Goal: Task Accomplishment & Management: Use online tool/utility

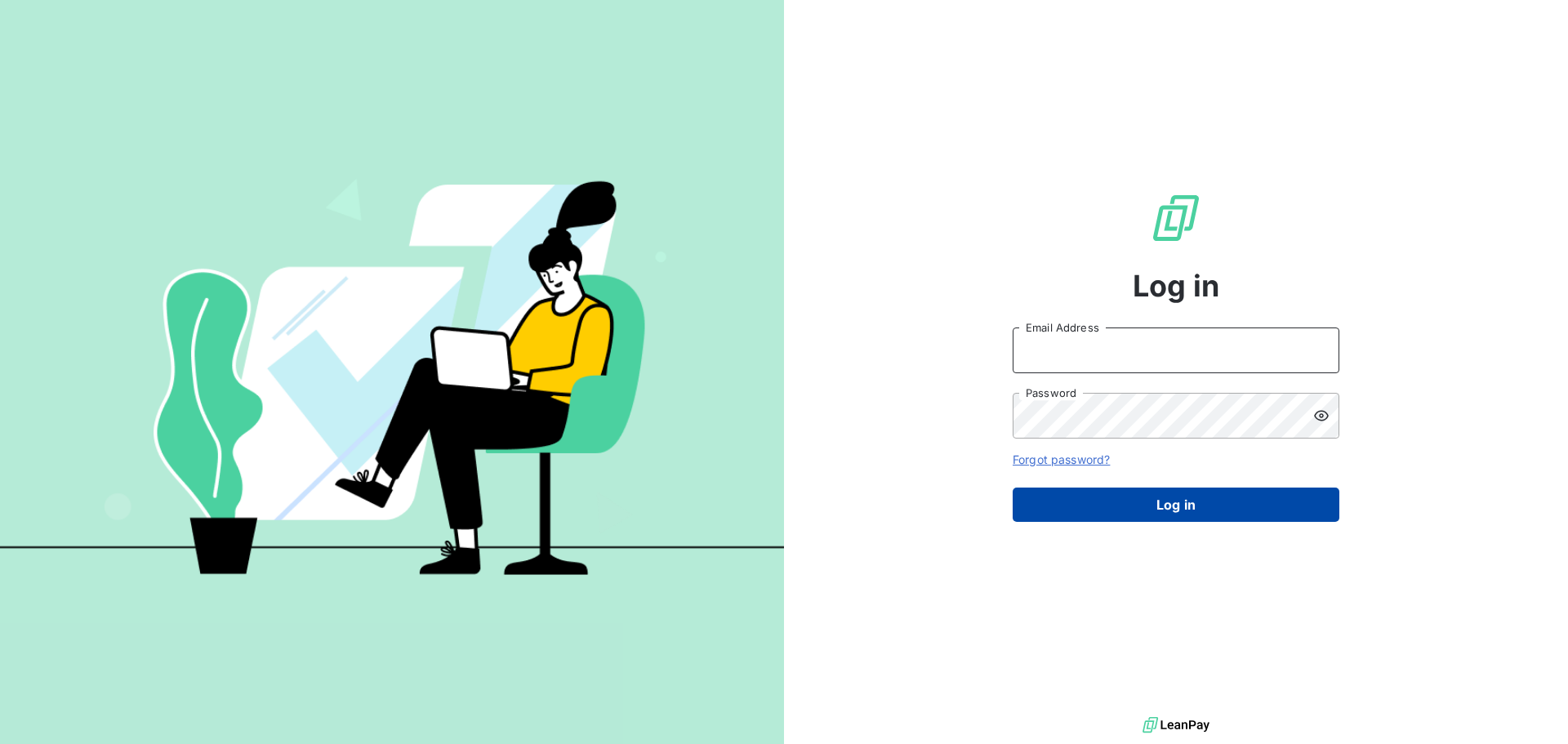
type input "[PERSON_NAME][EMAIL_ADDRESS][PERSON_NAME][DOMAIN_NAME]"
click at [1160, 511] on button "Log in" at bounding box center [1176, 505] width 327 height 35
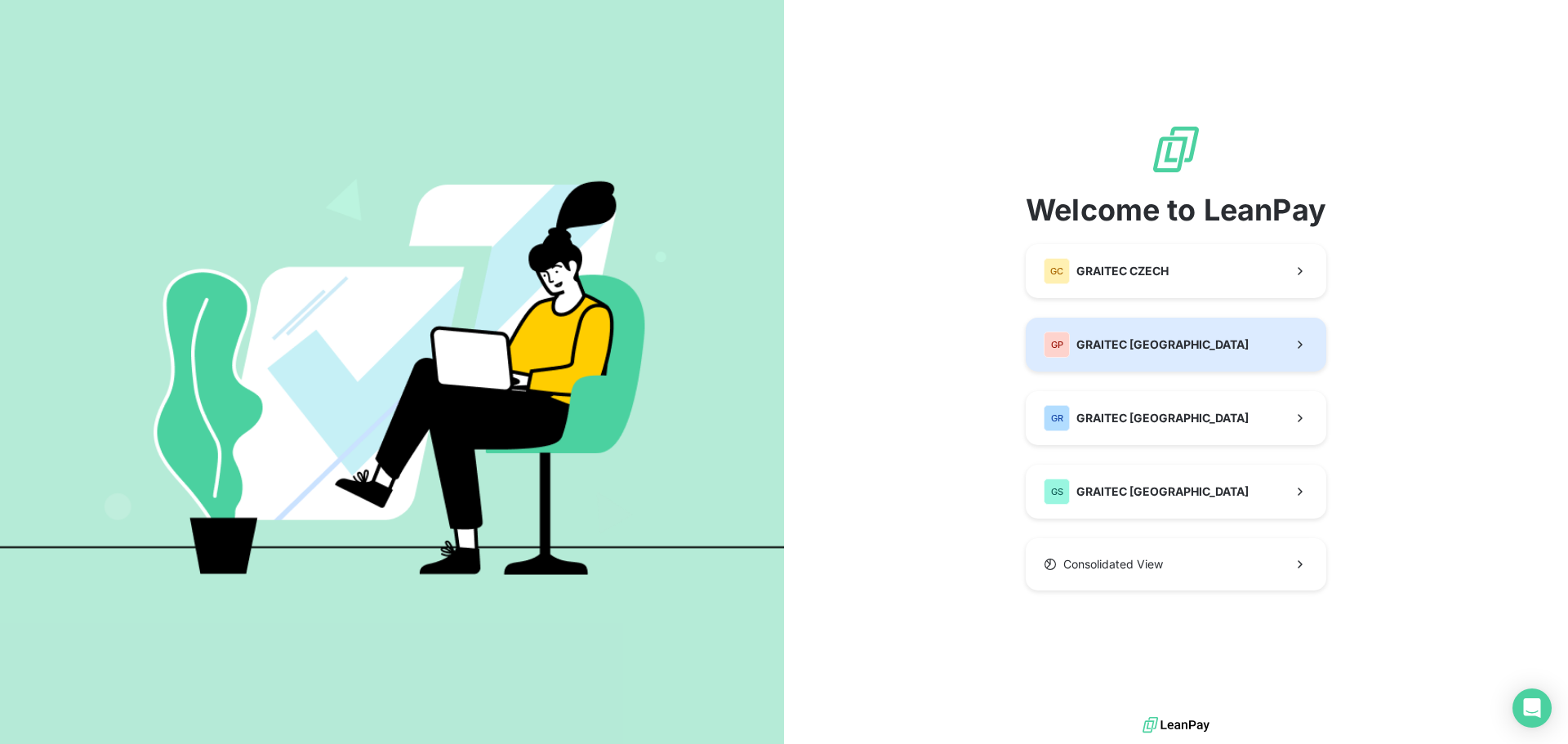
click at [1128, 373] on div "Welcome to LeanPay GC GRAITEC CZECH GP GRAITEC [GEOGRAPHIC_DATA] GR GRAITEC ROM…" at bounding box center [1176, 356] width 301 height 467
click at [1132, 341] on span "GRAITEC [GEOGRAPHIC_DATA]" at bounding box center [1163, 344] width 173 height 16
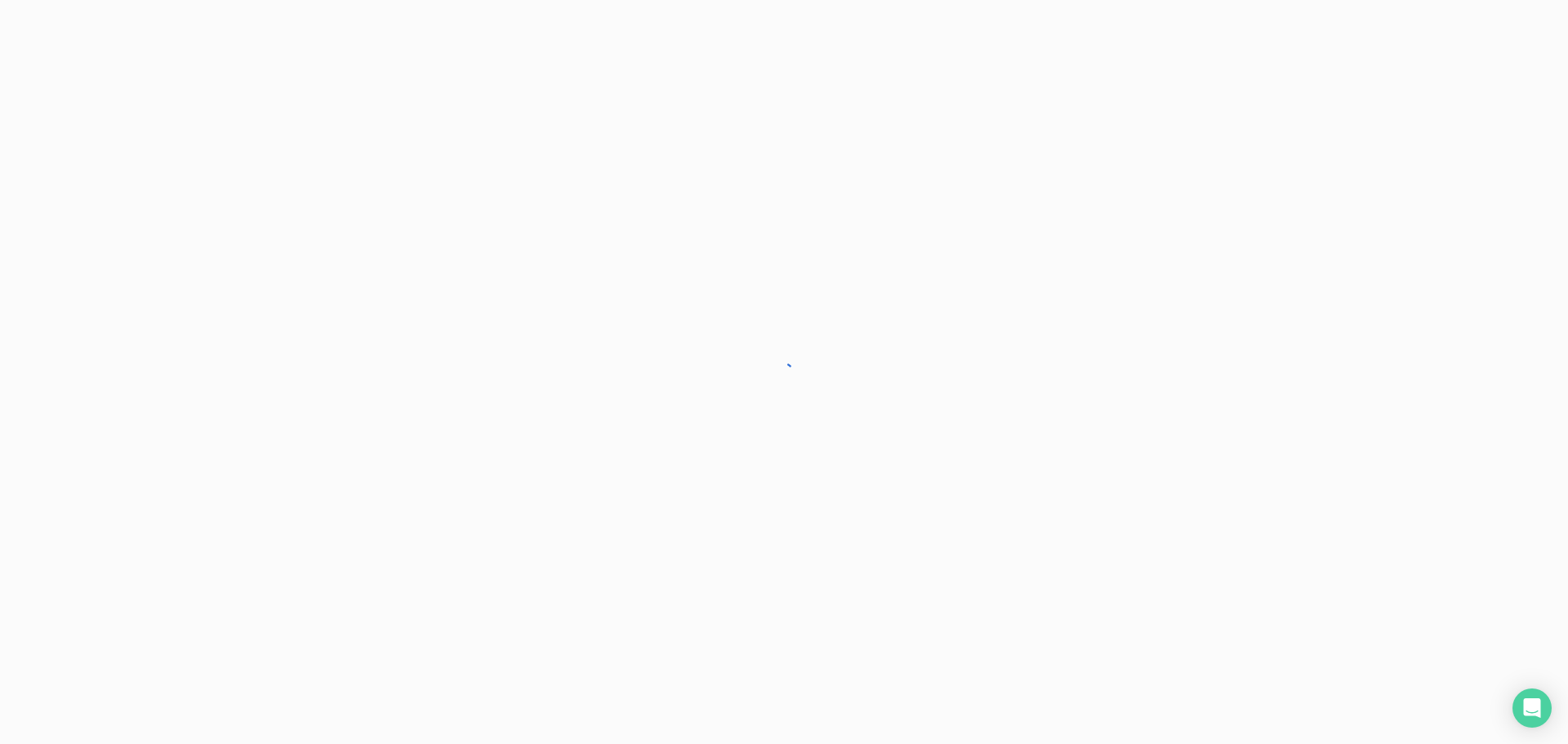
click at [1132, 341] on div at bounding box center [784, 372] width 1568 height 744
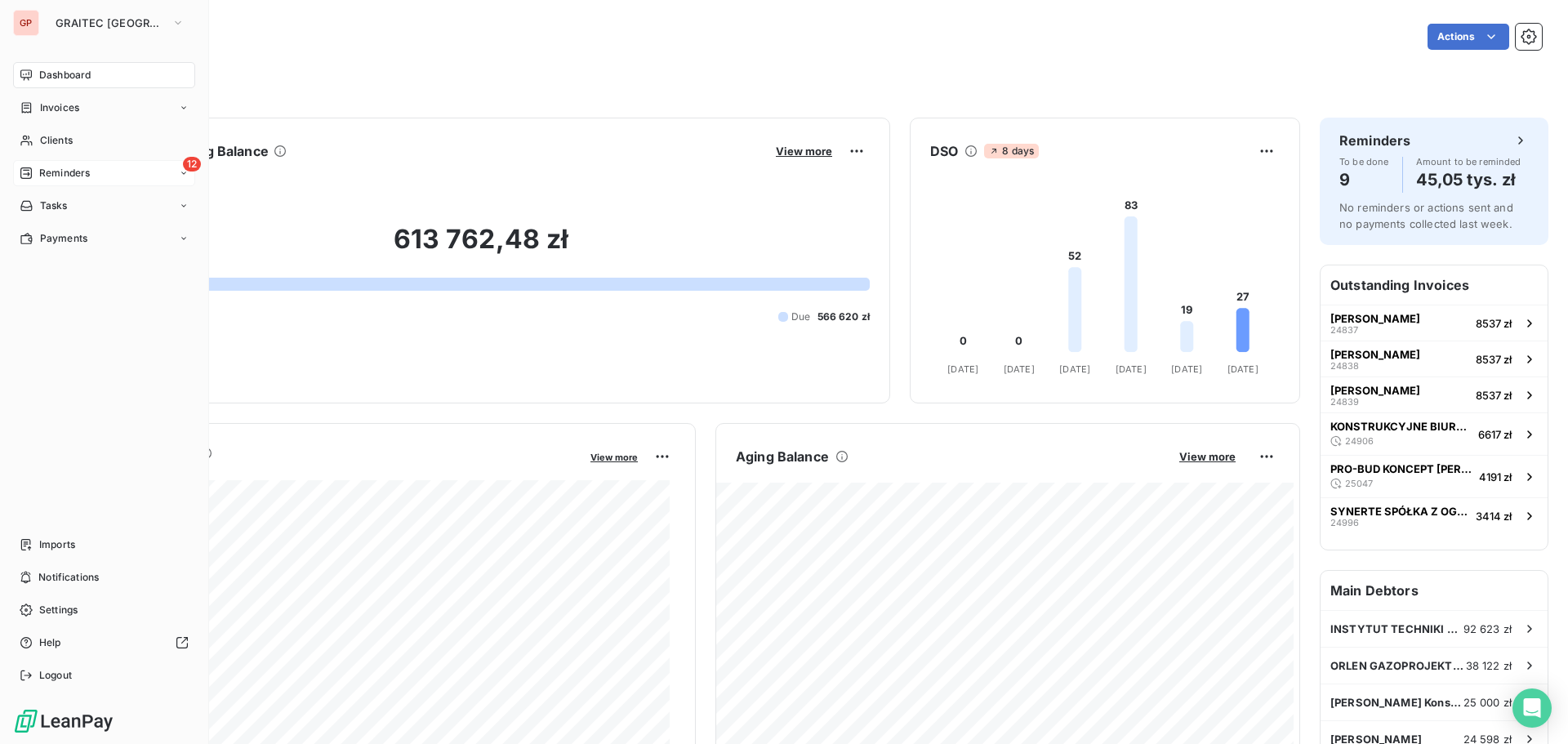
click at [32, 174] on icon at bounding box center [26, 174] width 12 height 12
click at [70, 203] on span "Ongoing" at bounding box center [59, 206] width 40 height 14
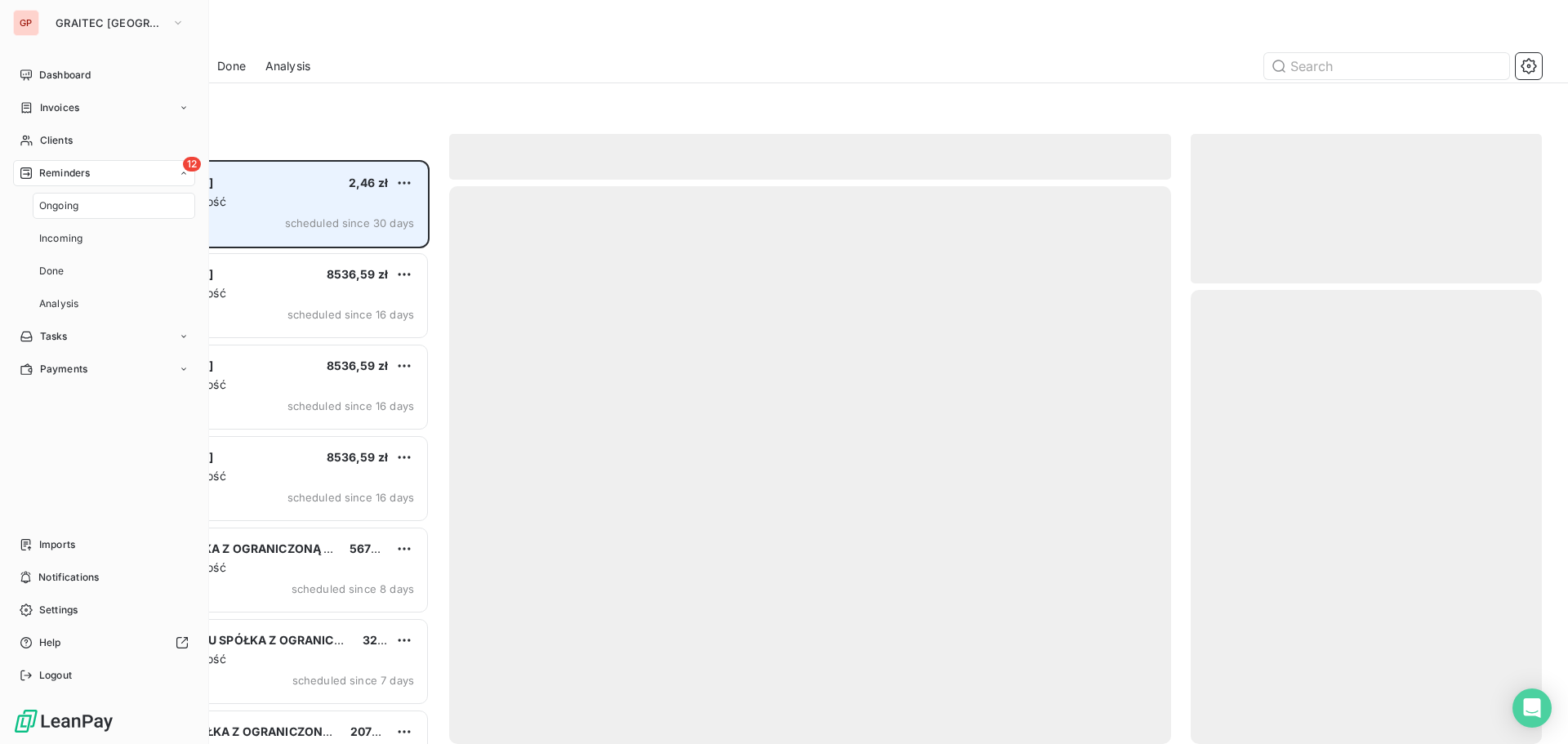
scroll to position [572, 339]
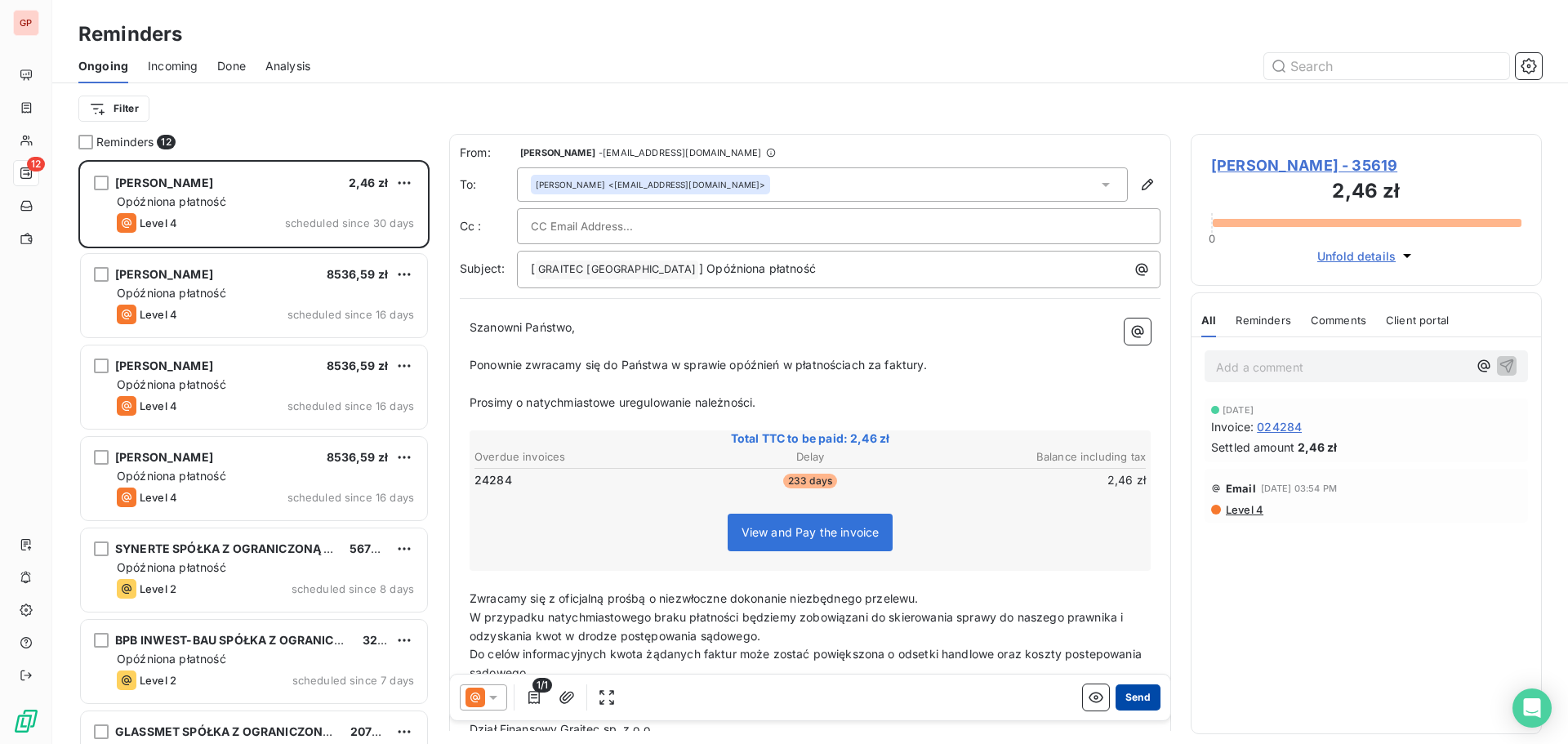
click at [1135, 696] on button "Send" at bounding box center [1137, 697] width 45 height 26
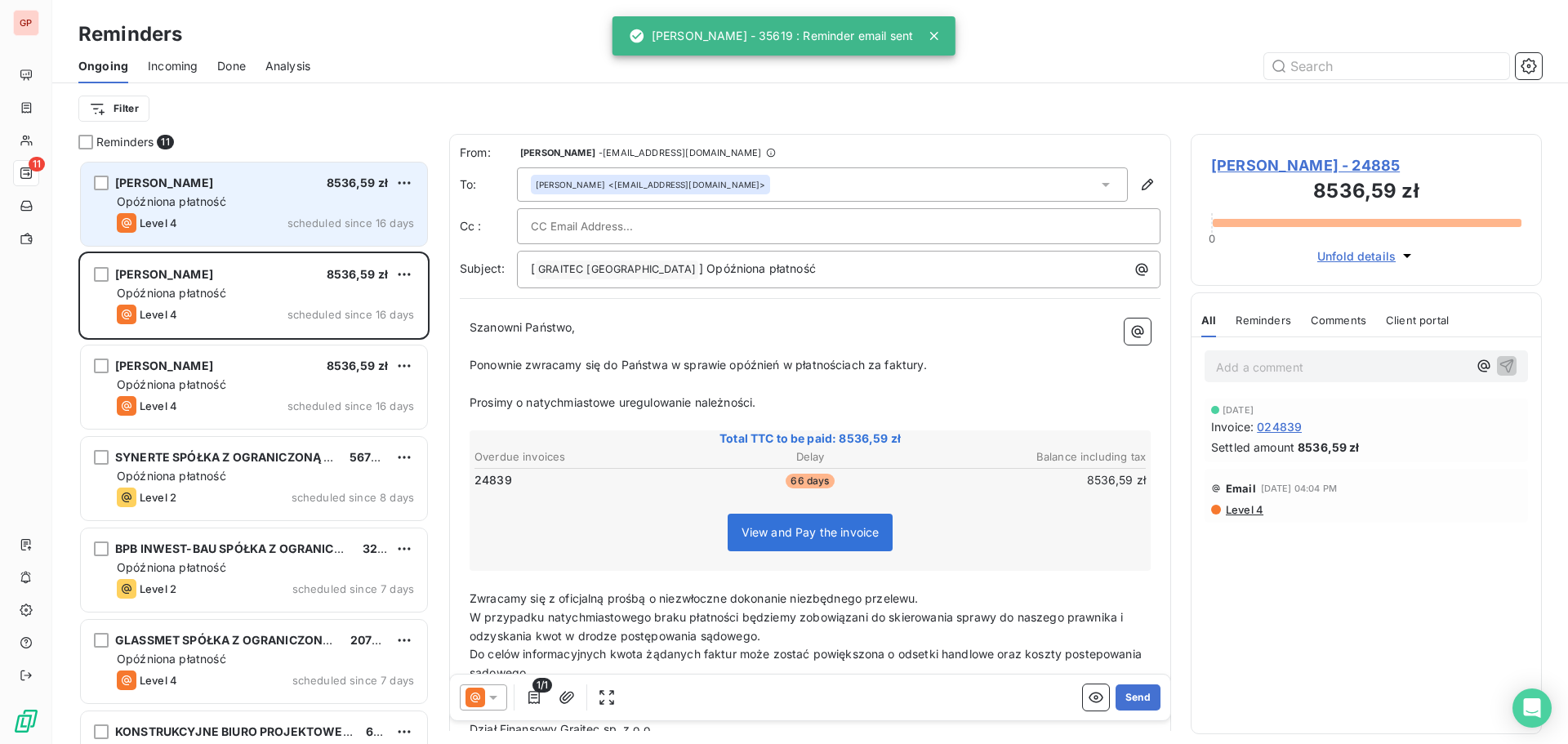
click at [250, 205] on div "Opóźniona płatność" at bounding box center [265, 201] width 297 height 16
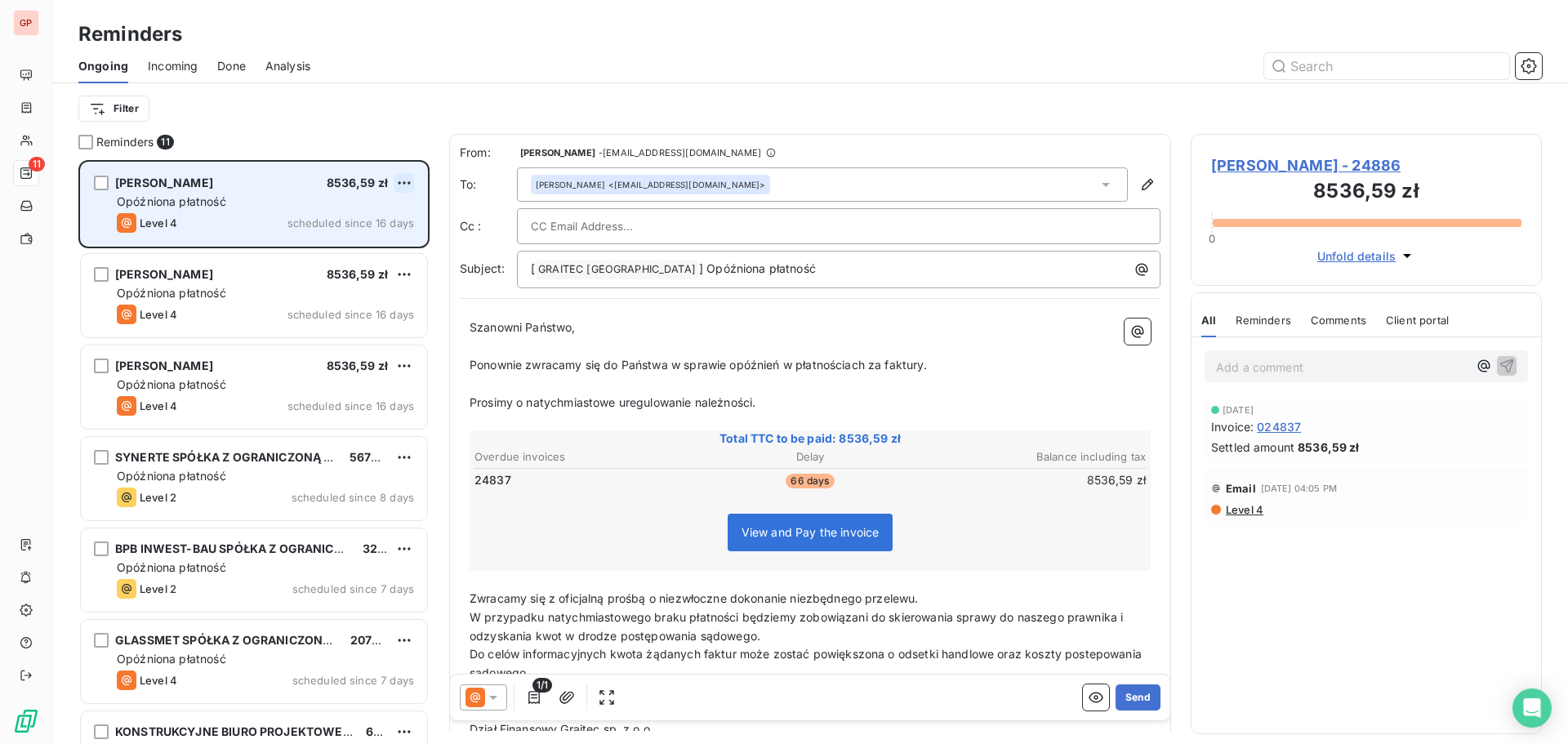
click at [402, 179] on html "GP 11 Reminders Ongoing Incoming Done Analysis Filter Reminders 11 [PERSON_NAME…" at bounding box center [784, 372] width 1568 height 744
click at [332, 246] on div "Skip this action" at bounding box center [334, 244] width 142 height 26
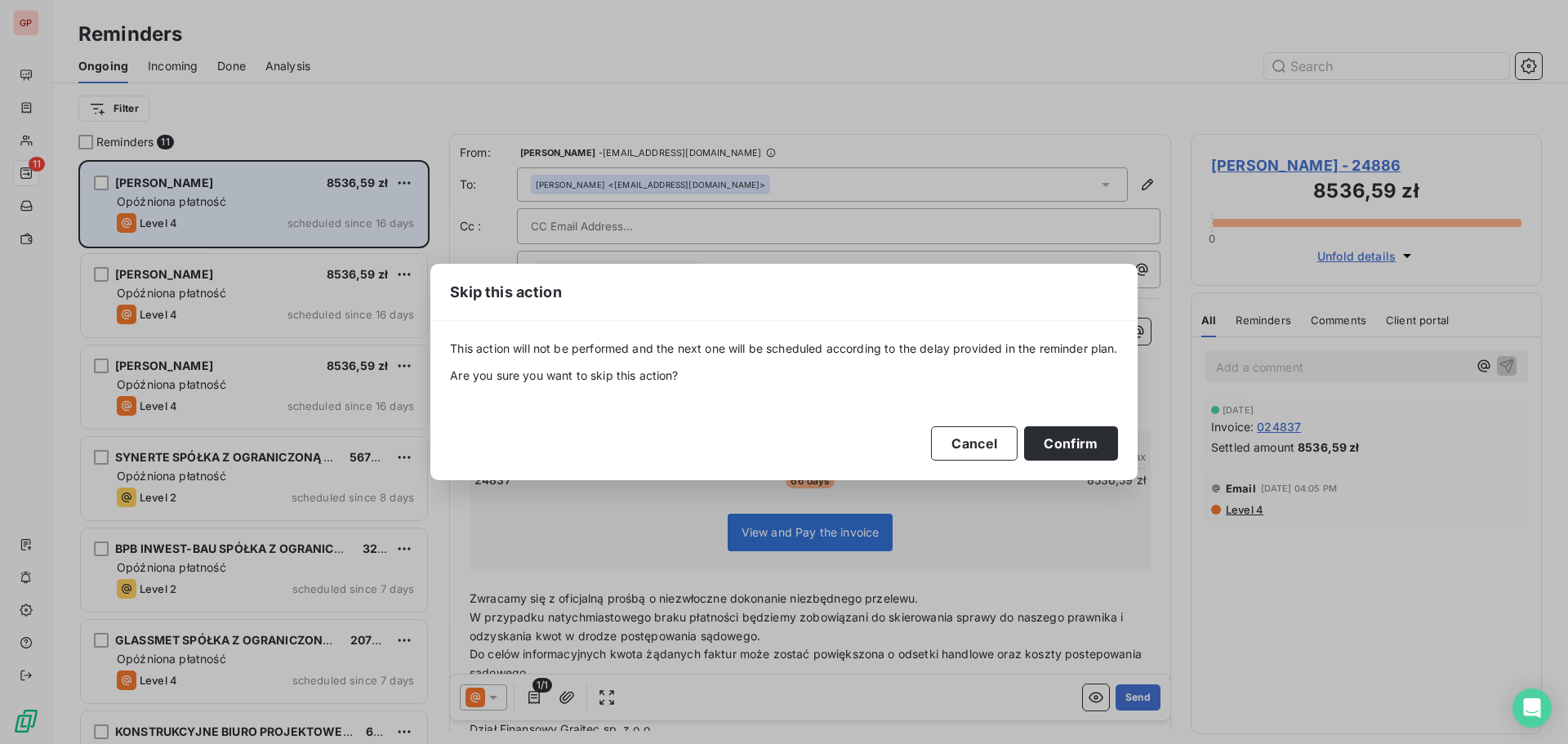
drag, startPoint x: 1068, startPoint y: 444, endPoint x: 973, endPoint y: 383, distance: 112.9
click at [1065, 442] on button "Confirm" at bounding box center [1071, 443] width 94 height 35
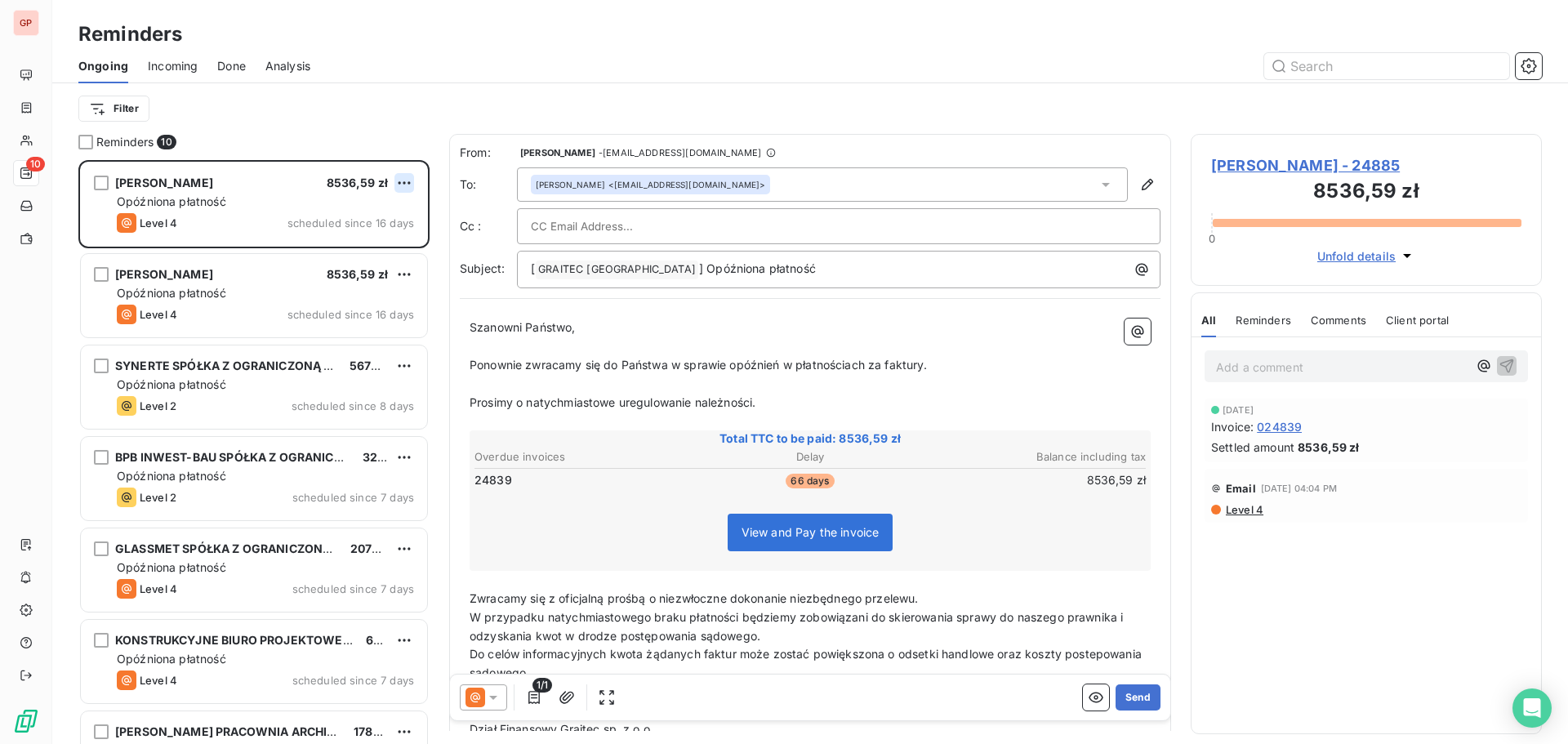
click at [409, 180] on html "GP 10 Reminders Ongoing Incoming Done Analysis Filter Reminders 10 [PERSON_NAME…" at bounding box center [784, 372] width 1568 height 744
click at [347, 246] on div "Skip this action" at bounding box center [334, 244] width 142 height 26
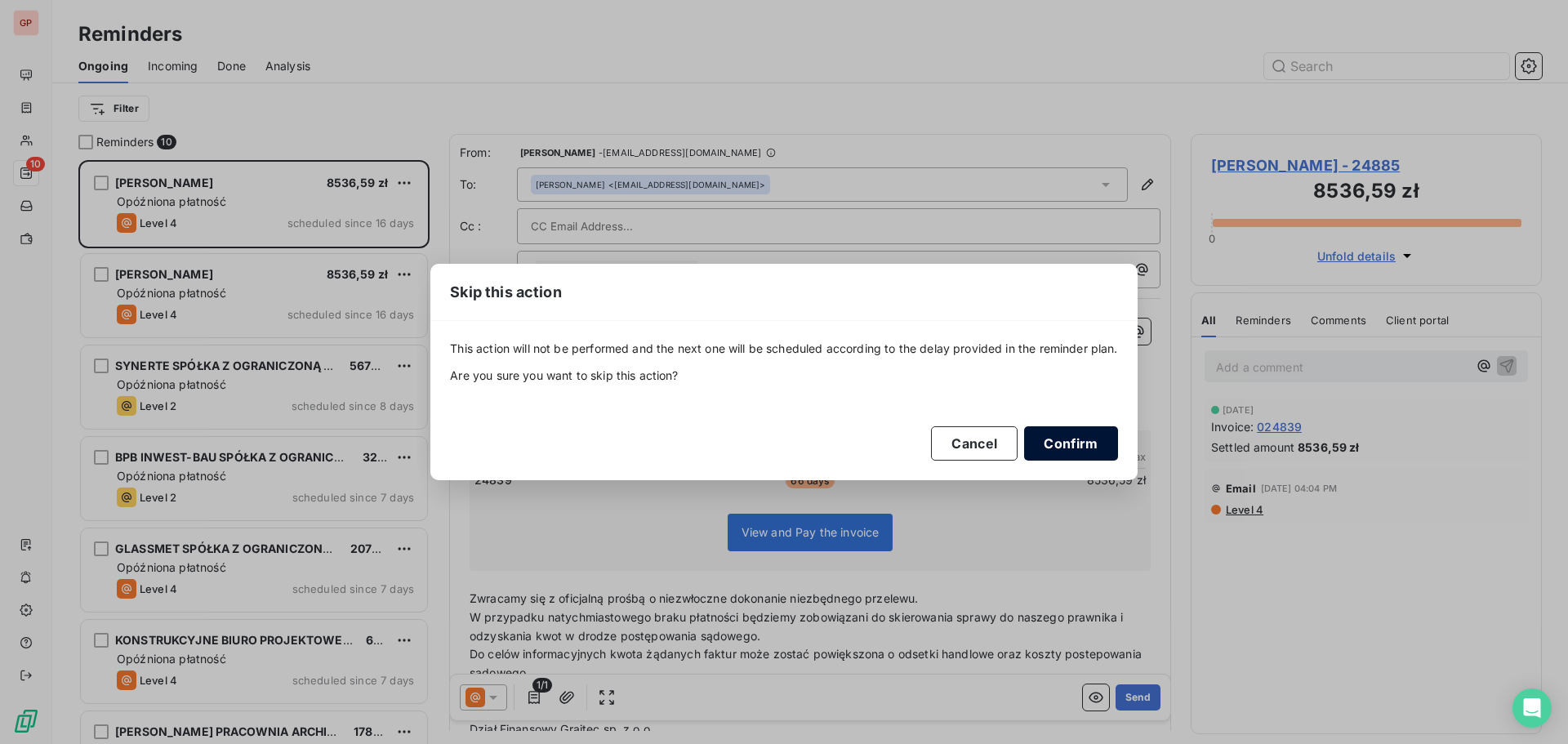
click at [1068, 442] on button "Confirm" at bounding box center [1071, 443] width 94 height 35
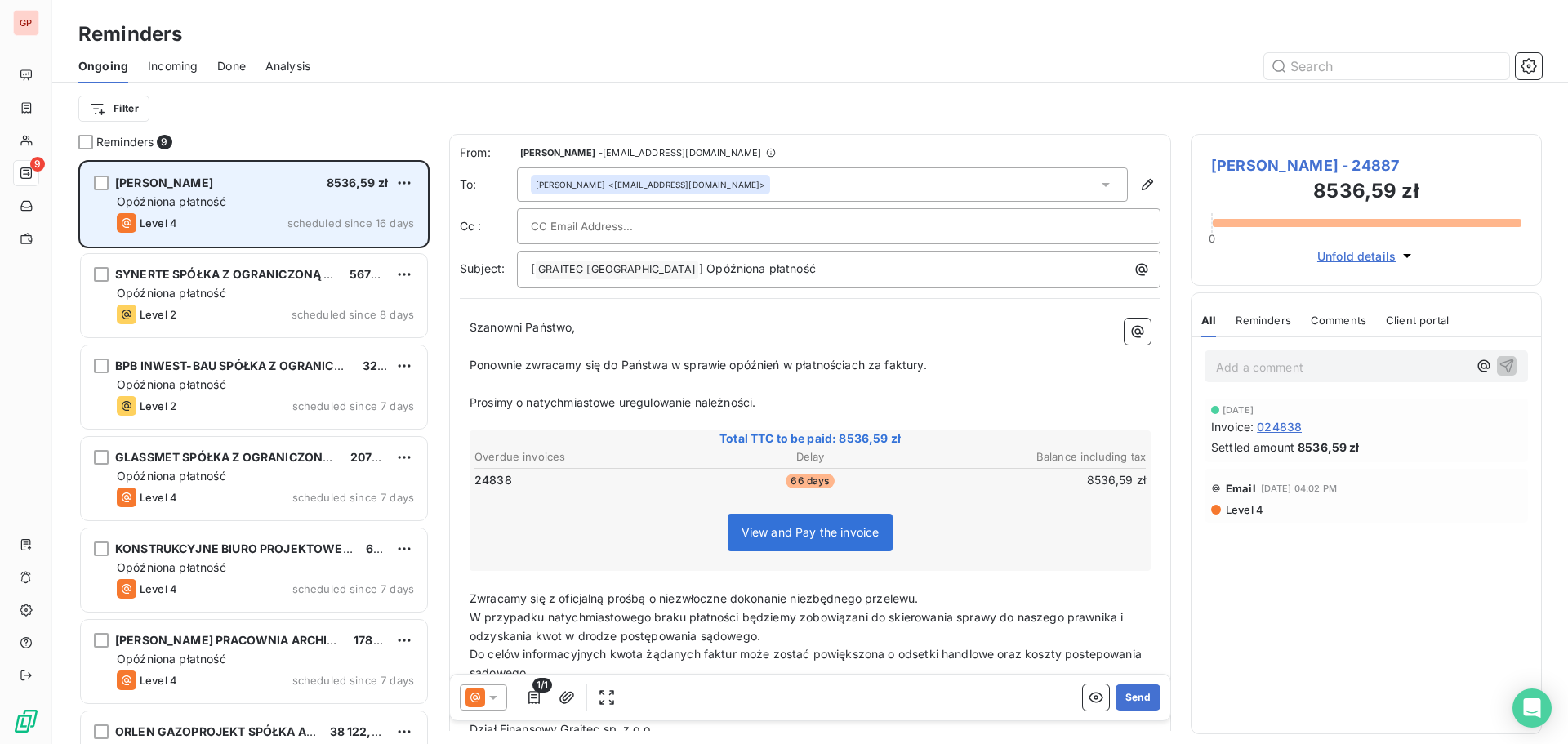
click at [415, 180] on div "[PERSON_NAME] 8536,59 zł Opóźniona płatność Level 4 scheduled since 16 days" at bounding box center [254, 204] width 346 height 83
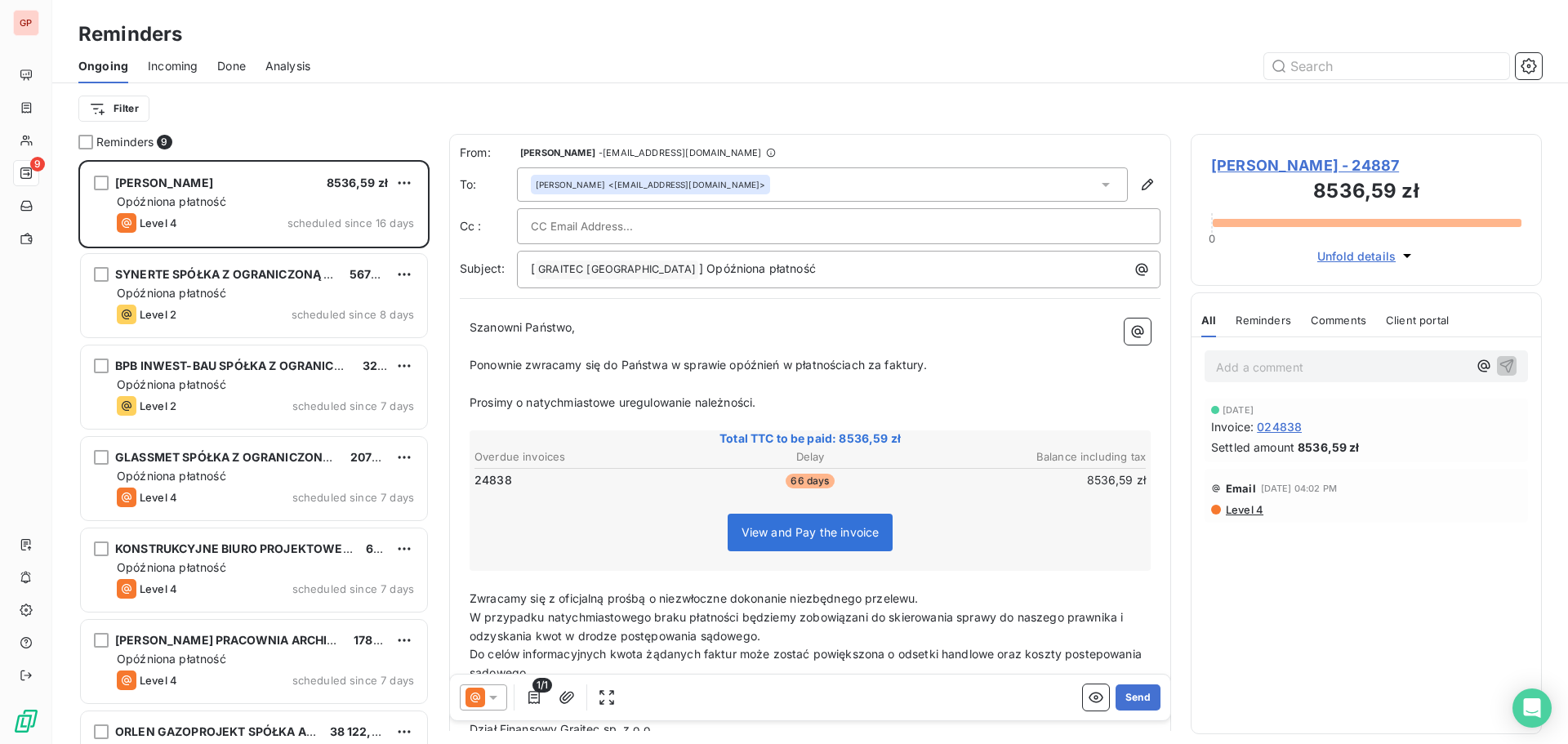
click at [406, 182] on html "GP 9 Reminders Ongoing Incoming Done Analysis Filter Reminders 9 [PERSON_NAME] …" at bounding box center [784, 372] width 1568 height 744
click at [355, 242] on div "Skip this action" at bounding box center [334, 244] width 142 height 26
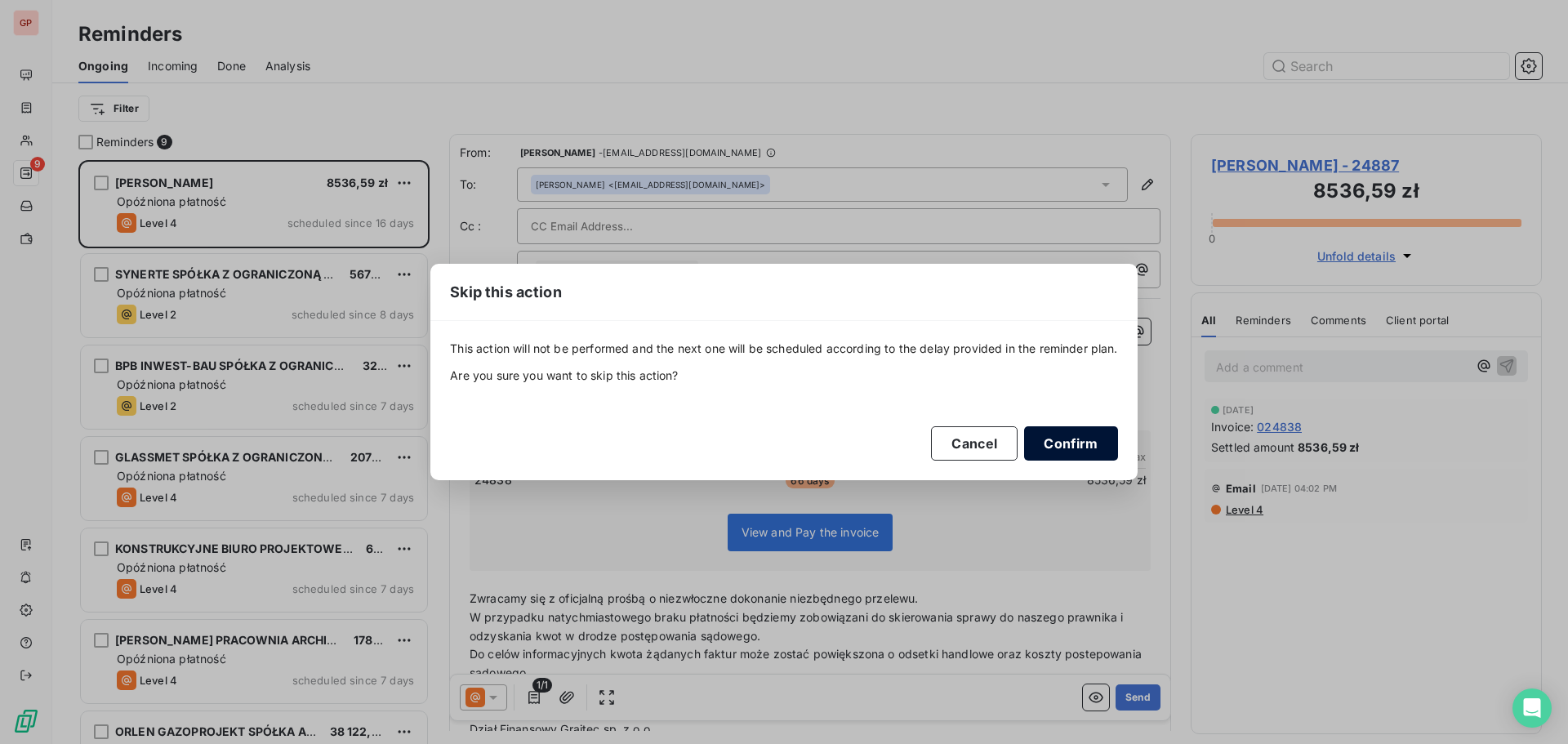
drag, startPoint x: 1051, startPoint y: 445, endPoint x: 1032, endPoint y: 429, distance: 24.8
click at [1051, 443] on button "Confirm" at bounding box center [1071, 443] width 94 height 35
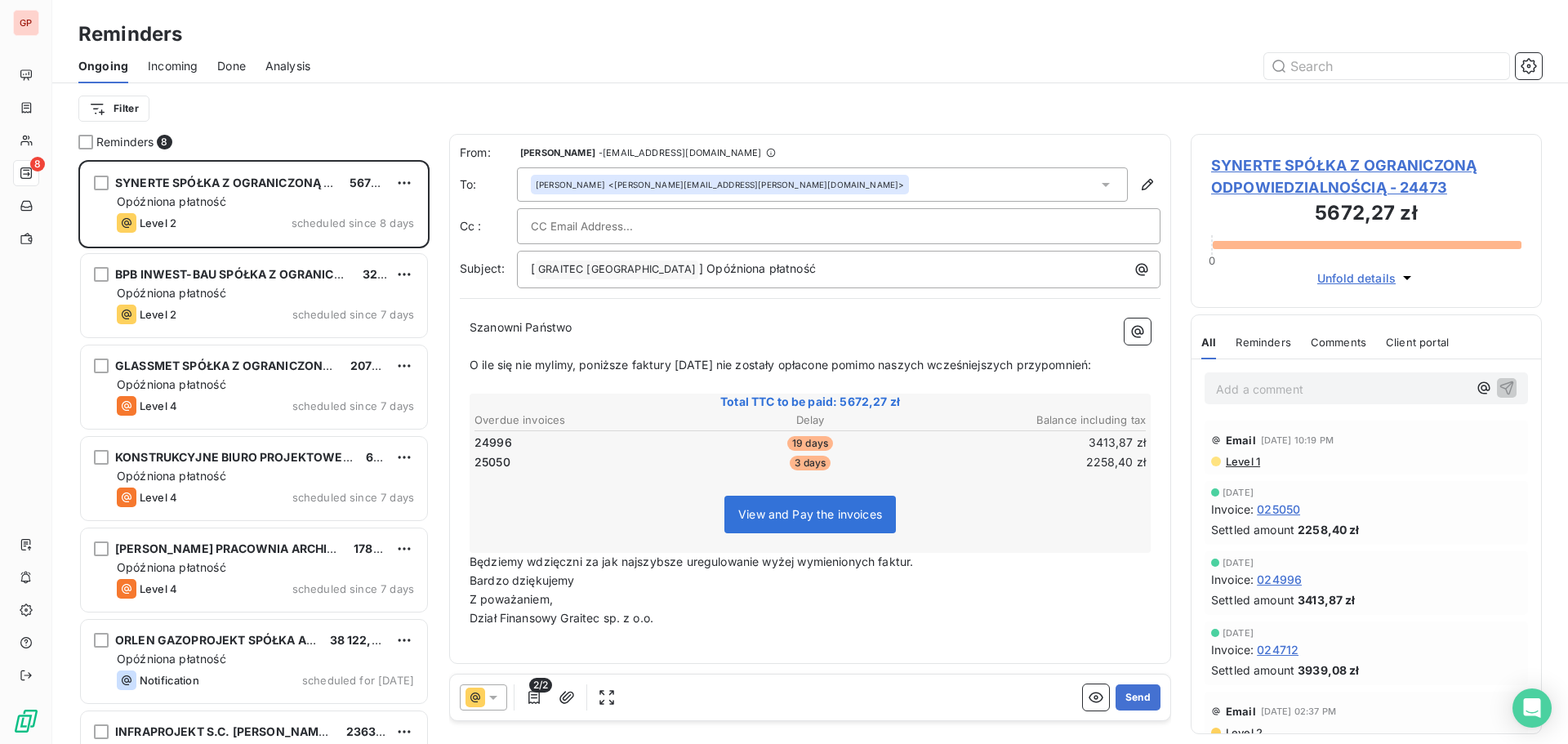
click at [611, 223] on input "text" at bounding box center [618, 226] width 175 height 24
click at [723, 219] on div at bounding box center [838, 226] width 616 height 24
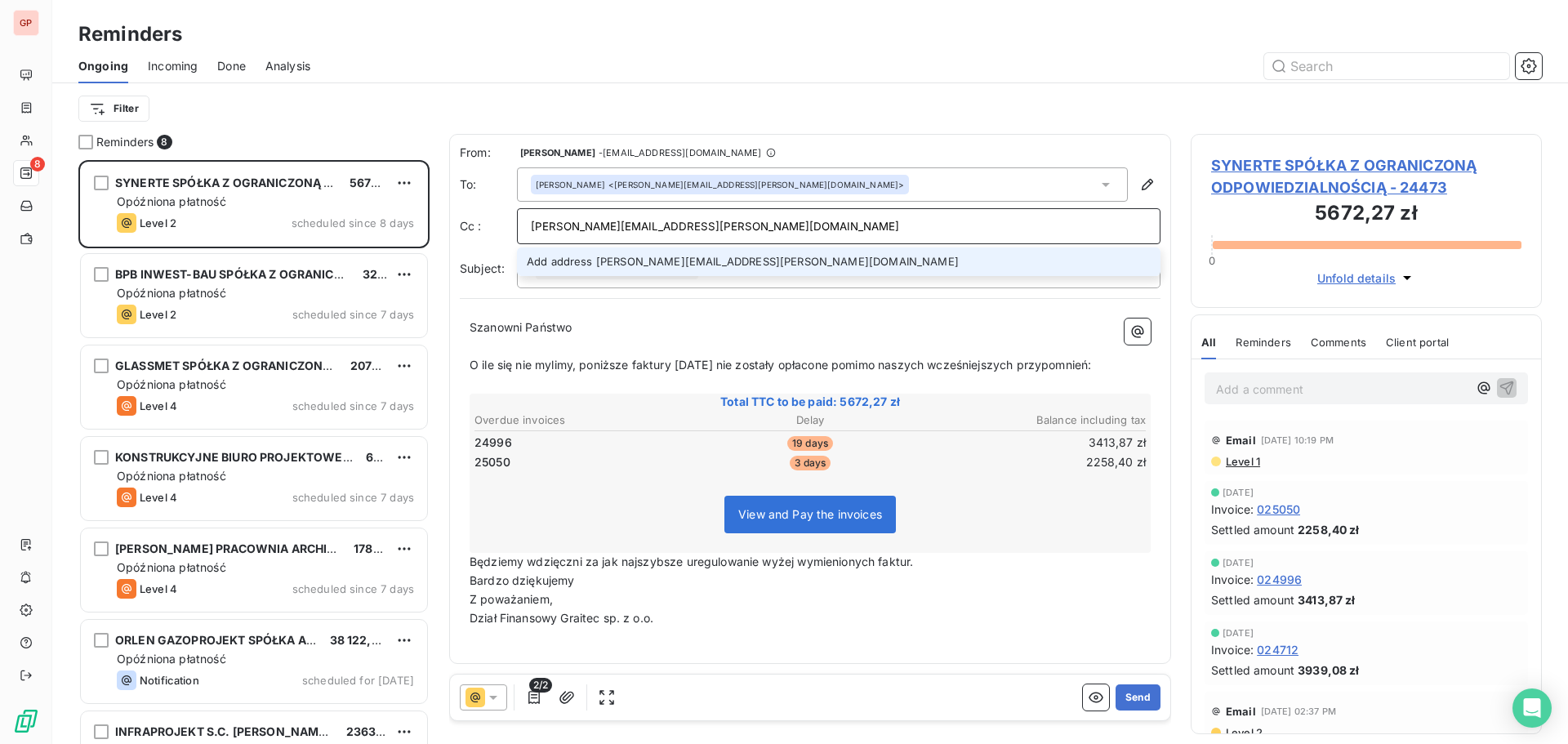
type input "[PERSON_NAME][EMAIL_ADDRESS][PERSON_NAME][DOMAIN_NAME]"
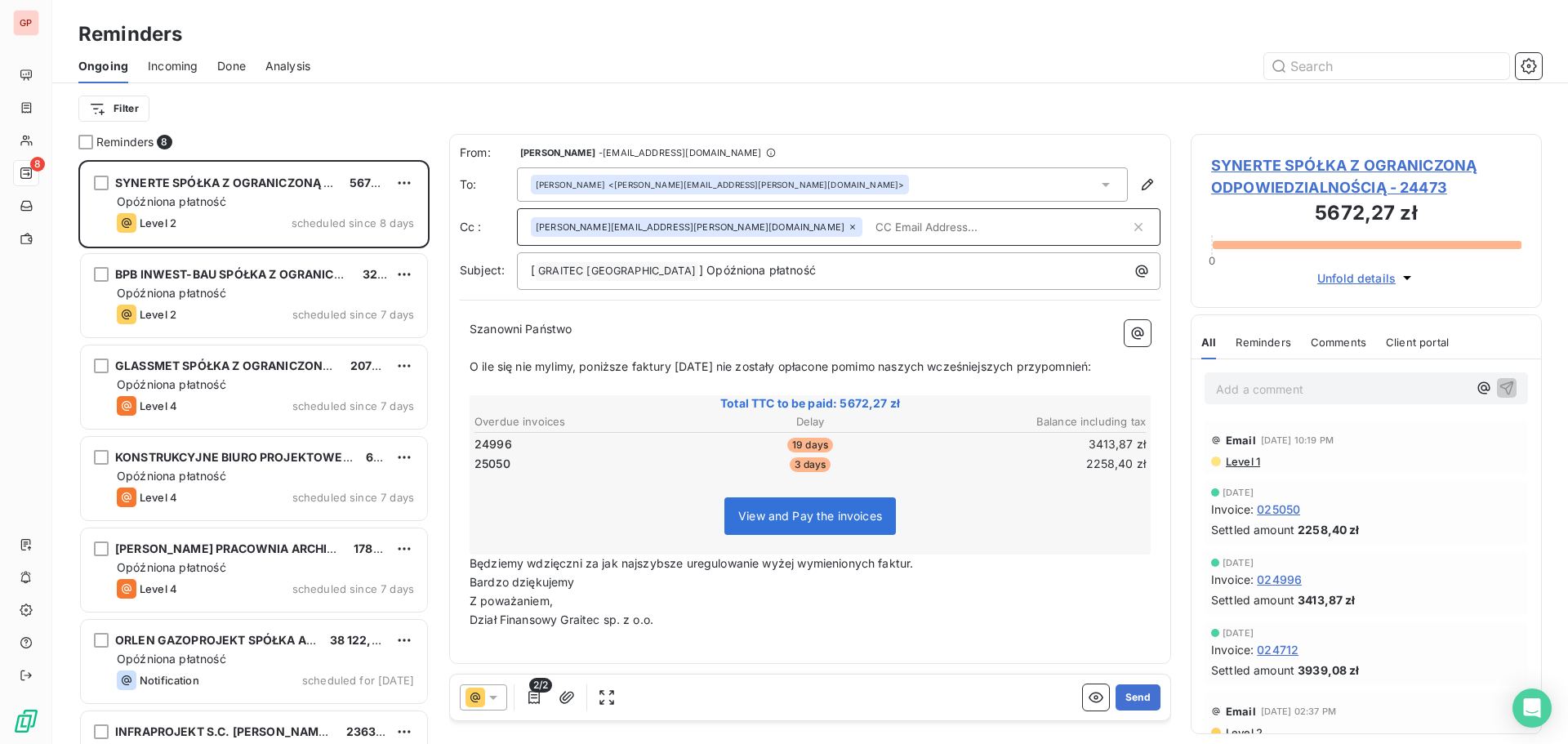
click at [869, 227] on input "text" at bounding box center [999, 227] width 261 height 24
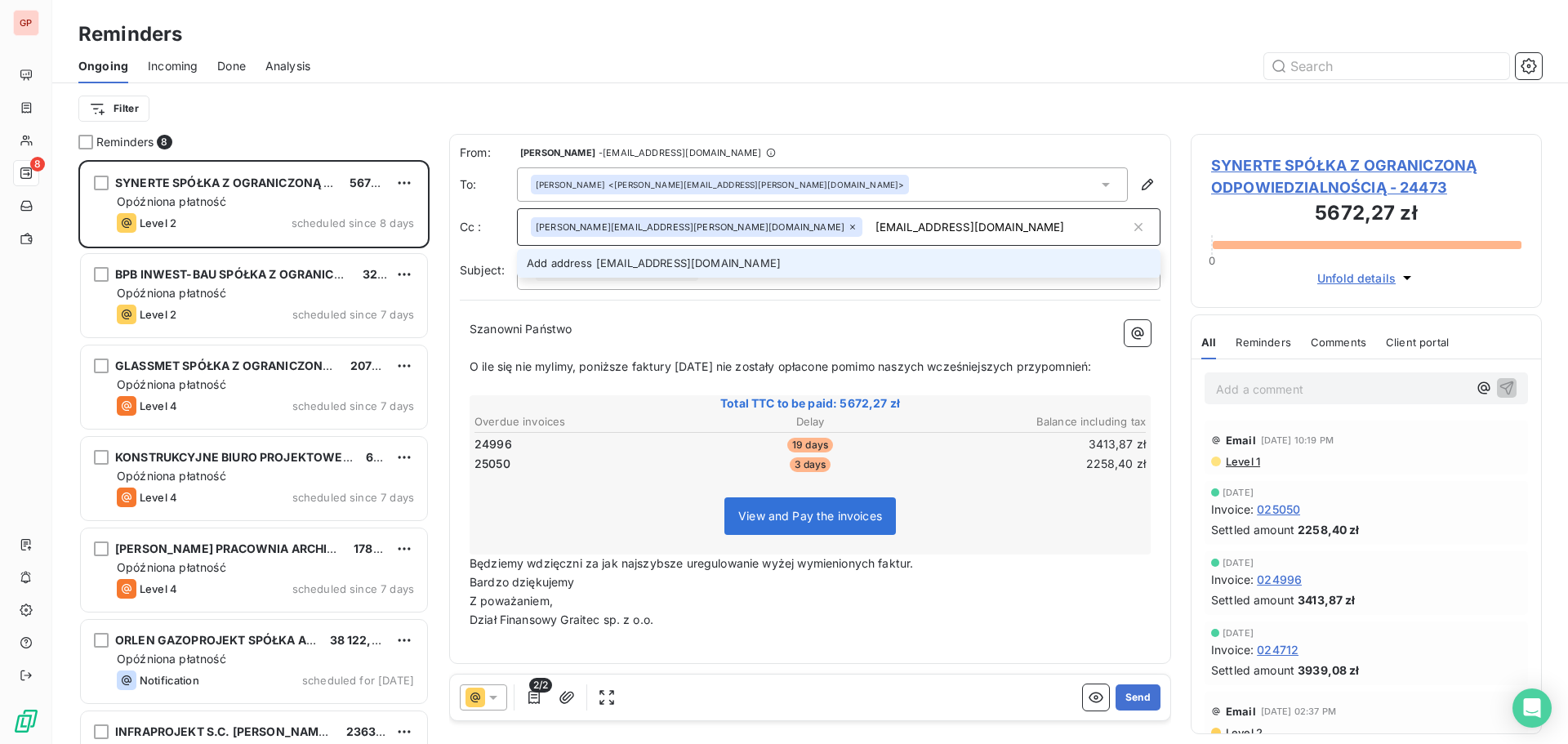
type input "[EMAIL_ADDRESS][DOMAIN_NAME]"
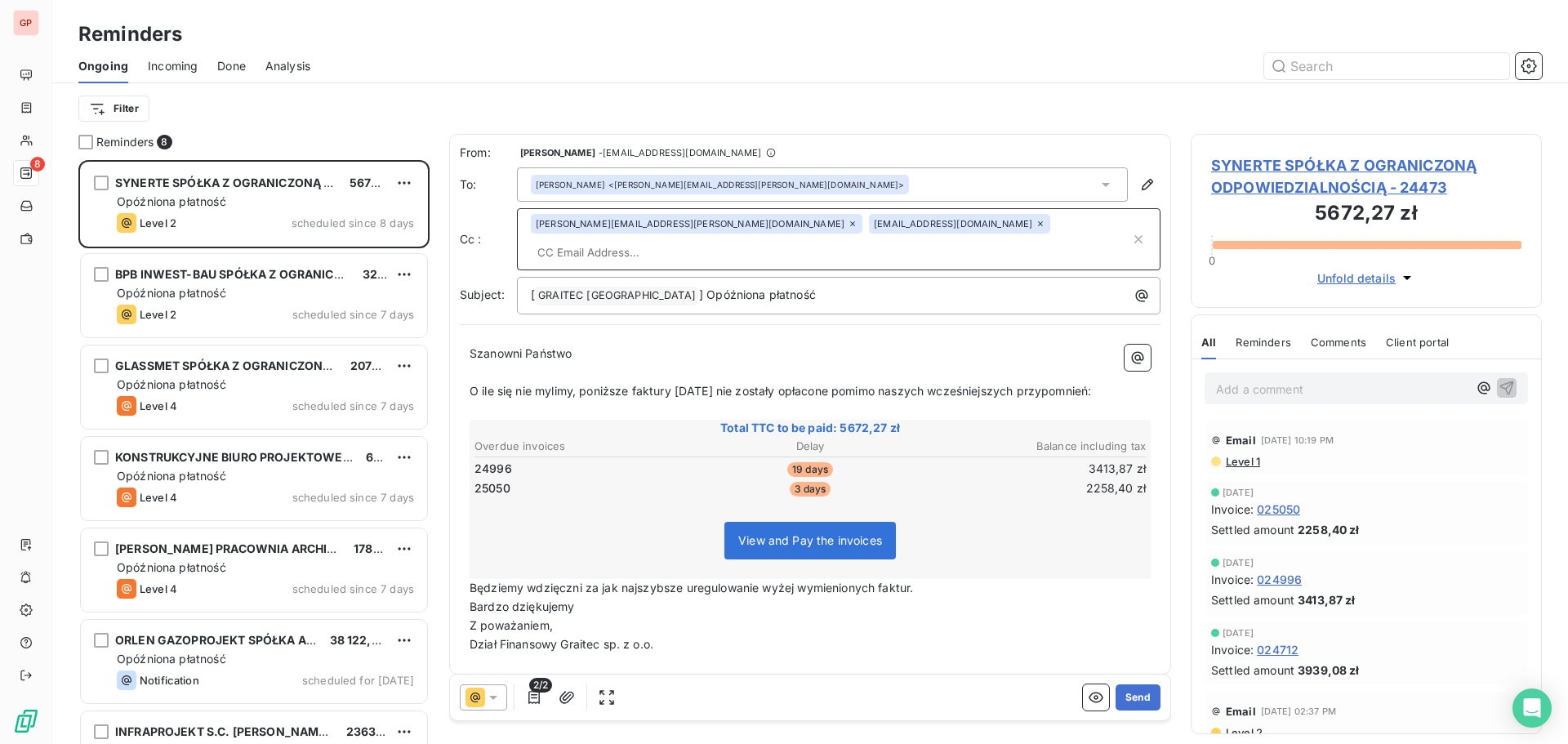
click at [846, 240] on input "text" at bounding box center [831, 252] width 600 height 24
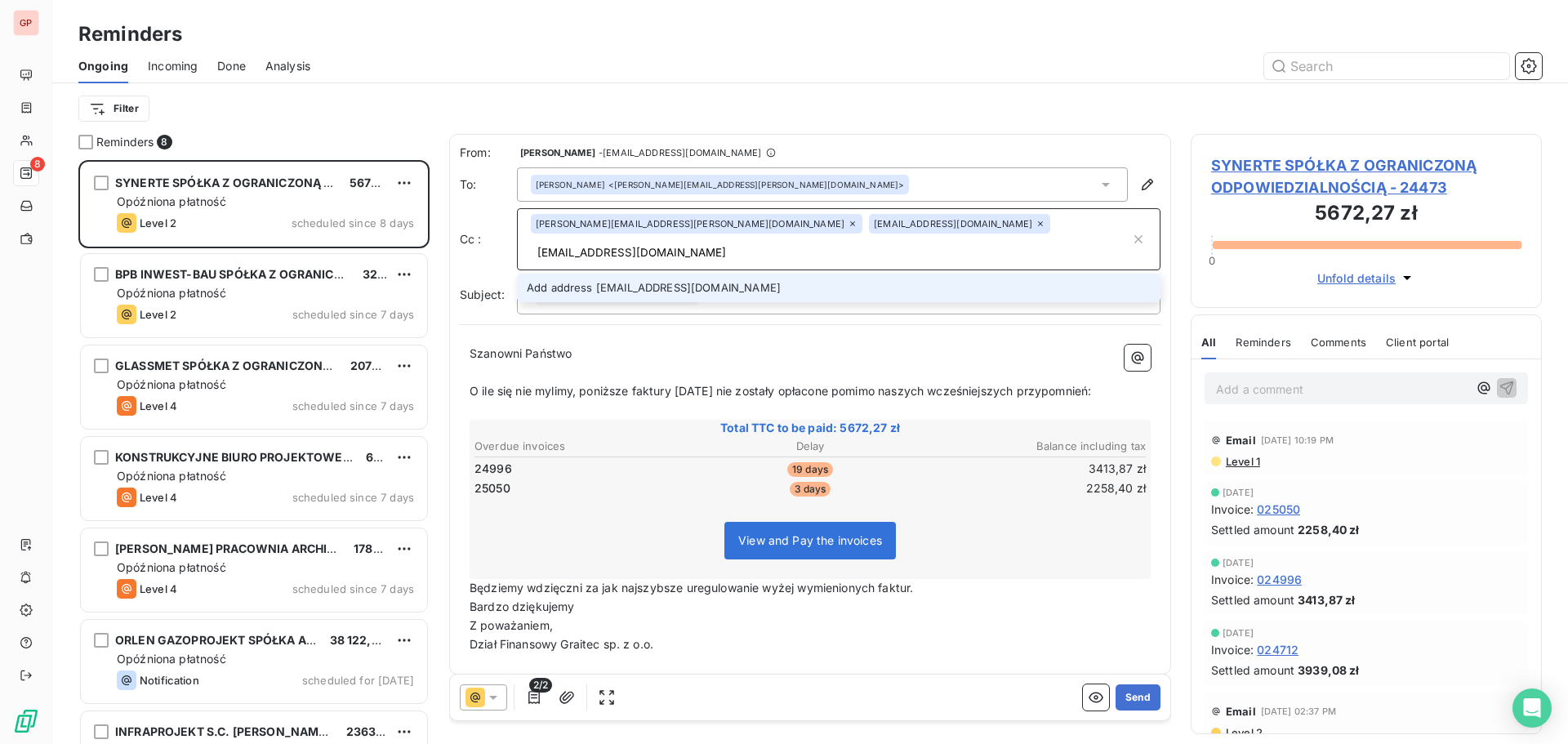
type input "[EMAIL_ADDRESS][DOMAIN_NAME]"
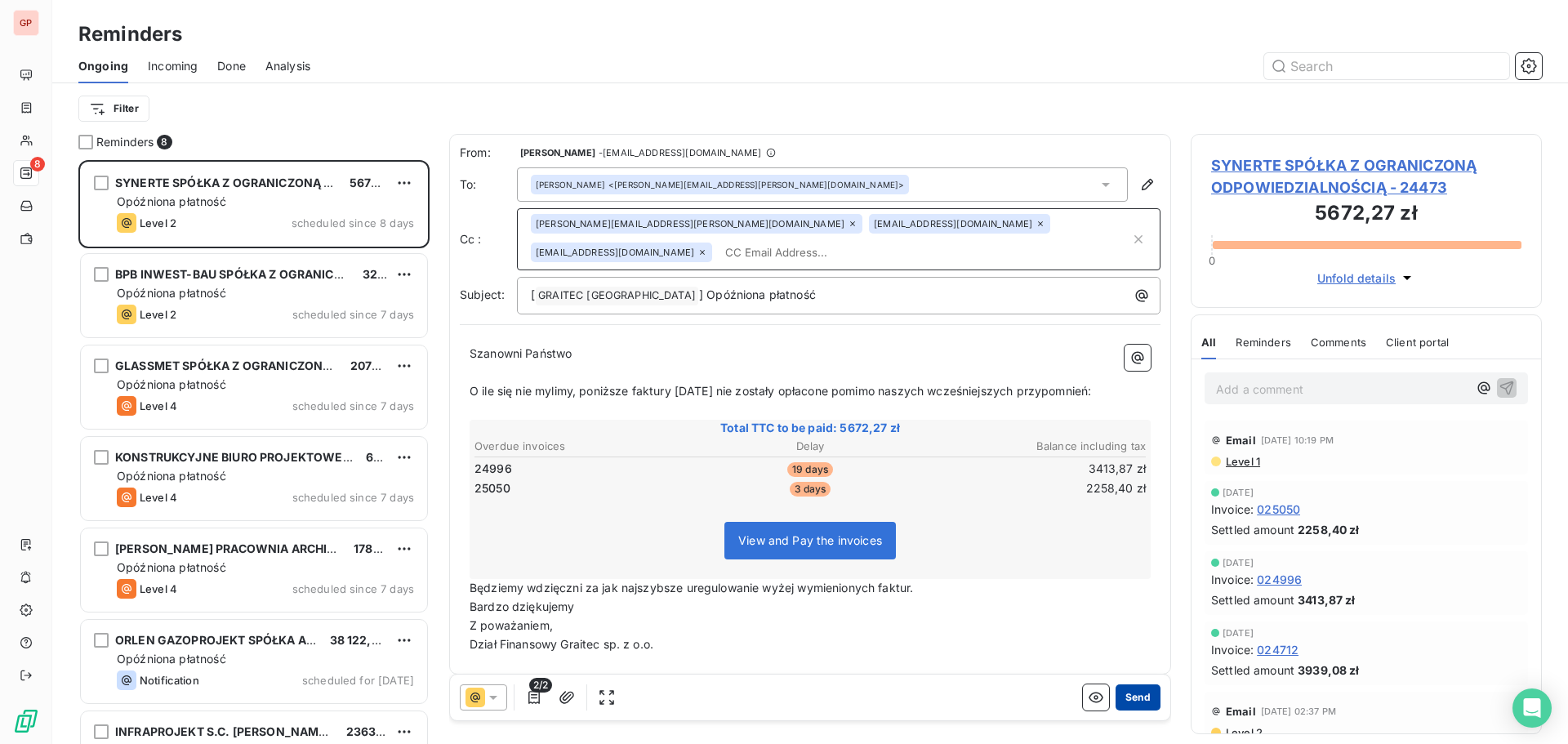
click at [1126, 693] on button "Send" at bounding box center [1137, 697] width 45 height 26
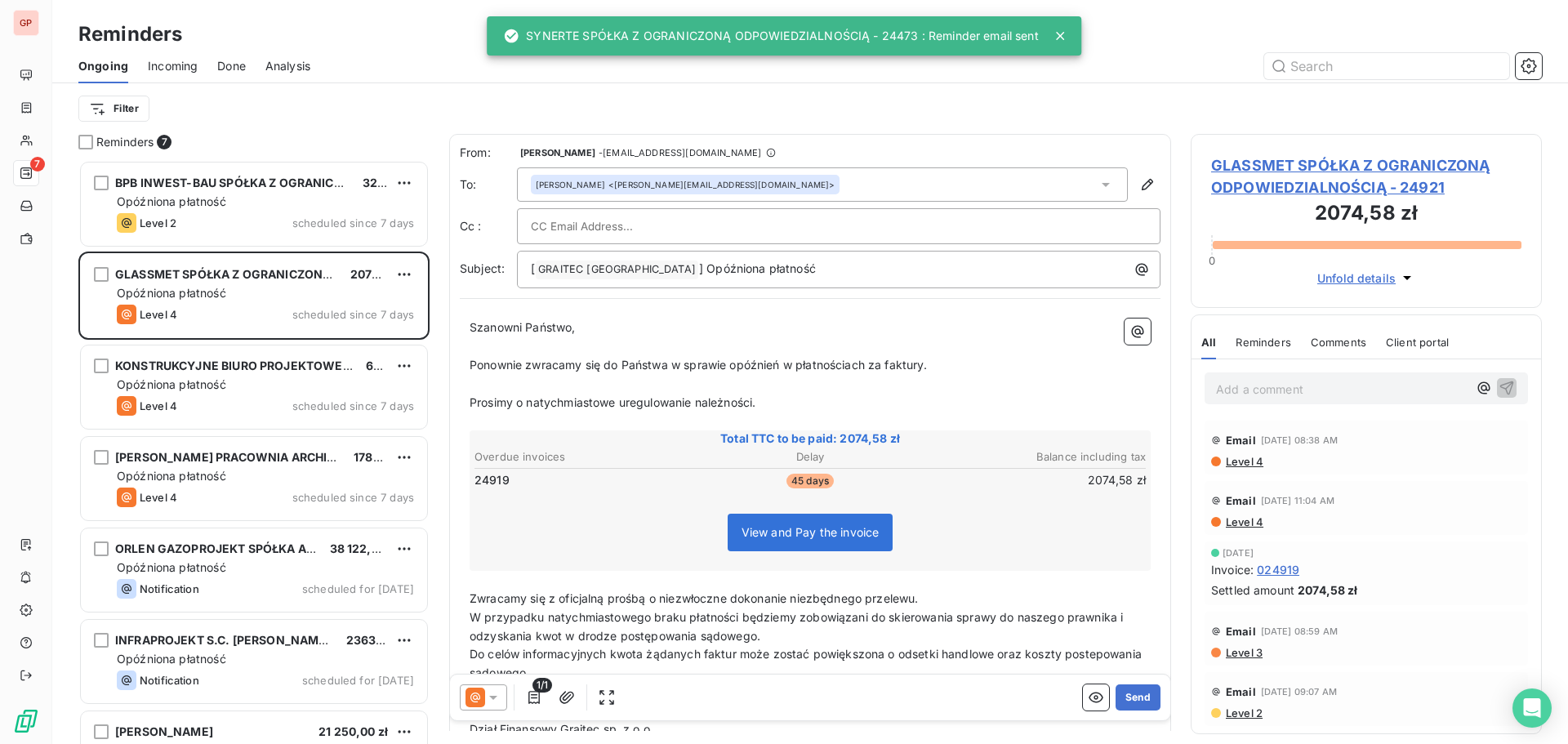
click at [613, 227] on input "text" at bounding box center [618, 226] width 175 height 24
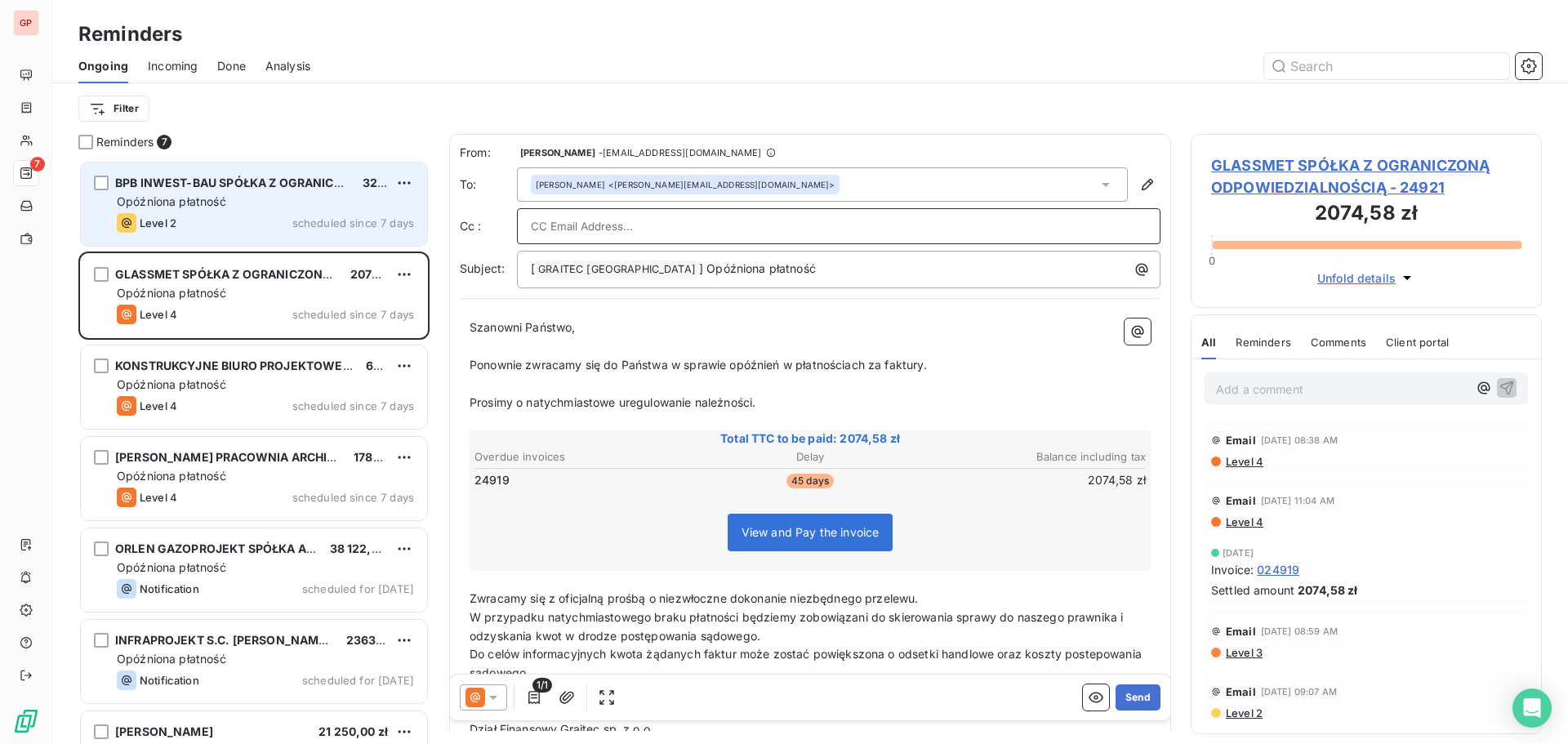
click at [280, 200] on div "Opóźniona płatność" at bounding box center [265, 201] width 297 height 16
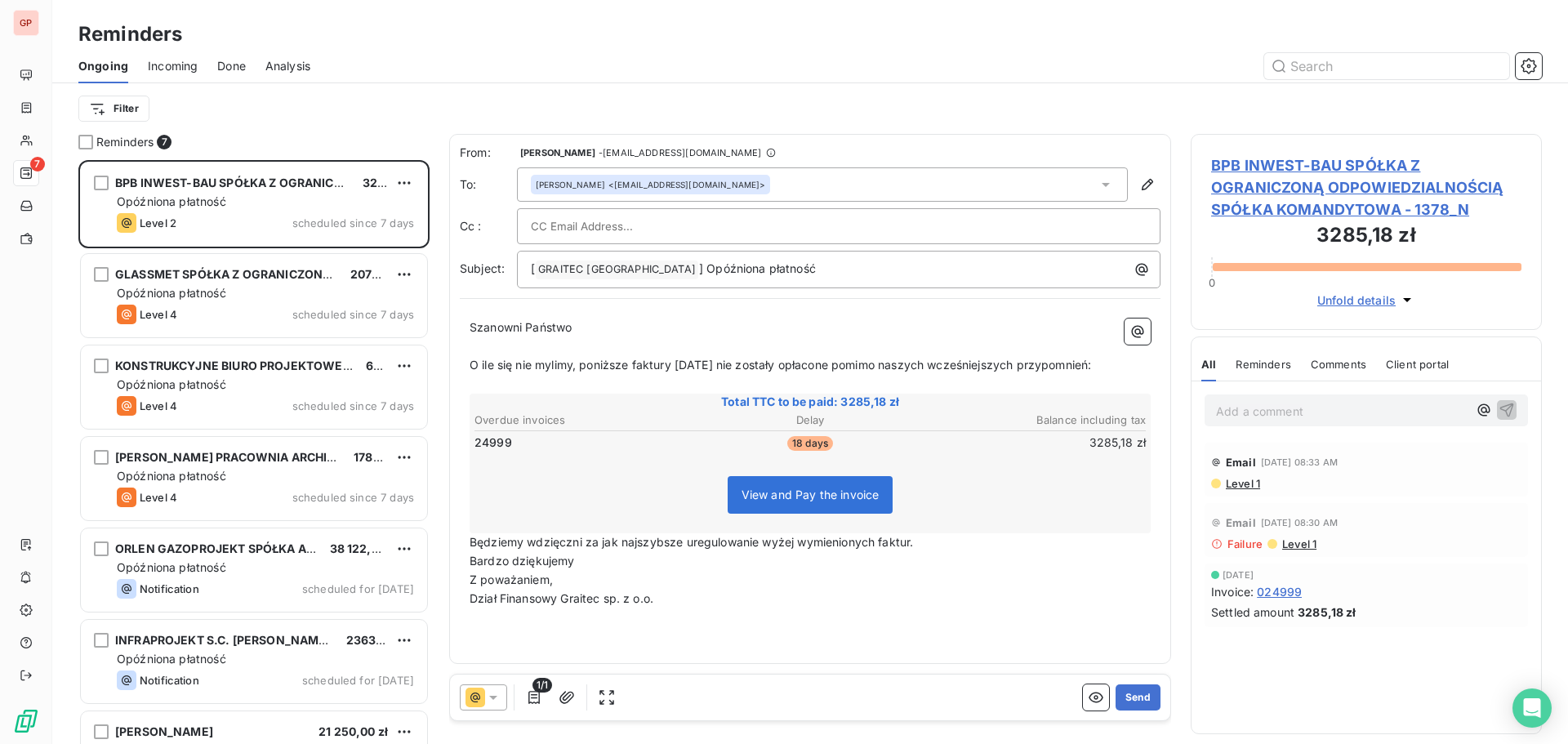
click at [620, 224] on input "text" at bounding box center [618, 226] width 175 height 24
click at [629, 227] on input "text" at bounding box center [838, 226] width 616 height 24
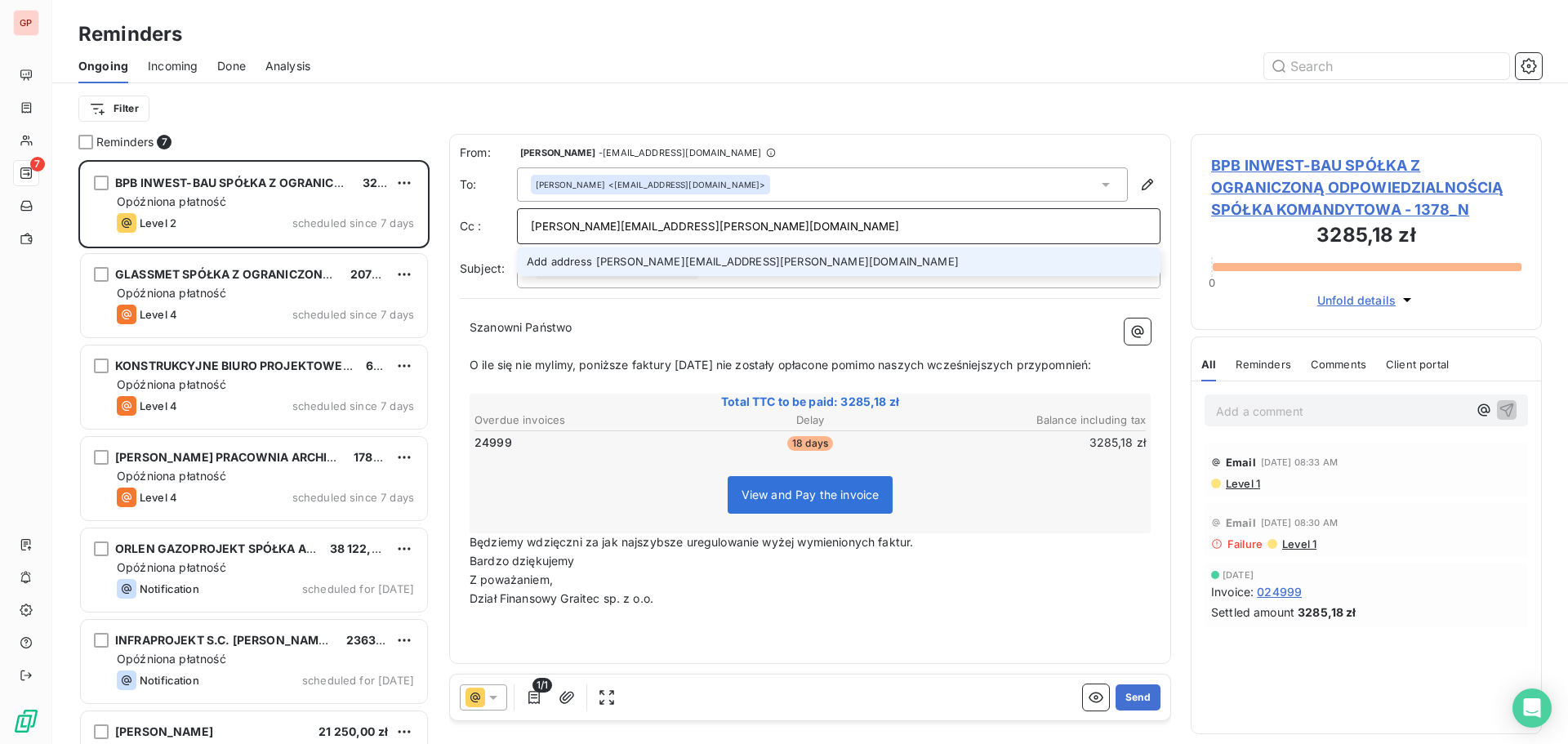
type input "[PERSON_NAME][EMAIL_ADDRESS][PERSON_NAME][DOMAIN_NAME]"
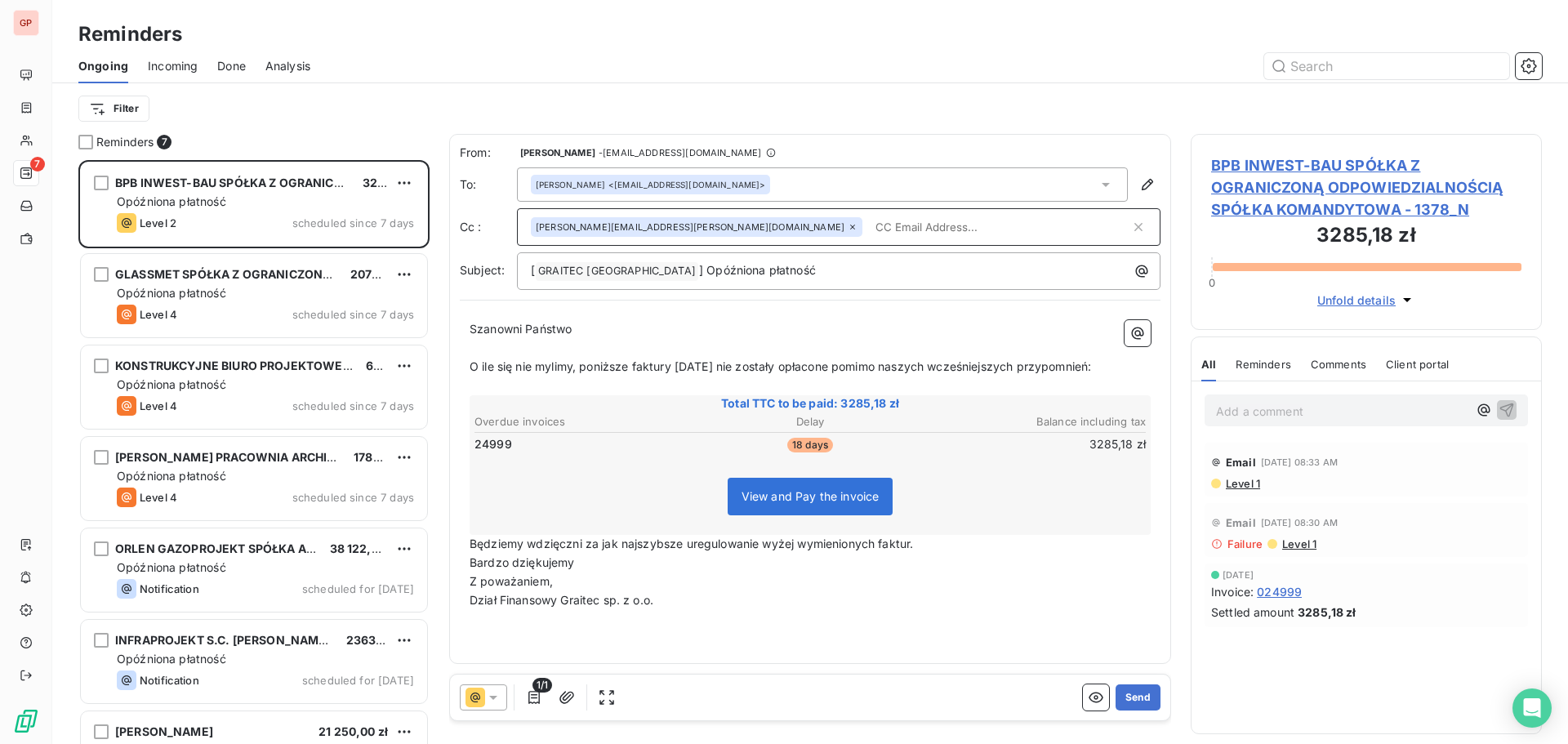
click at [869, 227] on input "text" at bounding box center [999, 227] width 261 height 24
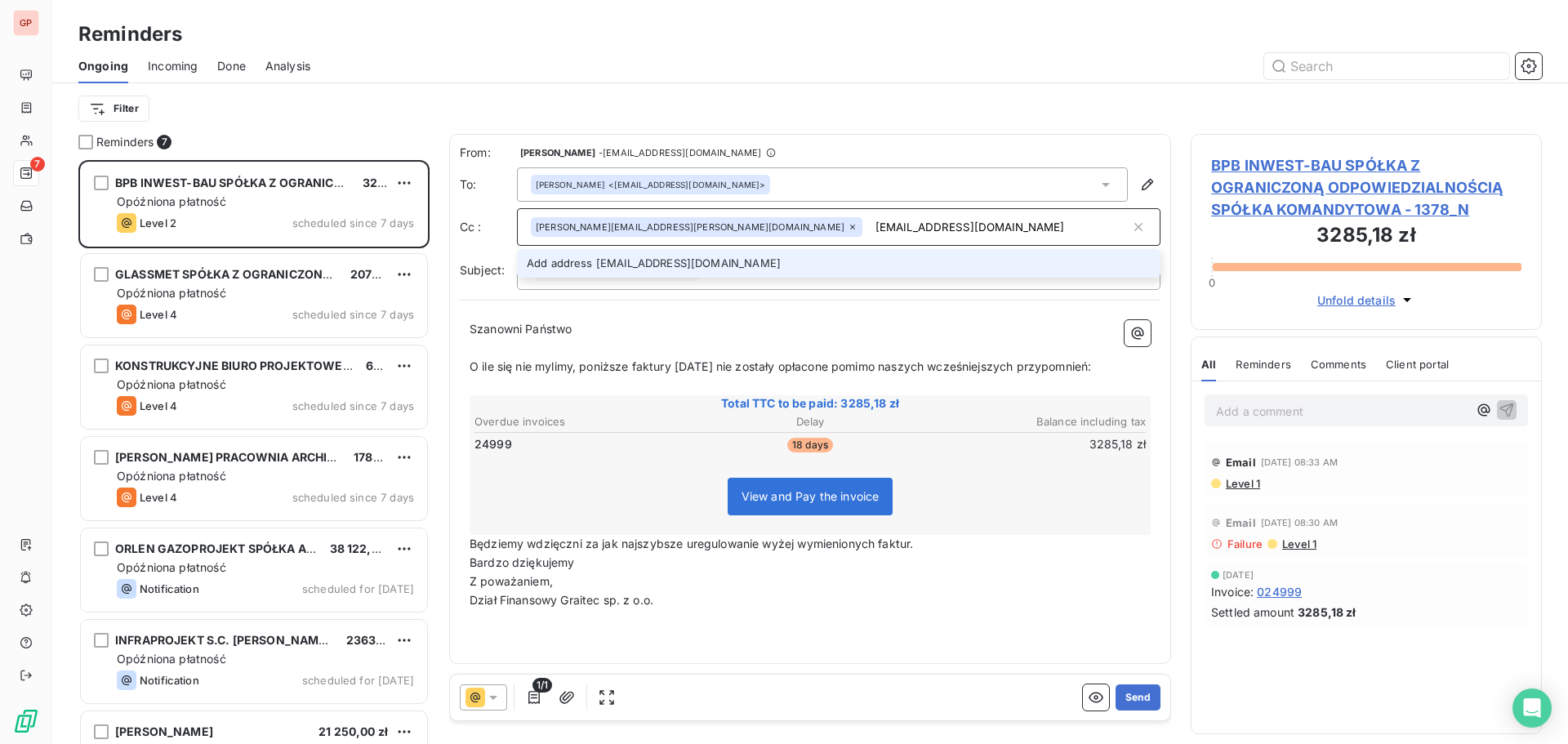
type input "[EMAIL_ADDRESS][DOMAIN_NAME]"
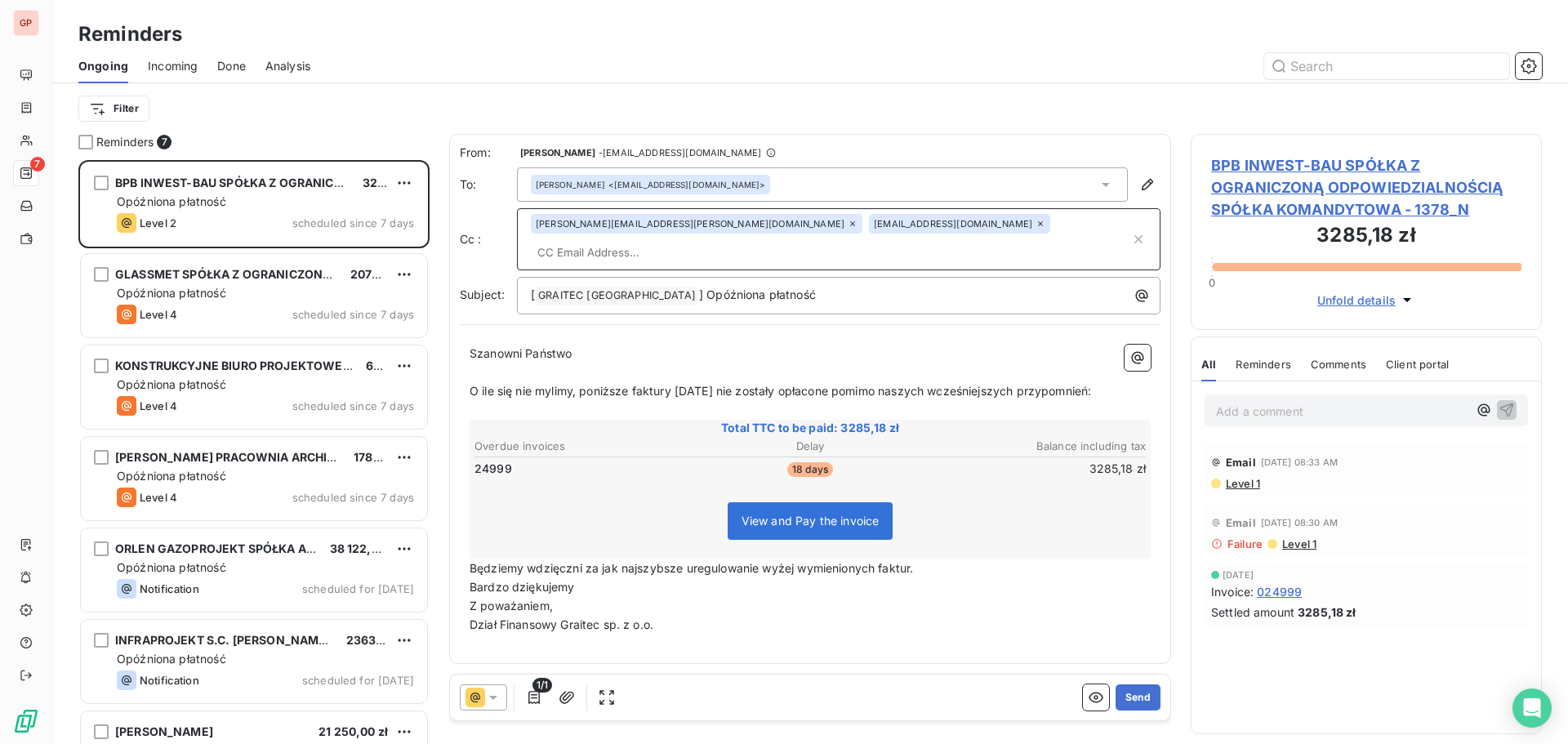
click at [871, 240] on input "text" at bounding box center [831, 252] width 600 height 24
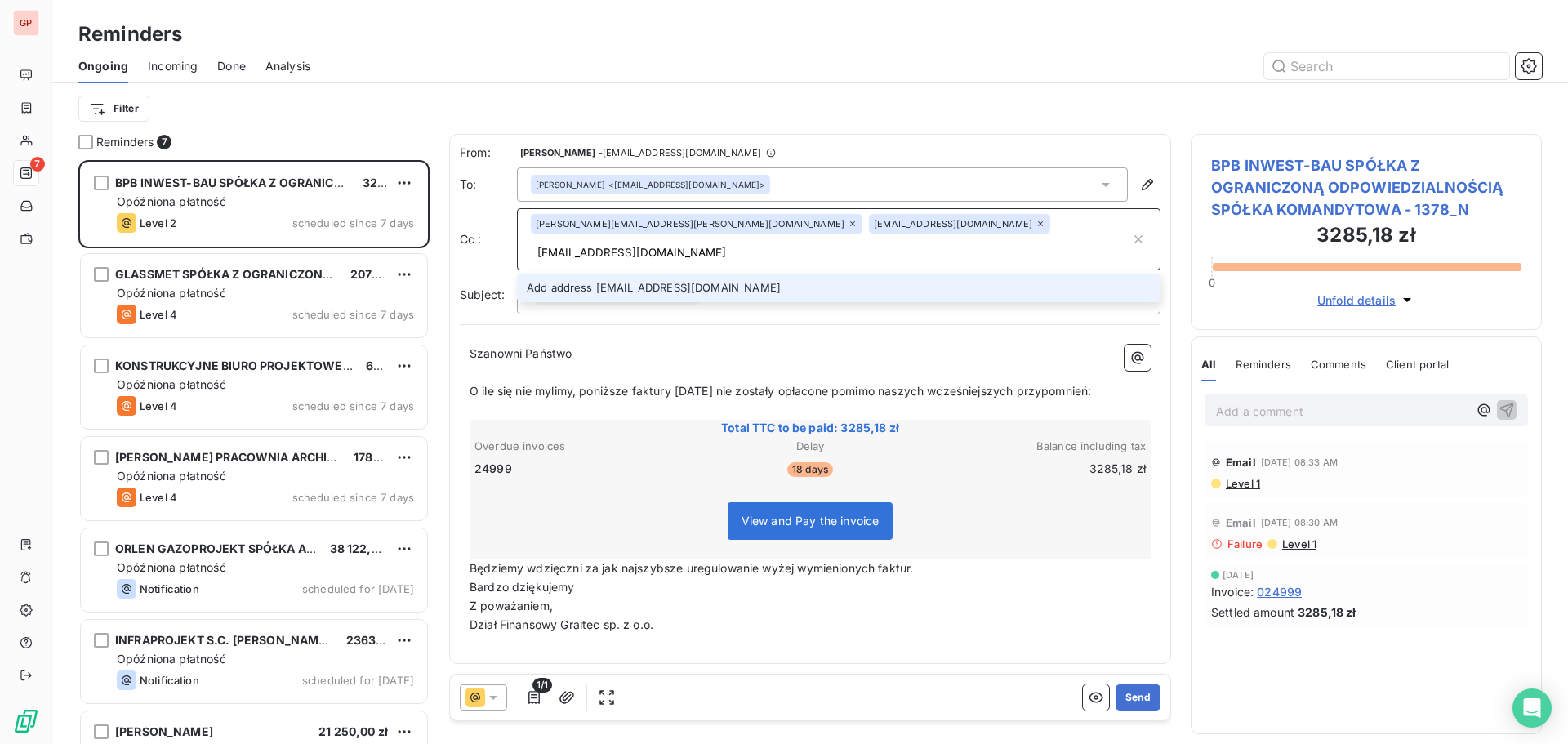
type input "[EMAIL_ADDRESS][DOMAIN_NAME]"
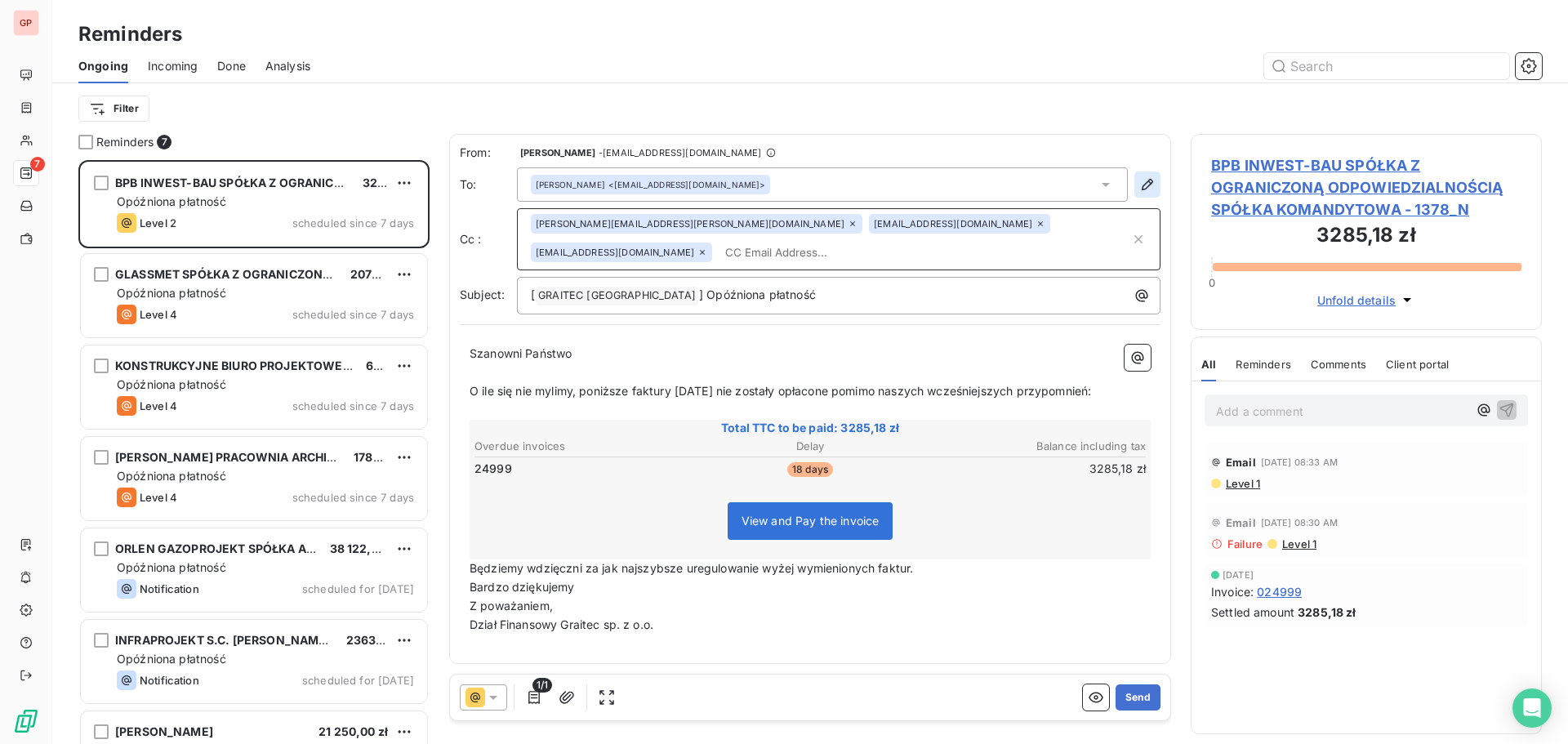
click at [1148, 184] on icon "button" at bounding box center [1147, 184] width 16 height 16
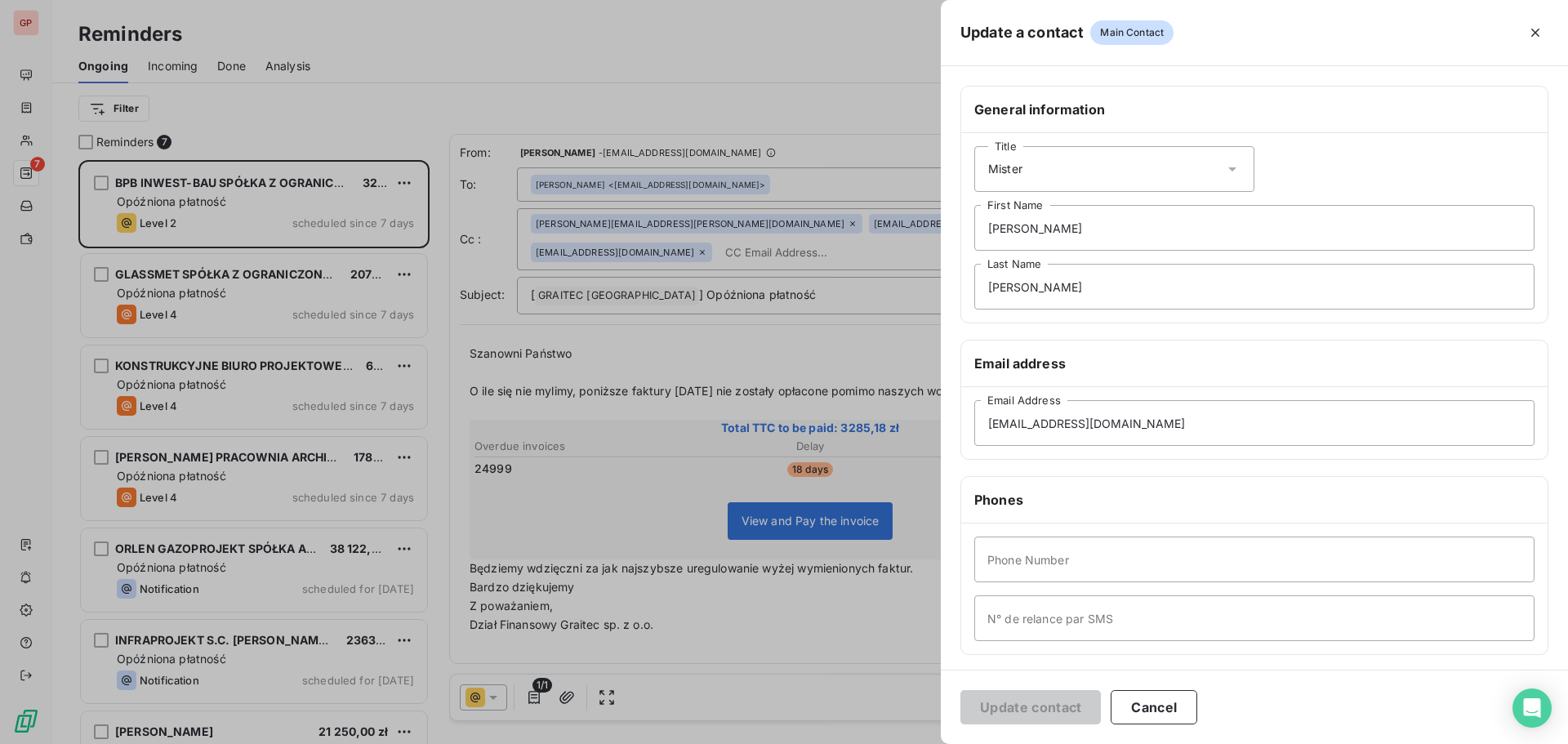
click at [1224, 170] on icon at bounding box center [1232, 169] width 16 height 16
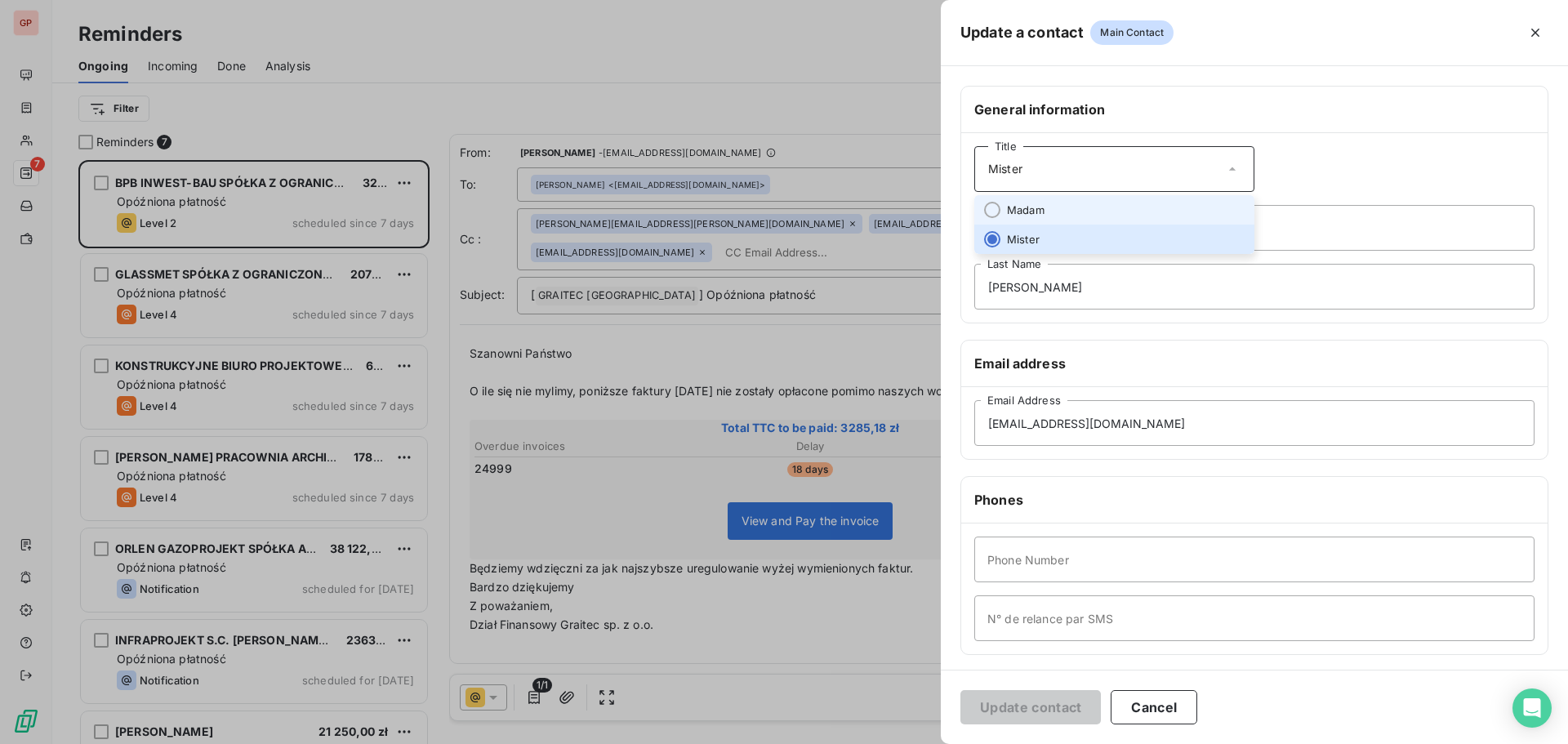
click at [1071, 210] on li "Madam" at bounding box center [1114, 210] width 280 height 29
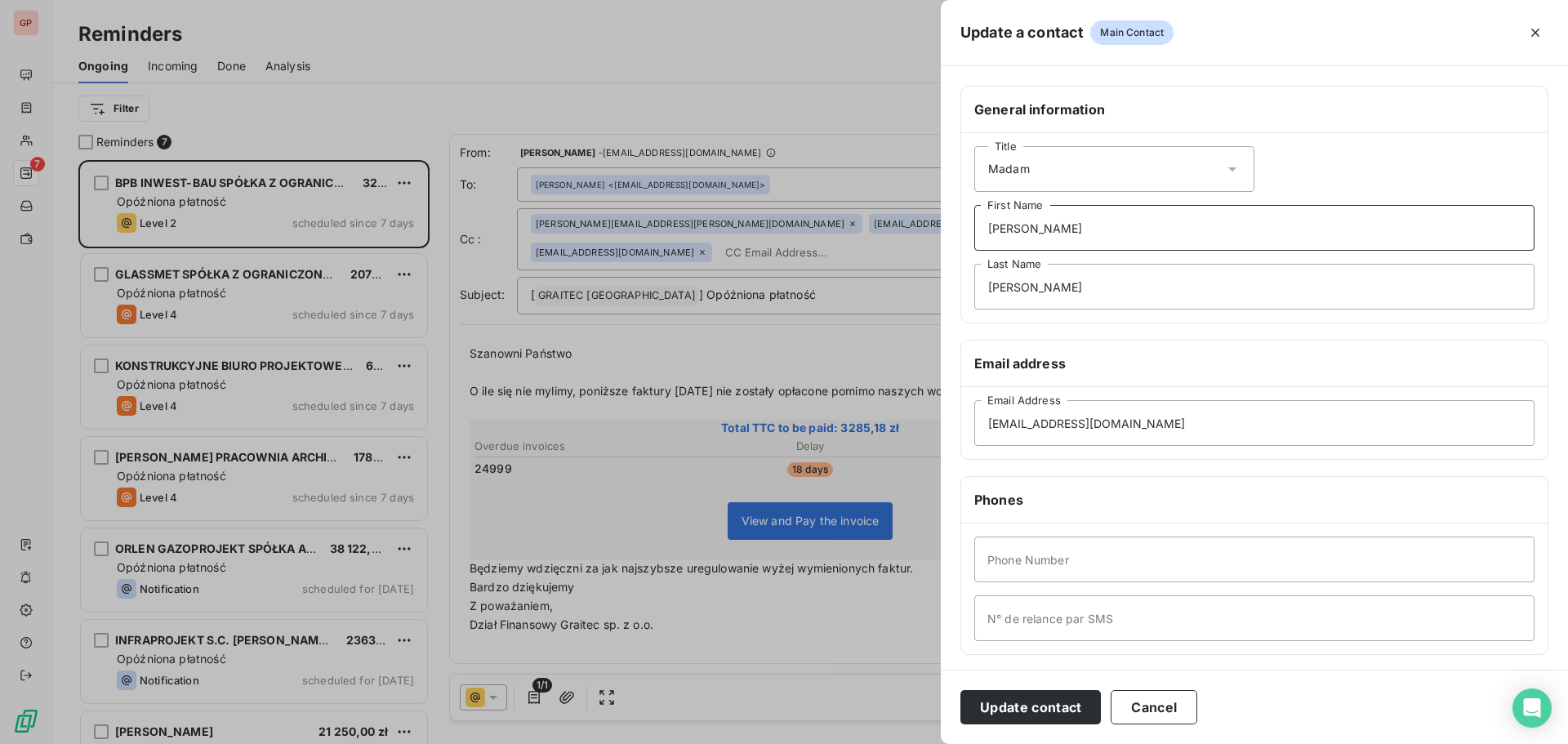
click at [1050, 226] on input "[PERSON_NAME]" at bounding box center [1254, 227] width 560 height 45
drag, startPoint x: 1051, startPoint y: 227, endPoint x: 962, endPoint y: 231, distance: 89.1
click at [962, 231] on div "Title [PERSON_NAME] First Name [PERSON_NAME] Last Name" at bounding box center [1255, 227] width 586 height 190
click at [1030, 228] on input "[PERSON_NAME]" at bounding box center [1254, 227] width 560 height 45
type input "[PERSON_NAME]"
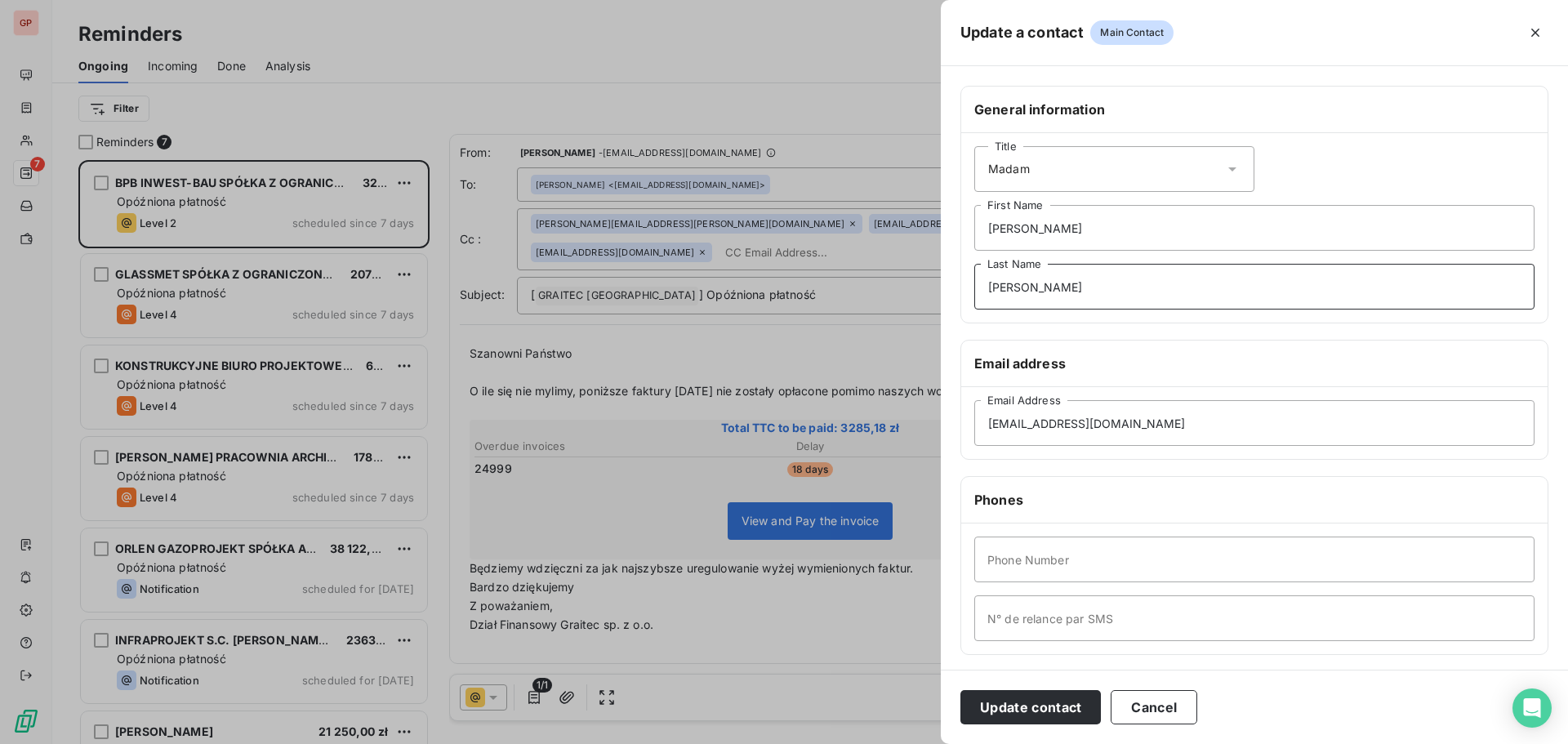
drag, startPoint x: 1026, startPoint y: 288, endPoint x: 977, endPoint y: 302, distance: 51.0
click at [977, 293] on input "[PERSON_NAME]" at bounding box center [1254, 286] width 560 height 45
click at [1017, 423] on input "[EMAIL_ADDRESS][DOMAIN_NAME]" at bounding box center [1254, 423] width 560 height 45
drag, startPoint x: 1015, startPoint y: 427, endPoint x: 972, endPoint y: 427, distance: 43.0
click at [972, 428] on div "[EMAIL_ADDRESS][DOMAIN_NAME] Email Address" at bounding box center [1255, 422] width 586 height 72
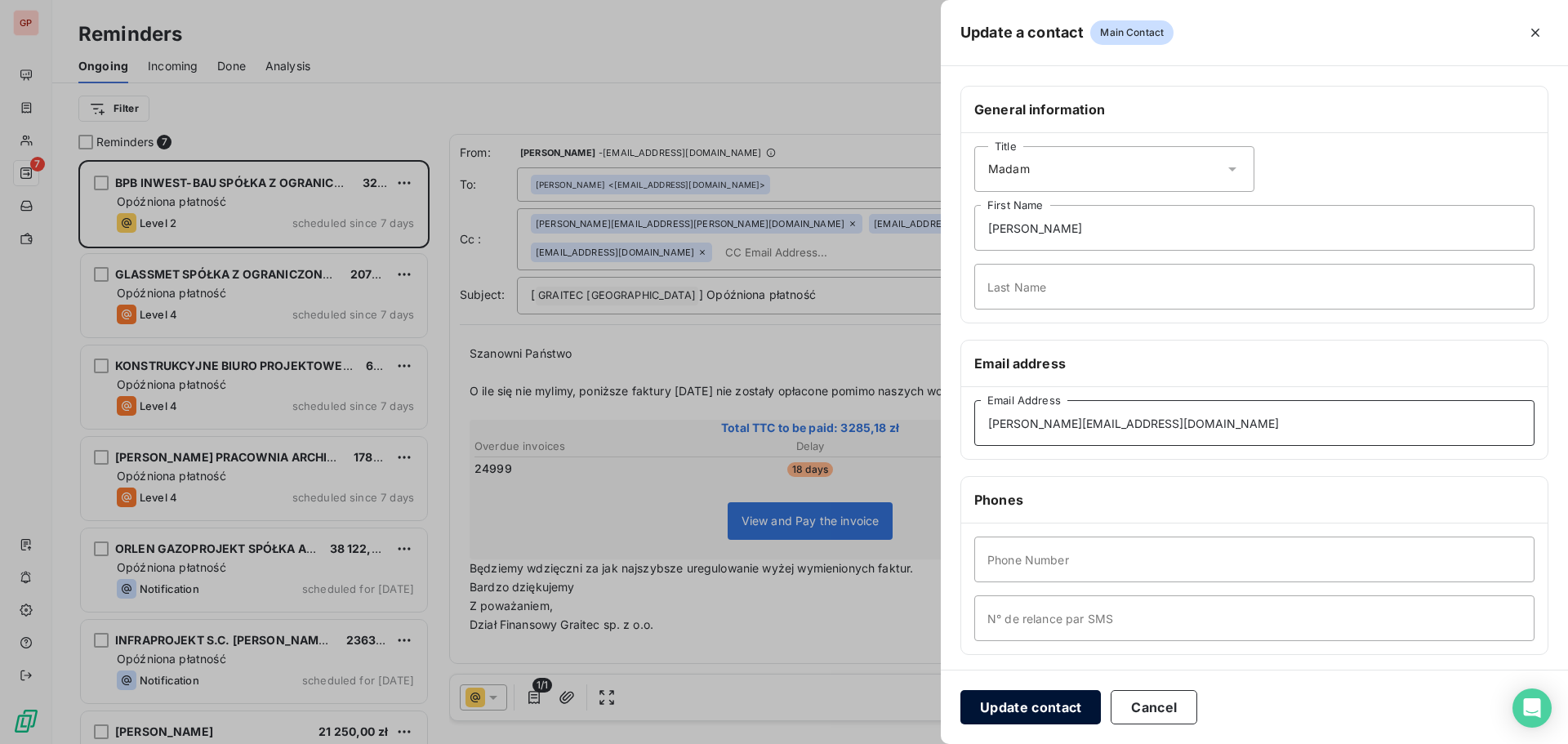
type input "[PERSON_NAME][EMAIL_ADDRESS][DOMAIN_NAME]"
click at [1043, 703] on button "Update contact" at bounding box center [1030, 707] width 141 height 35
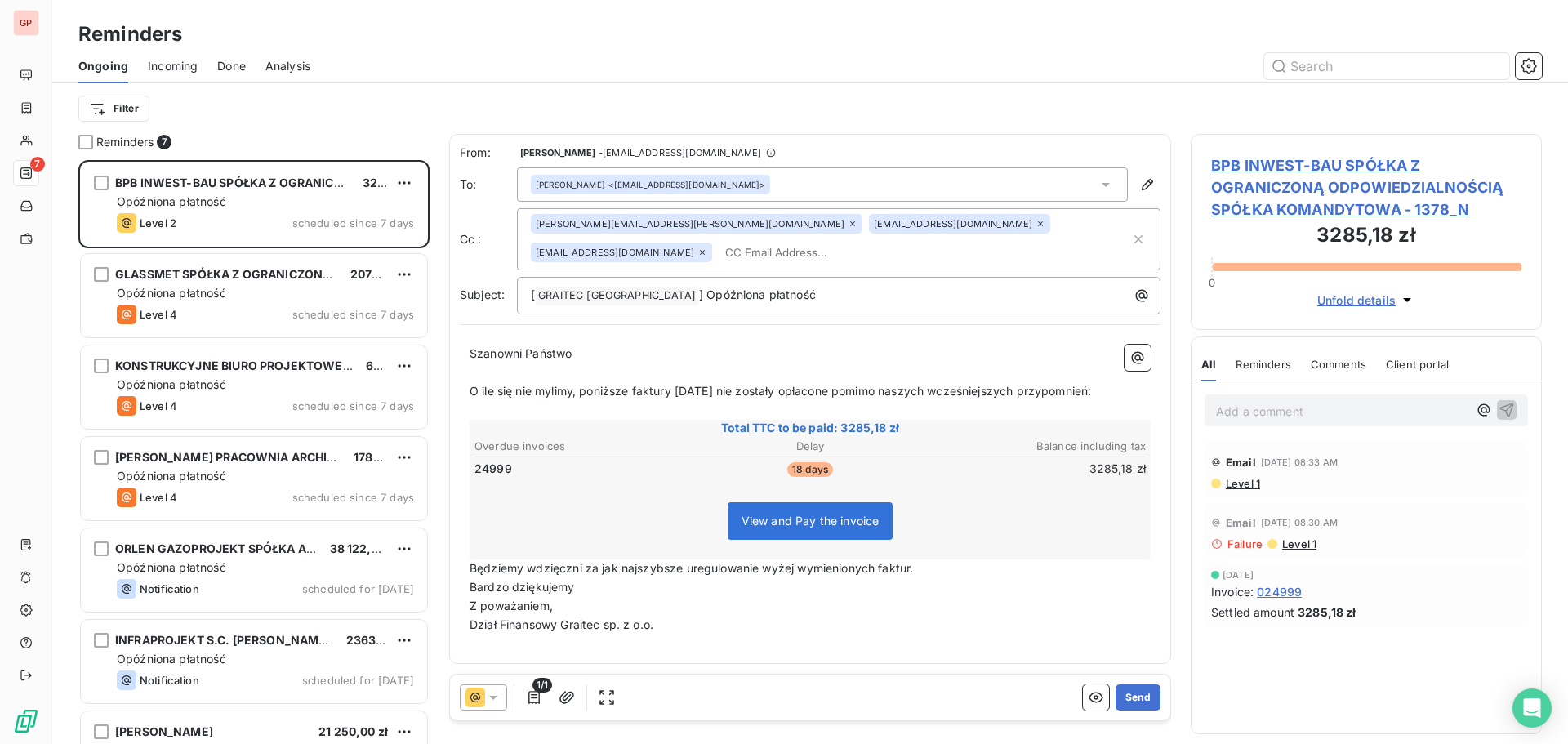
click at [1096, 183] on div "[PERSON_NAME] <[EMAIL_ADDRESS][DOMAIN_NAME]>" at bounding box center [822, 185] width 611 height 35
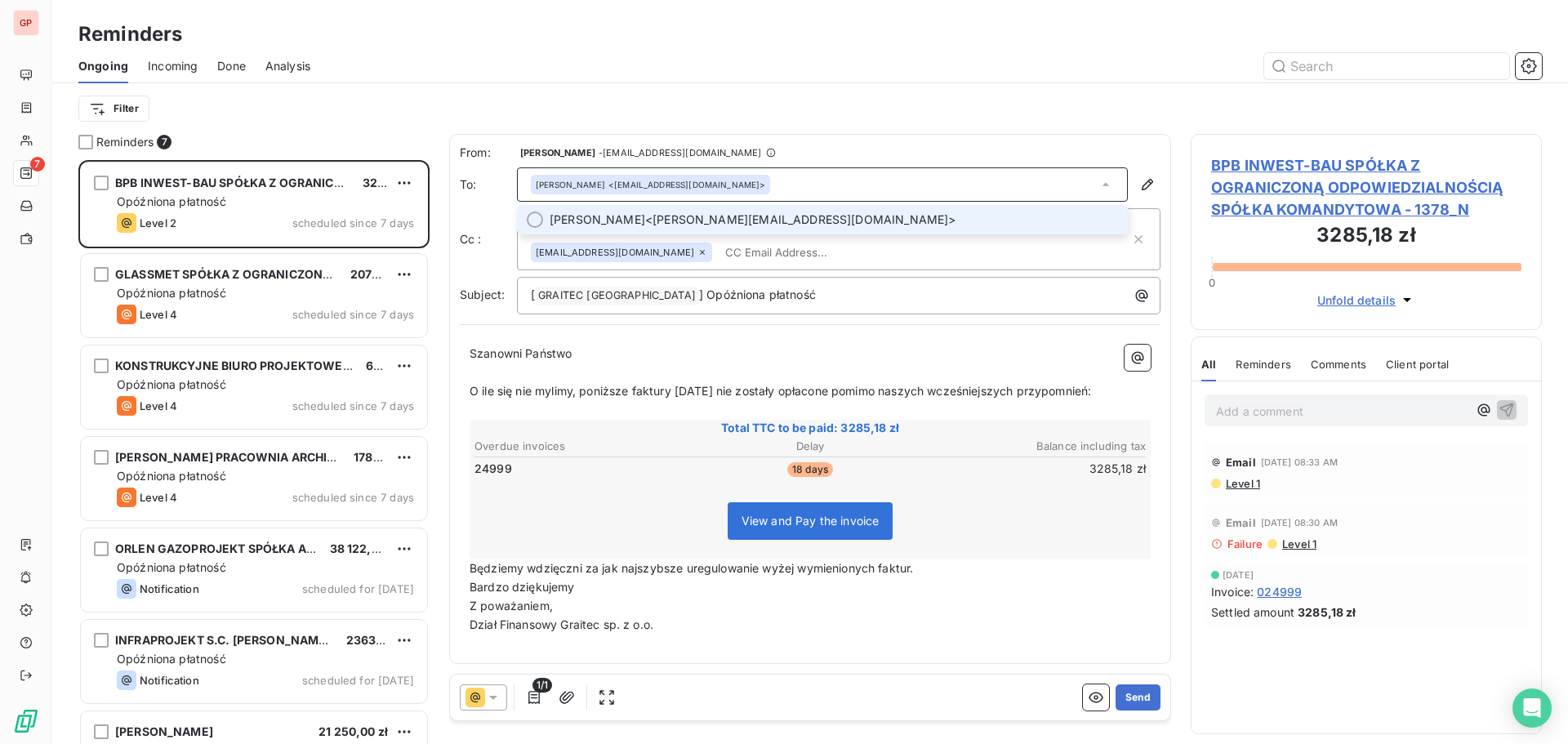
click at [690, 216] on span "[PERSON_NAME] <[PERSON_NAME][EMAIL_ADDRESS][DOMAIN_NAME]>" at bounding box center [833, 219] width 569 height 16
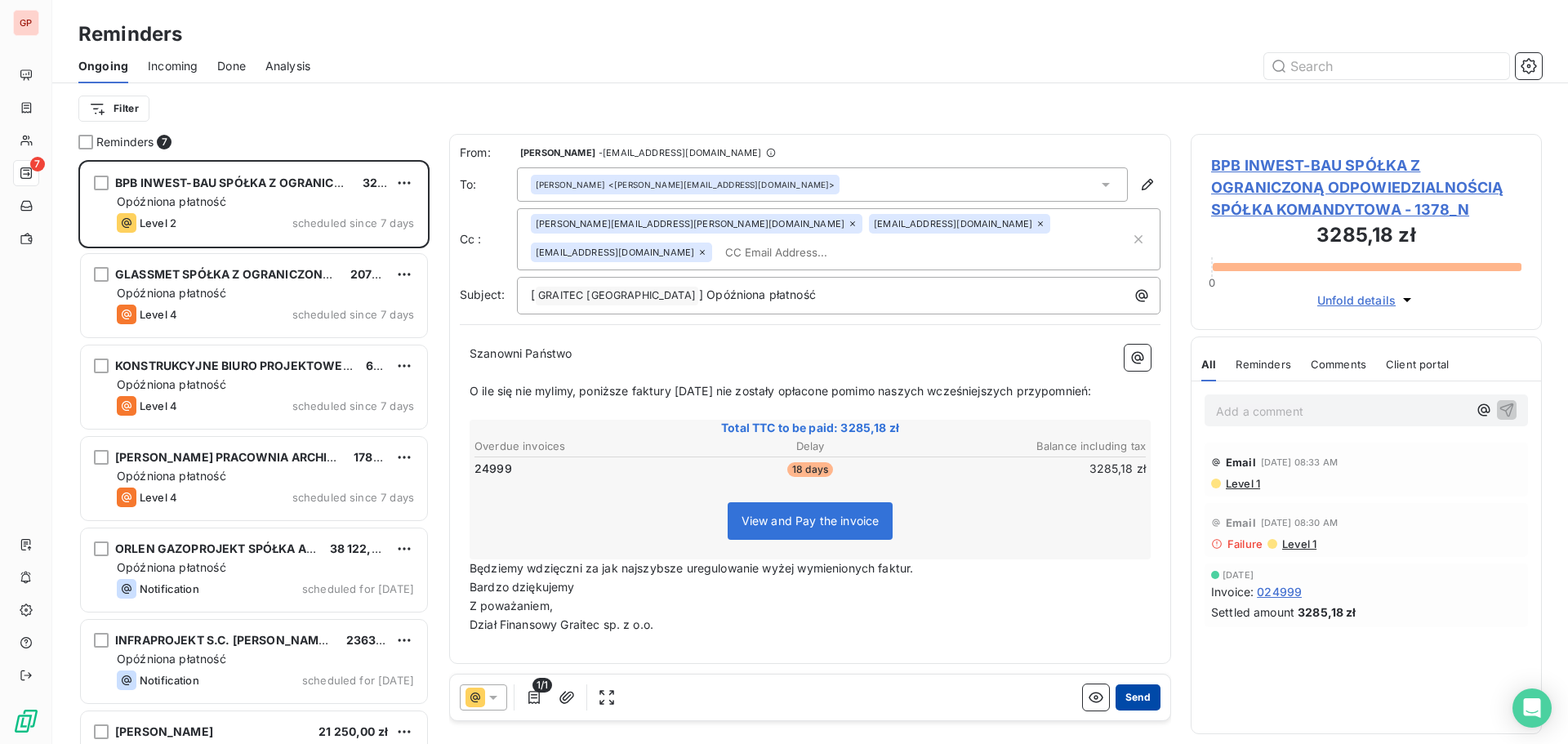
click at [1148, 696] on button "Send" at bounding box center [1137, 697] width 45 height 26
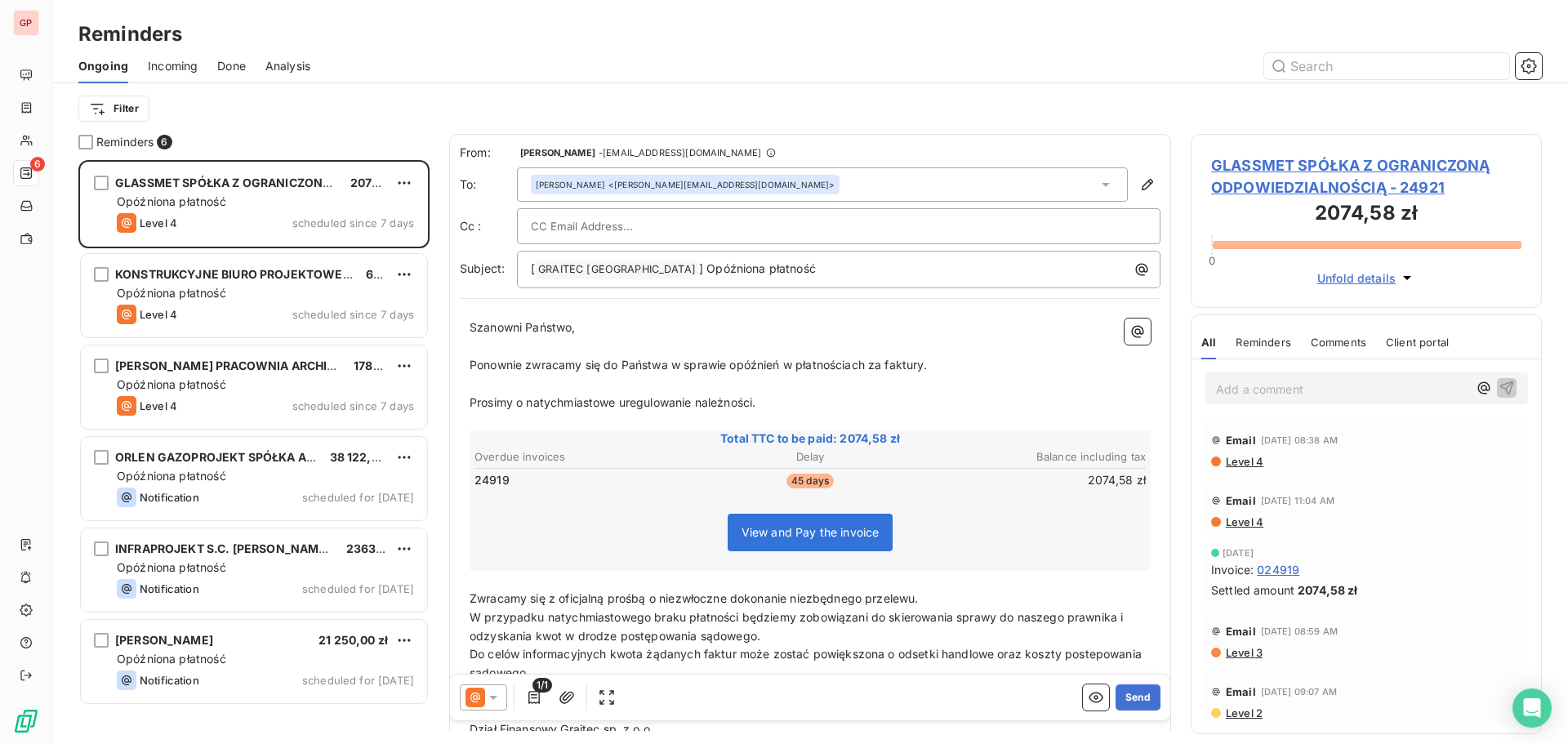
click at [679, 234] on div at bounding box center [838, 226] width 616 height 24
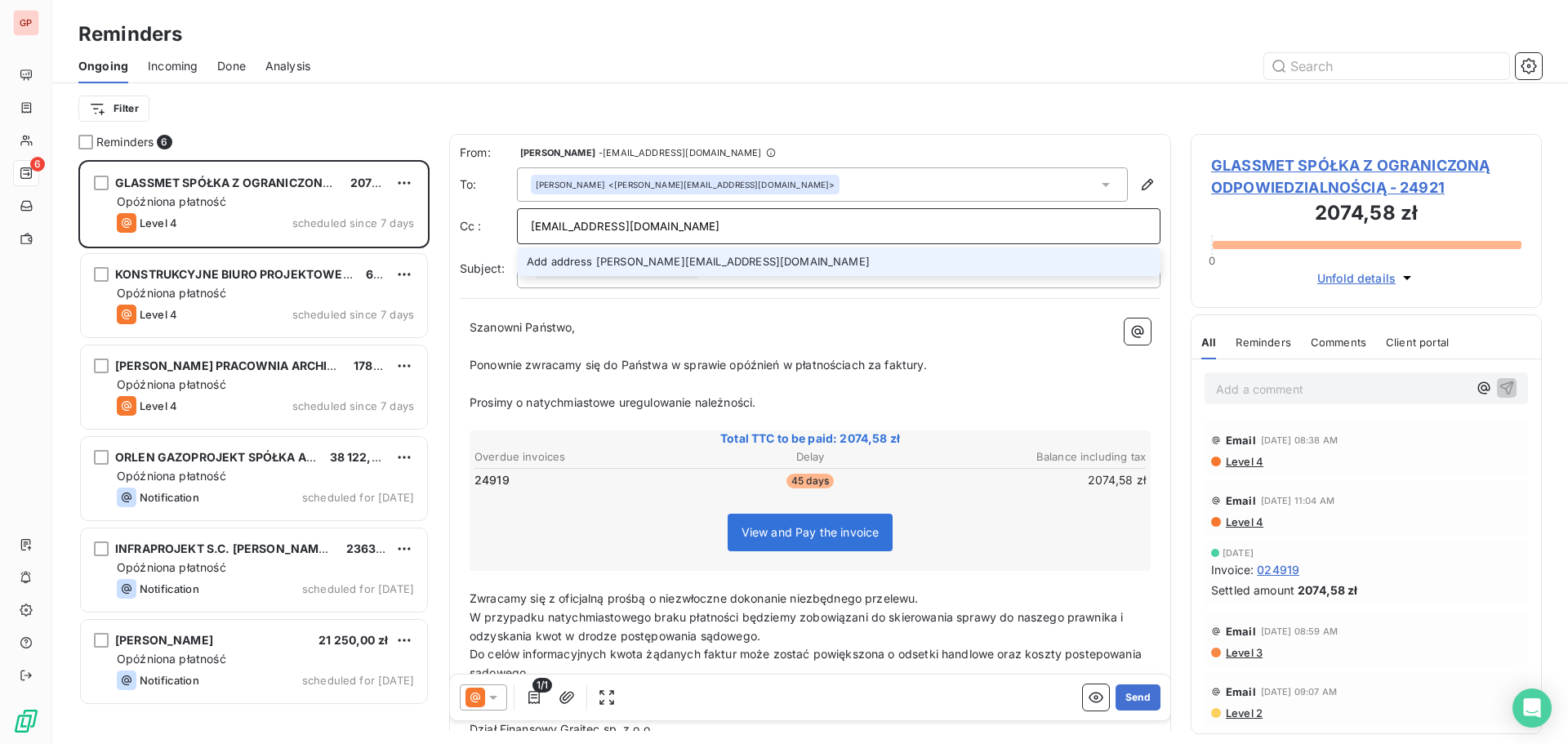
type input "[EMAIL_ADDRESS][DOMAIN_NAME]"
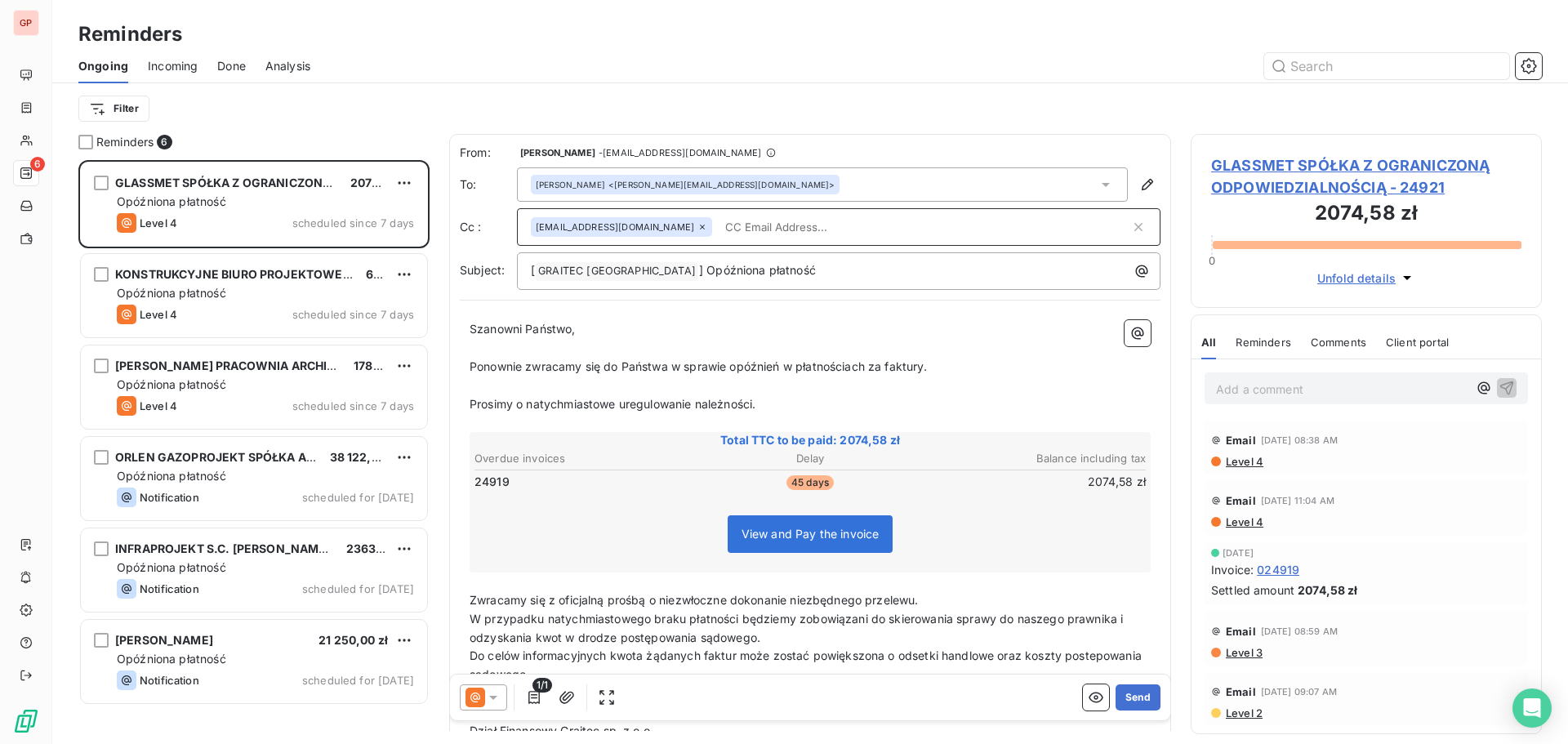
click at [719, 230] on input "text" at bounding box center [924, 227] width 412 height 24
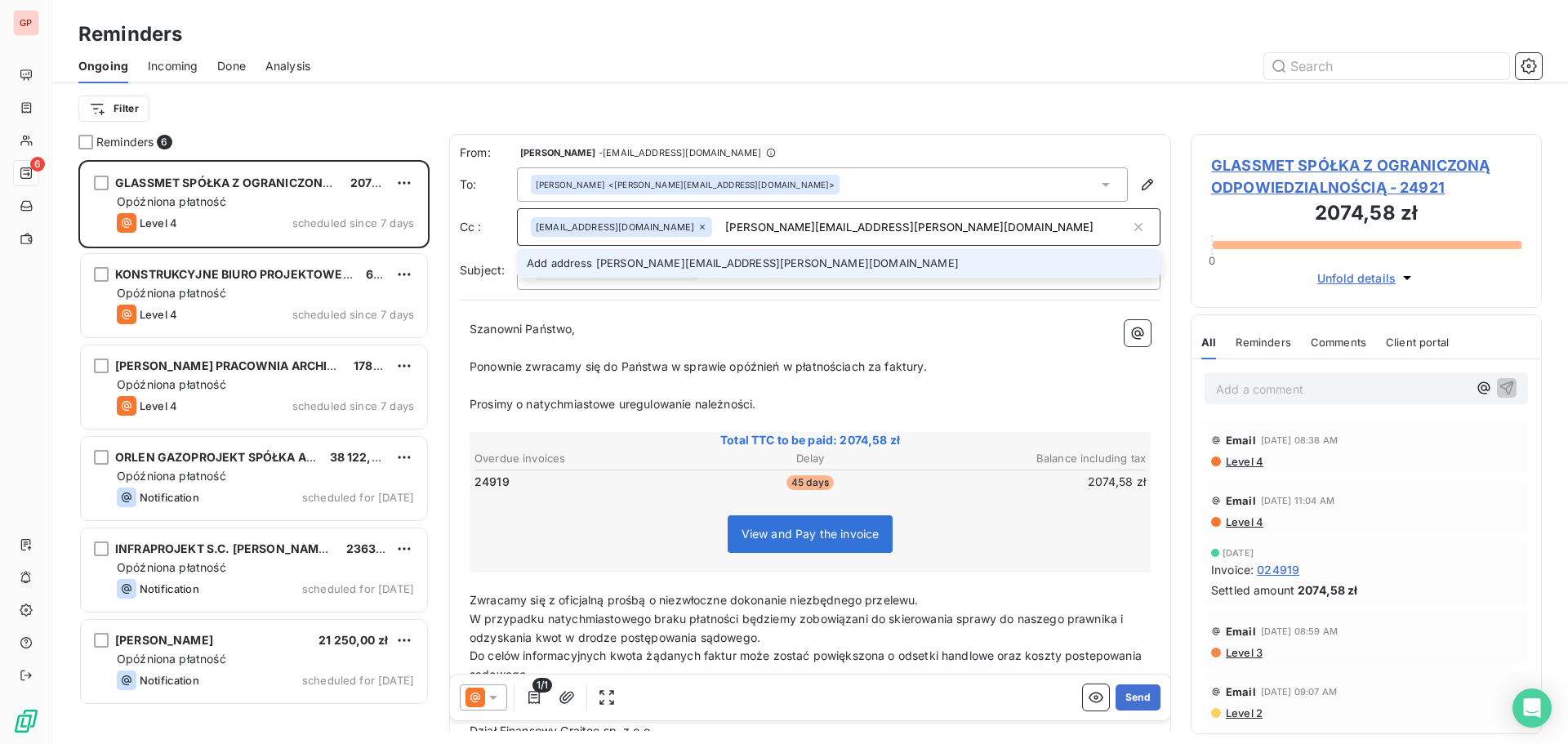
type input "[PERSON_NAME][EMAIL_ADDRESS][PERSON_NAME][DOMAIN_NAME]"
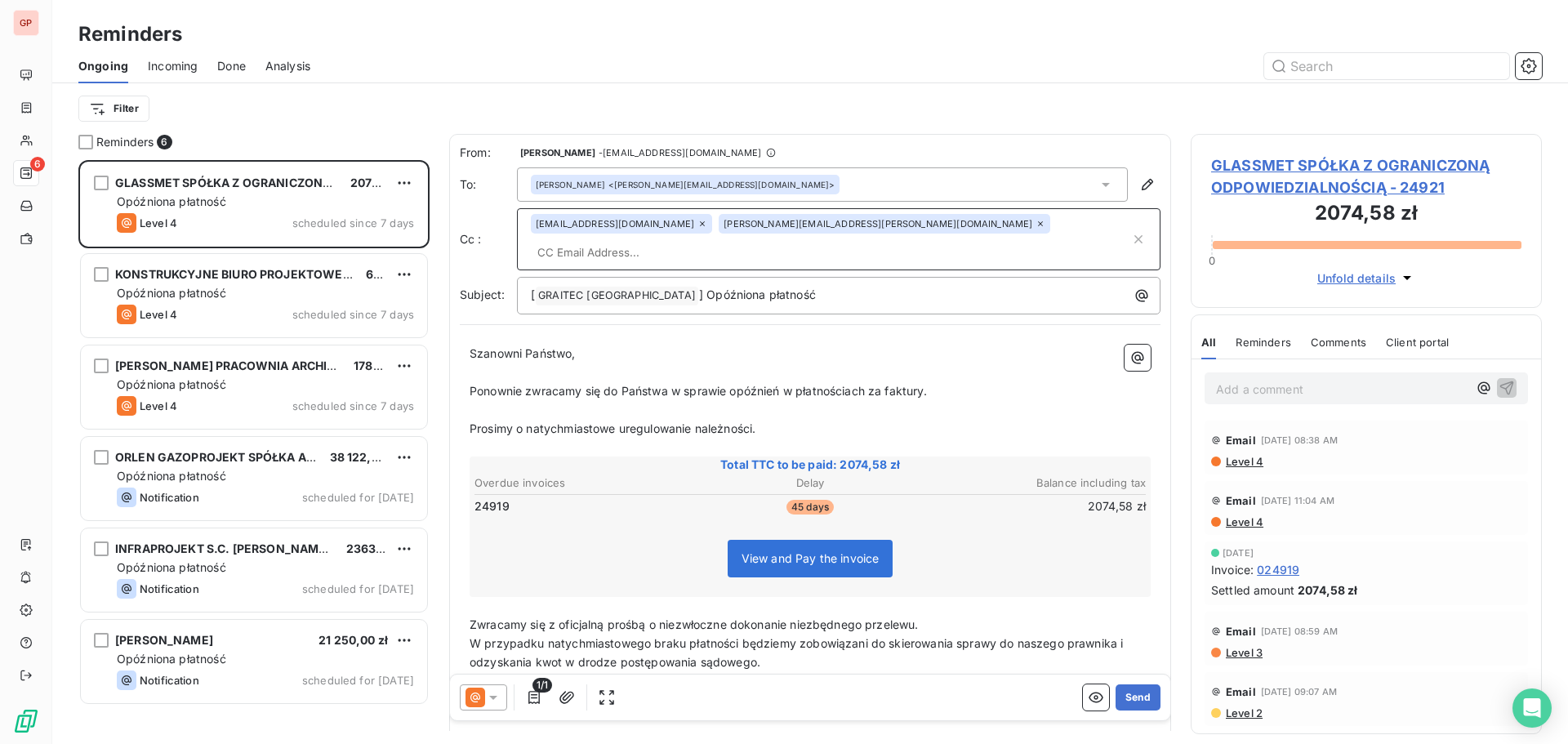
click at [905, 240] on input "text" at bounding box center [831, 252] width 600 height 24
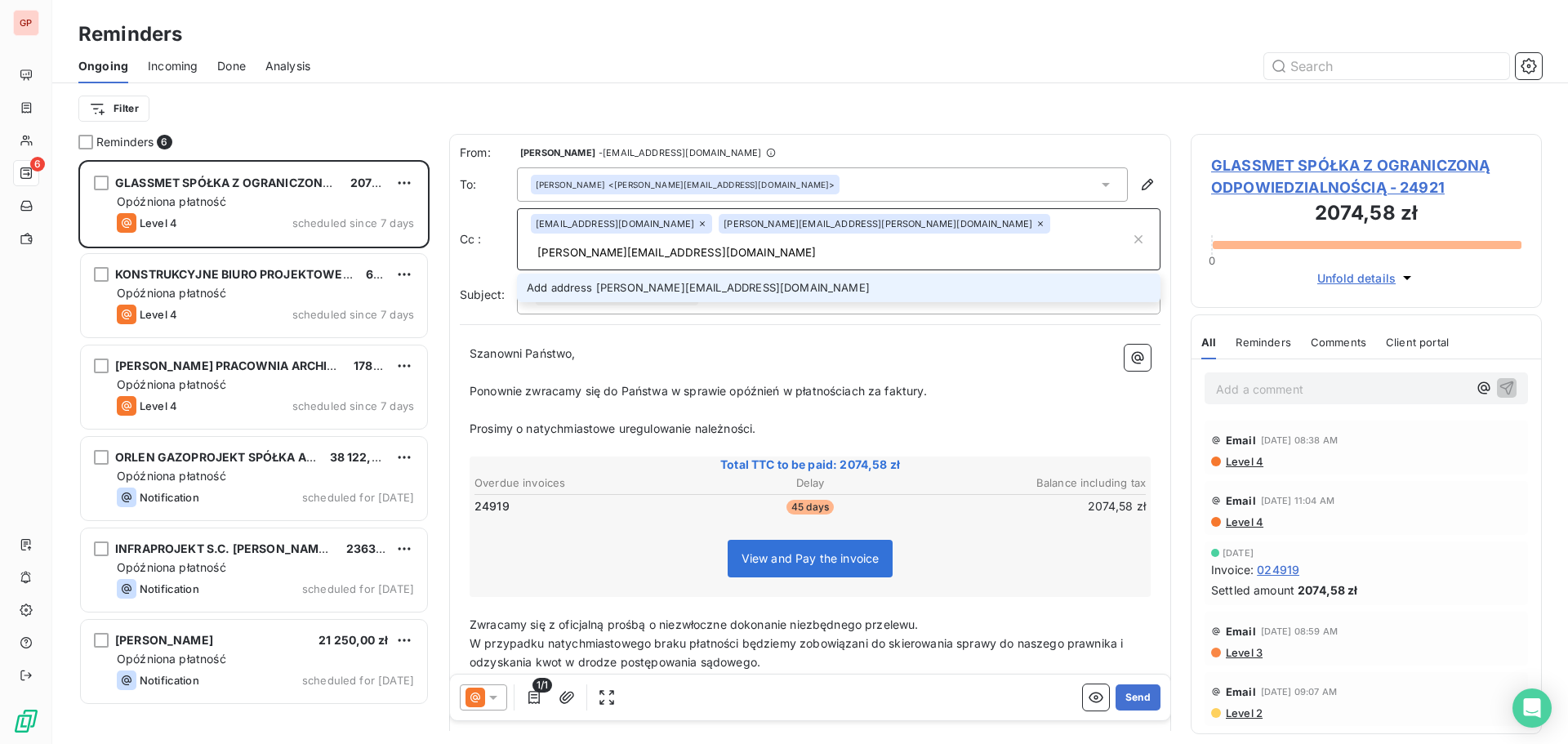
type input "[PERSON_NAME][EMAIL_ADDRESS][DOMAIN_NAME]"
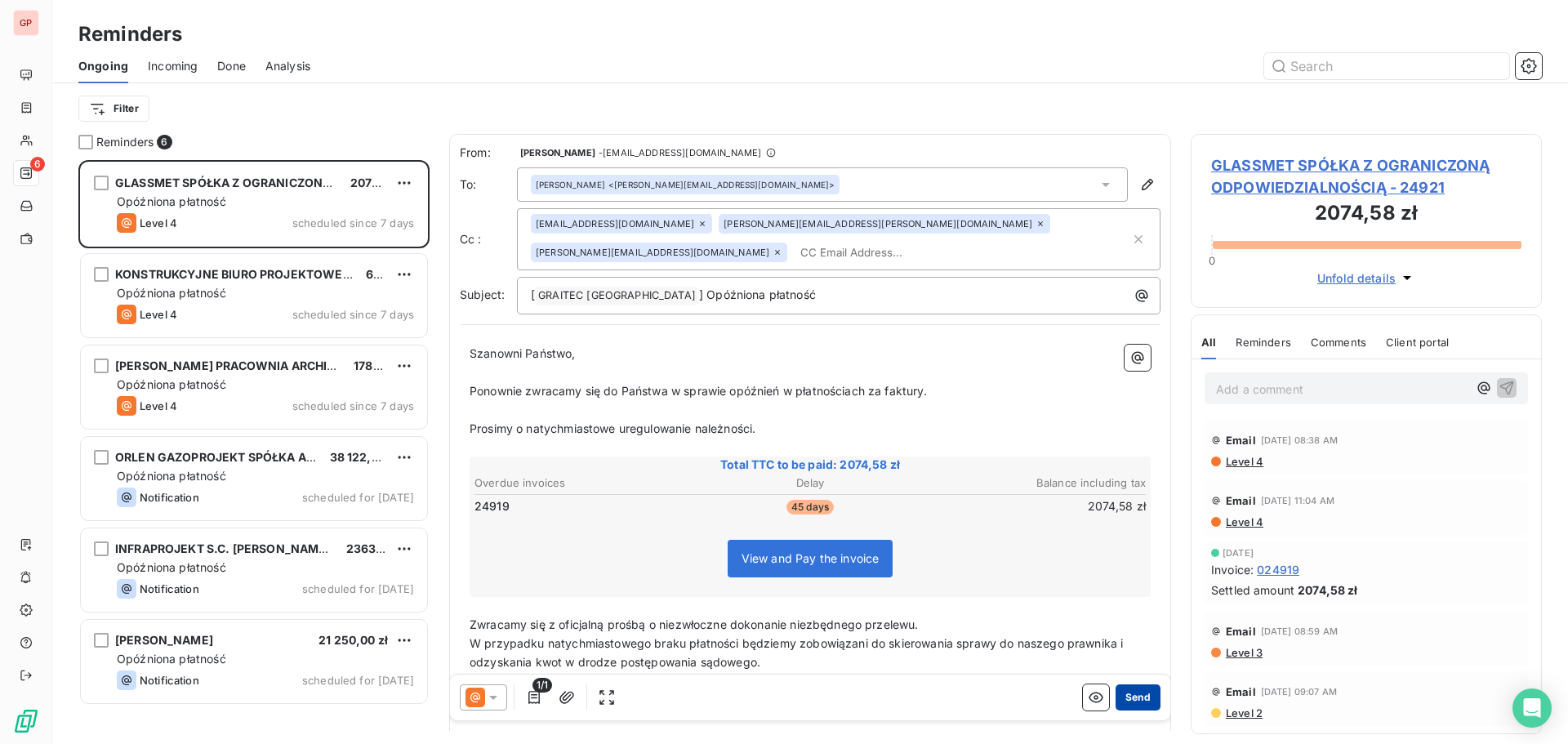
drag, startPoint x: 1132, startPoint y: 692, endPoint x: 1185, endPoint y: 682, distance: 53.9
click at [1134, 691] on button "Send" at bounding box center [1137, 697] width 45 height 26
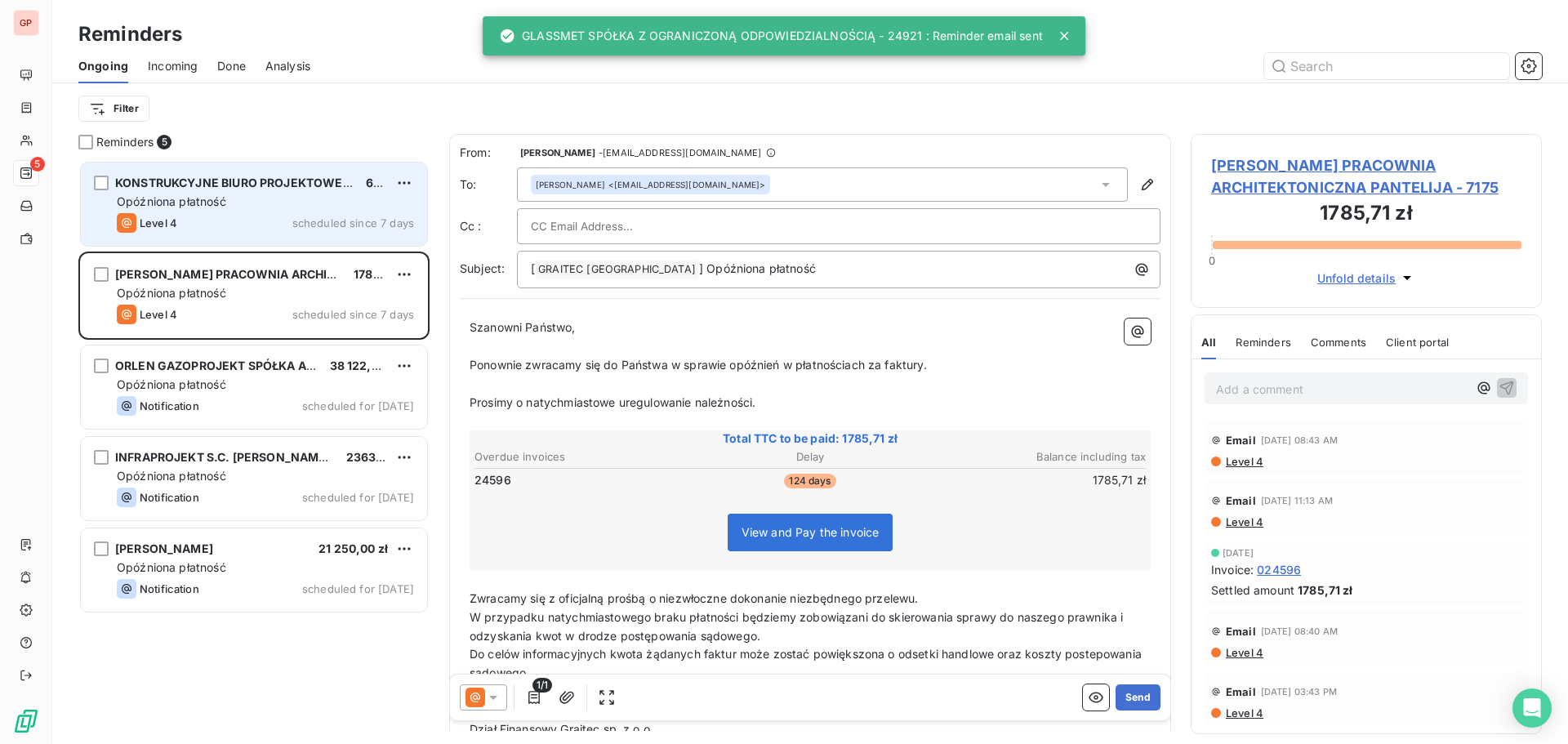
click at [245, 222] on div "Level 4 scheduled since 7 days" at bounding box center [265, 222] width 297 height 19
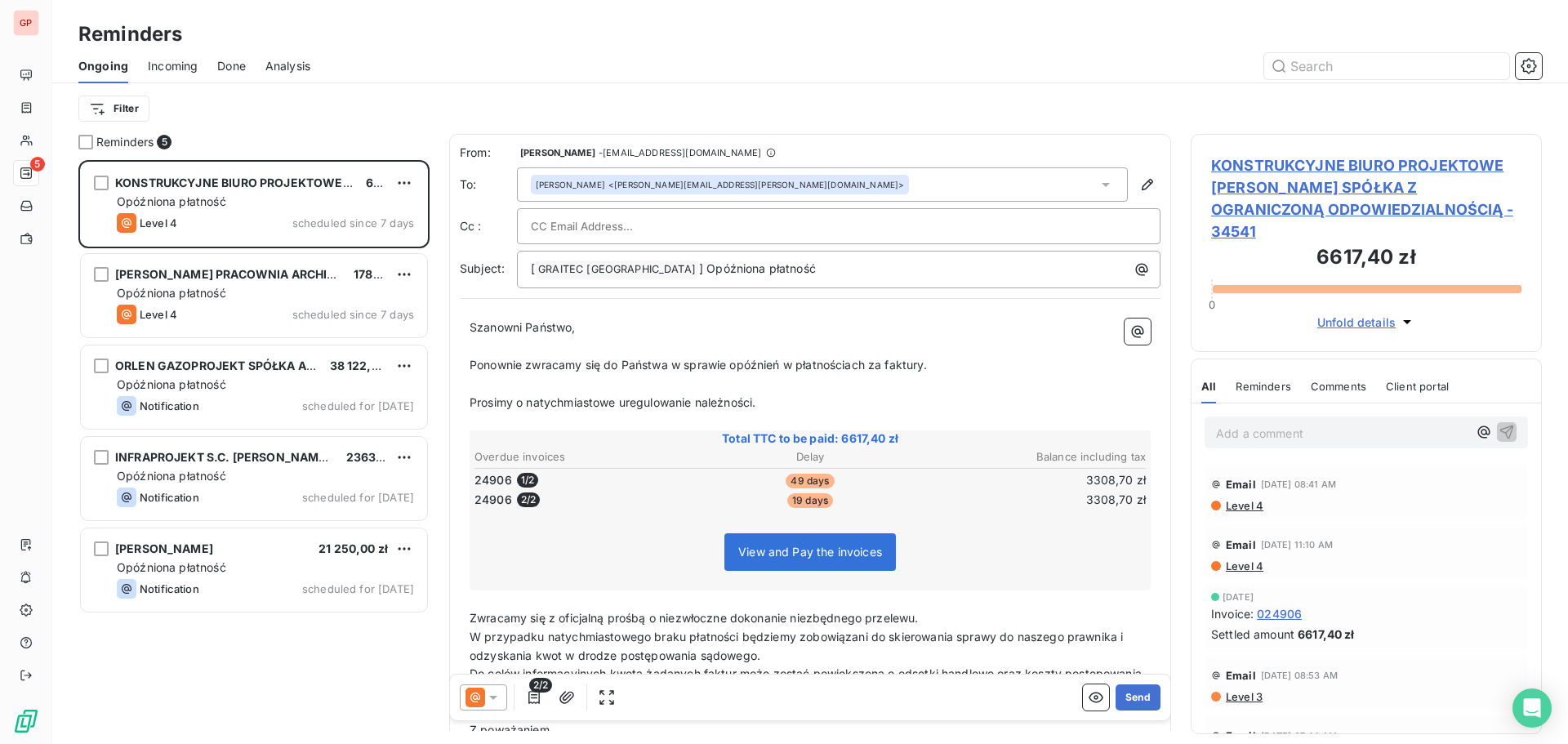
click at [630, 216] on input "text" at bounding box center [618, 226] width 175 height 24
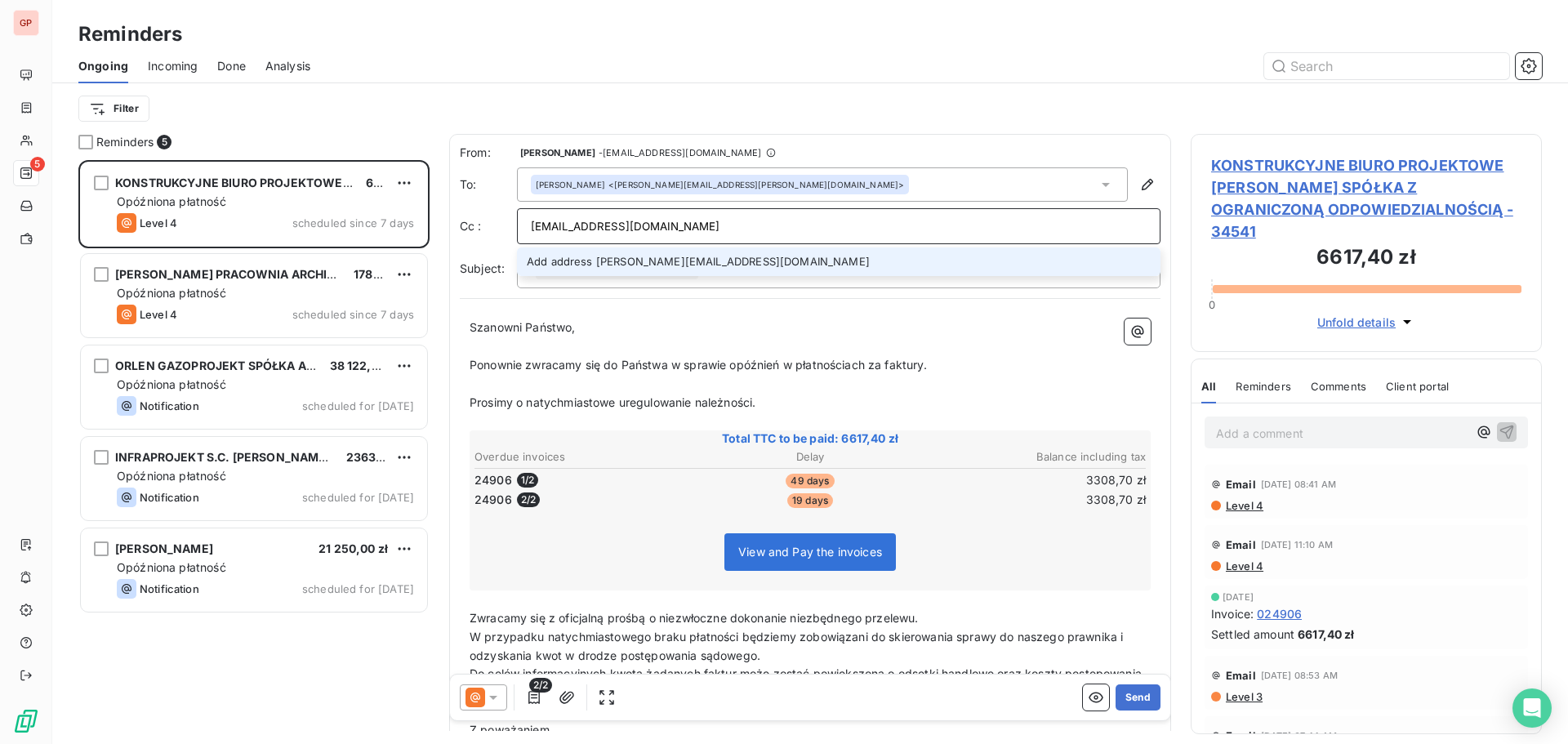
type input "[EMAIL_ADDRESS][DOMAIN_NAME]"
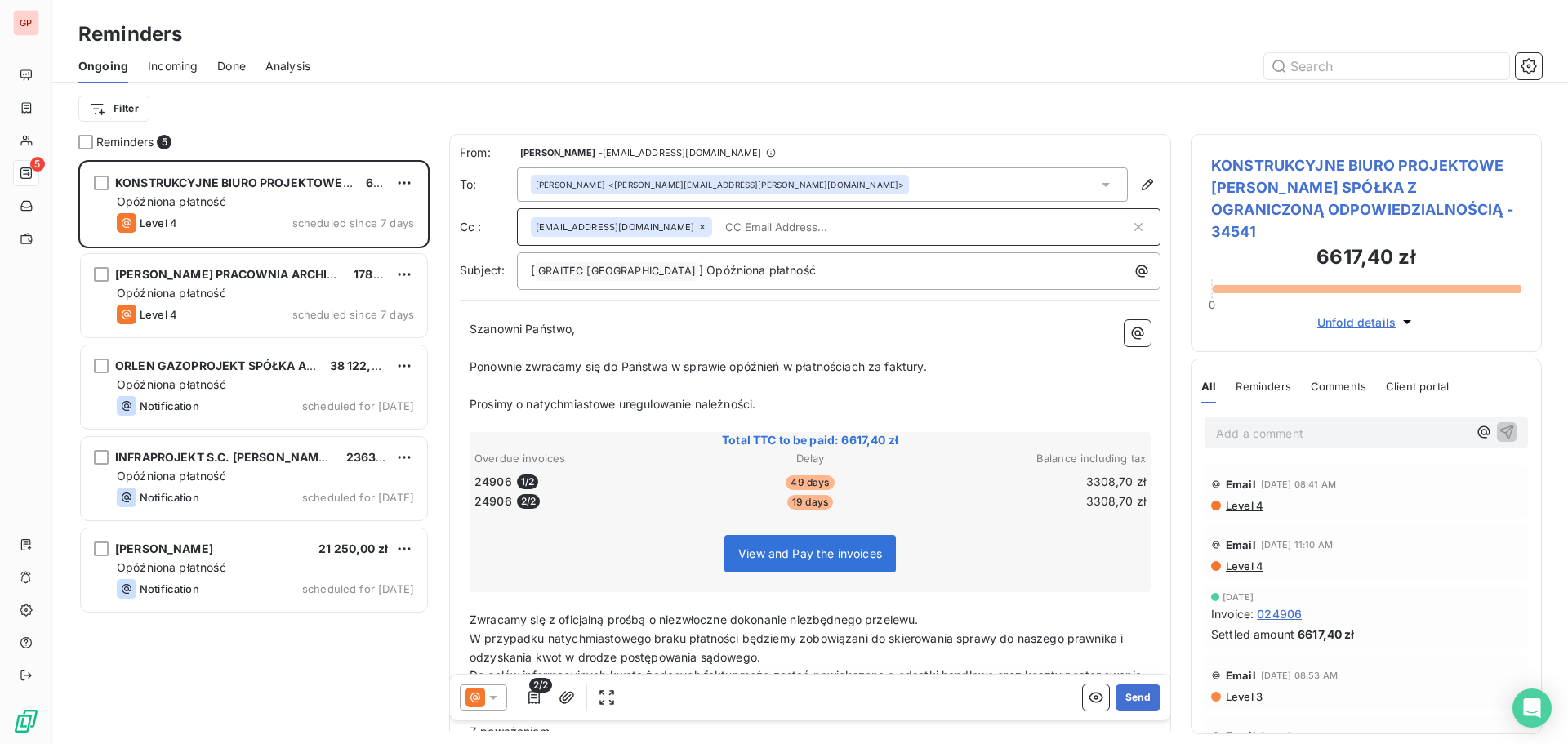
click at [719, 228] on input "text" at bounding box center [924, 227] width 412 height 24
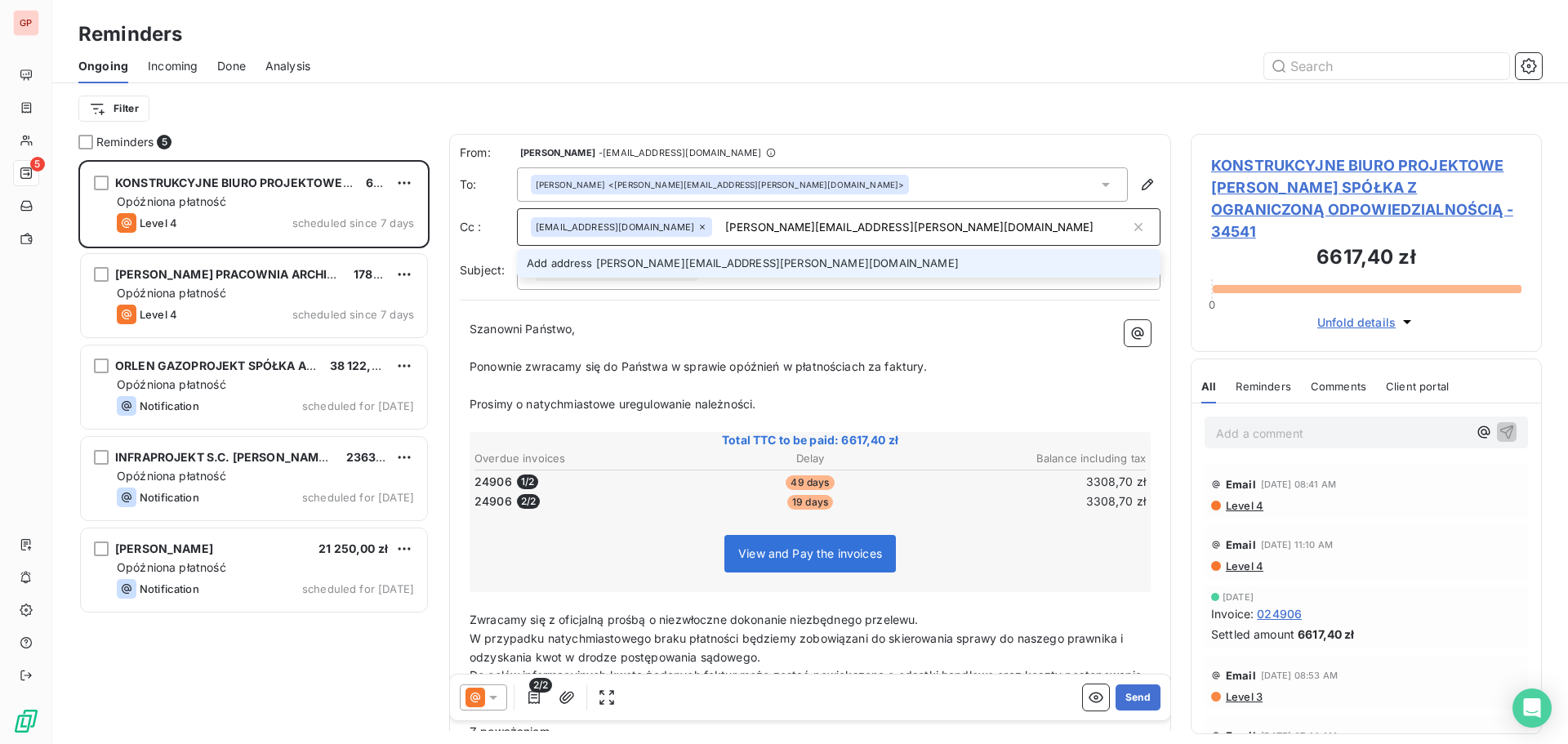
type input "[PERSON_NAME][EMAIL_ADDRESS][PERSON_NAME][DOMAIN_NAME]"
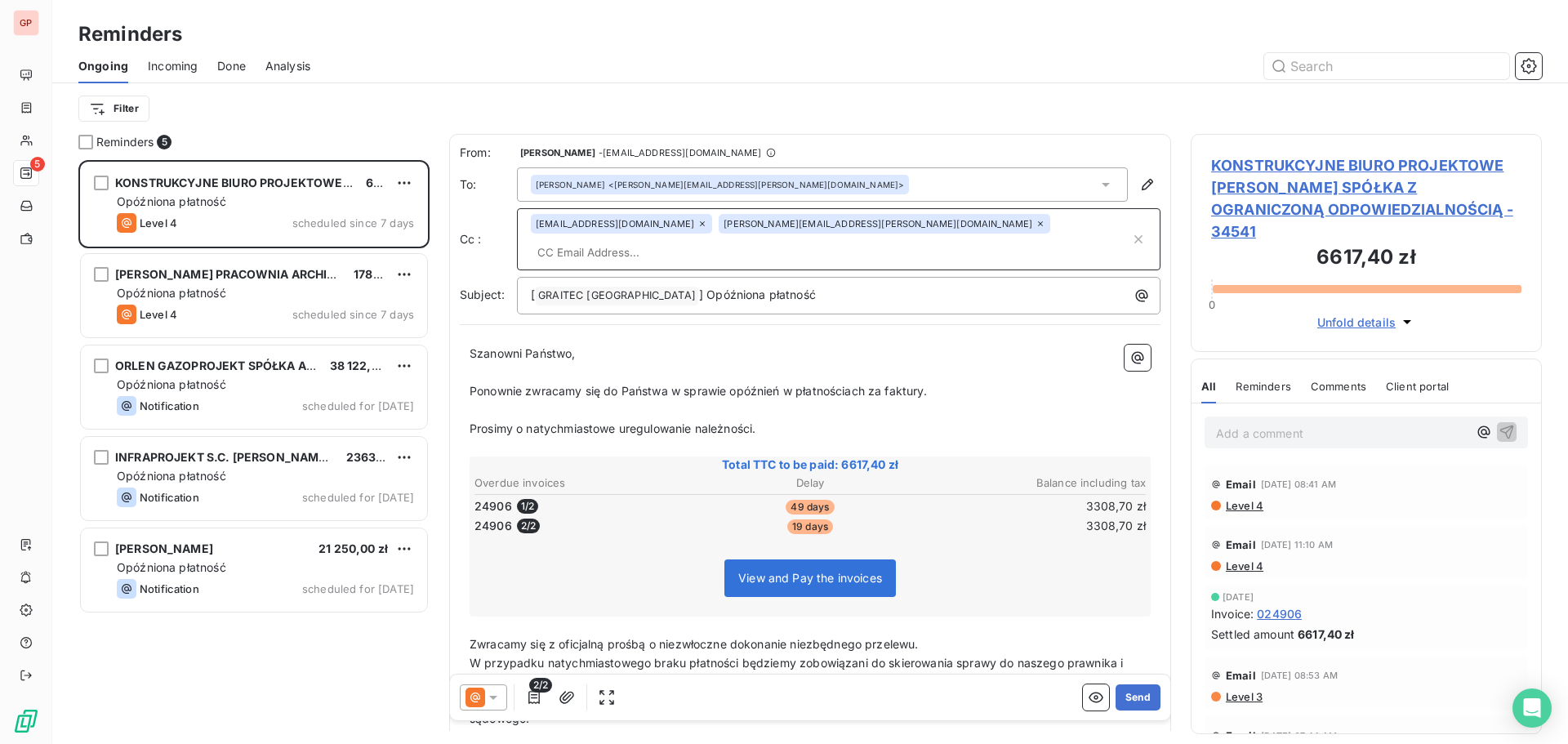
click at [898, 240] on input "text" at bounding box center [831, 252] width 600 height 24
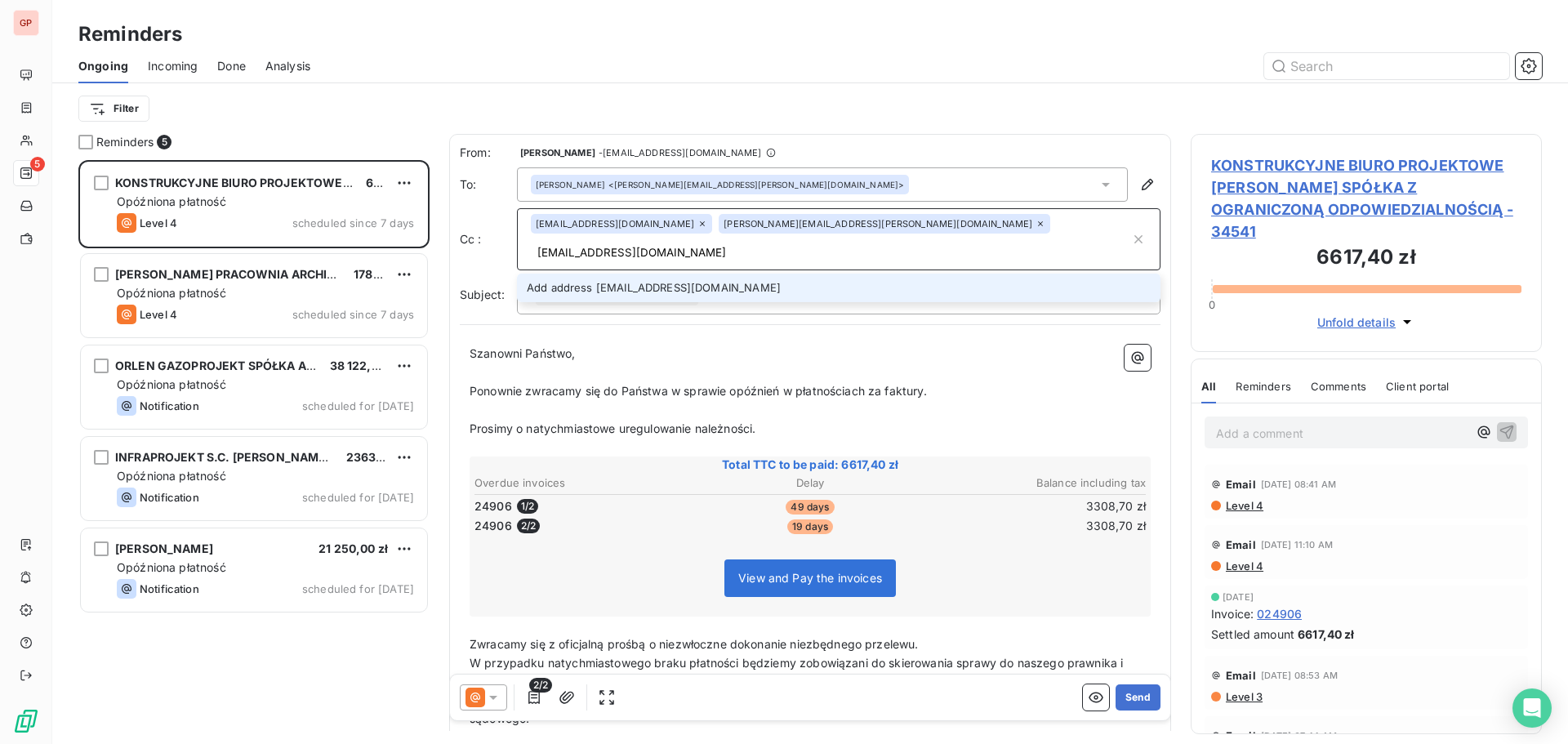
type input "[EMAIL_ADDRESS][DOMAIN_NAME]"
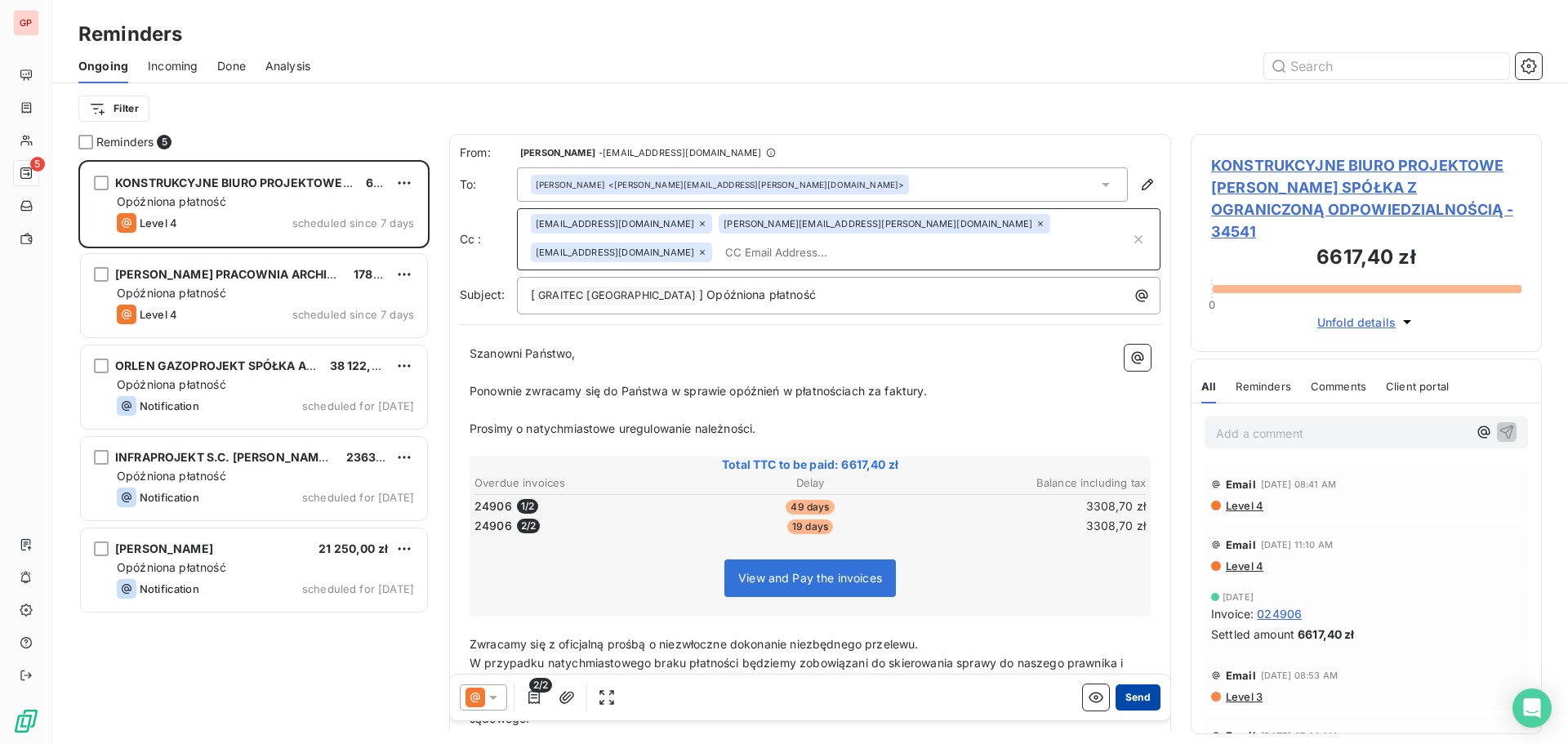
click at [1132, 700] on button "Send" at bounding box center [1137, 697] width 45 height 26
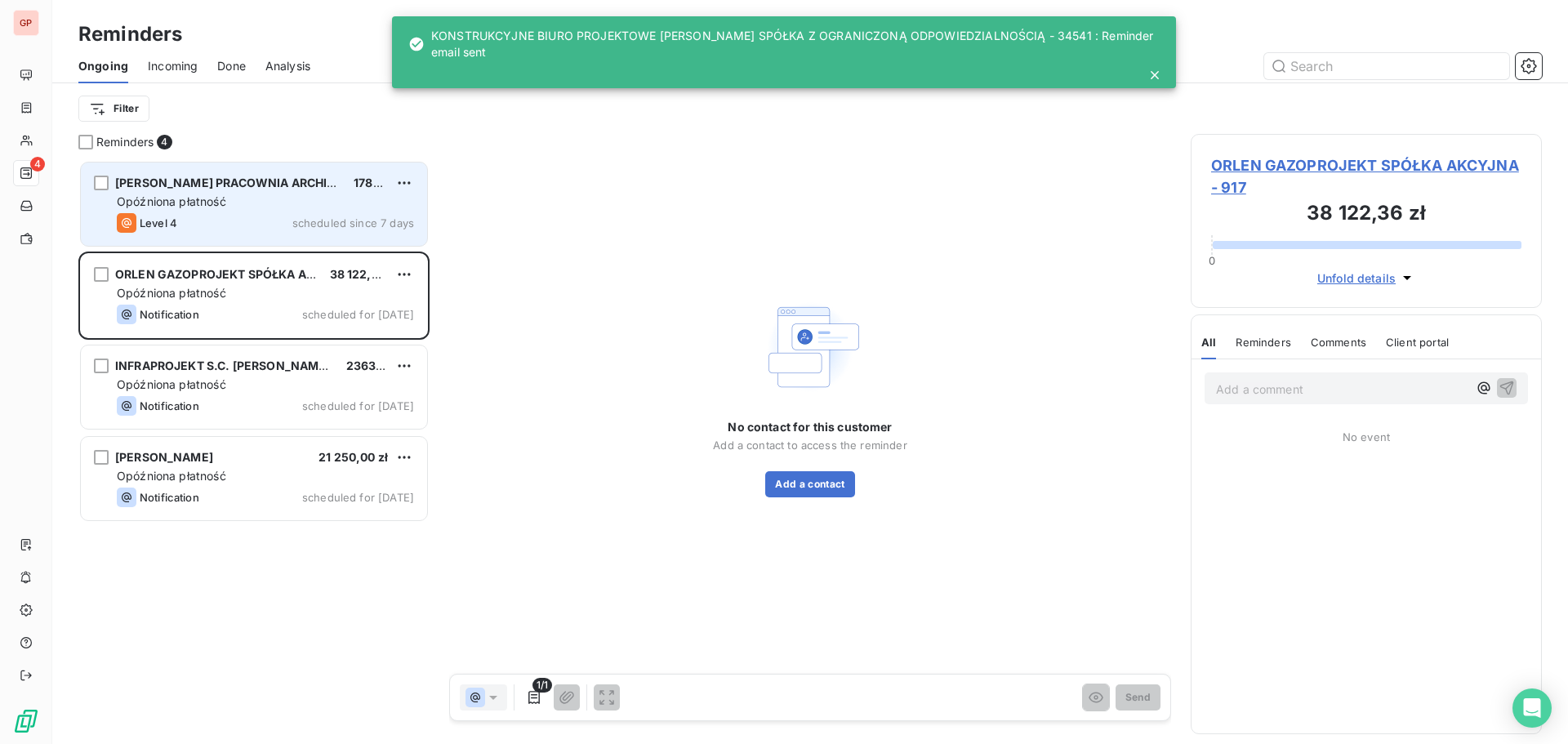
click at [257, 213] on div "Level 4 scheduled since 7 days" at bounding box center [265, 222] width 297 height 19
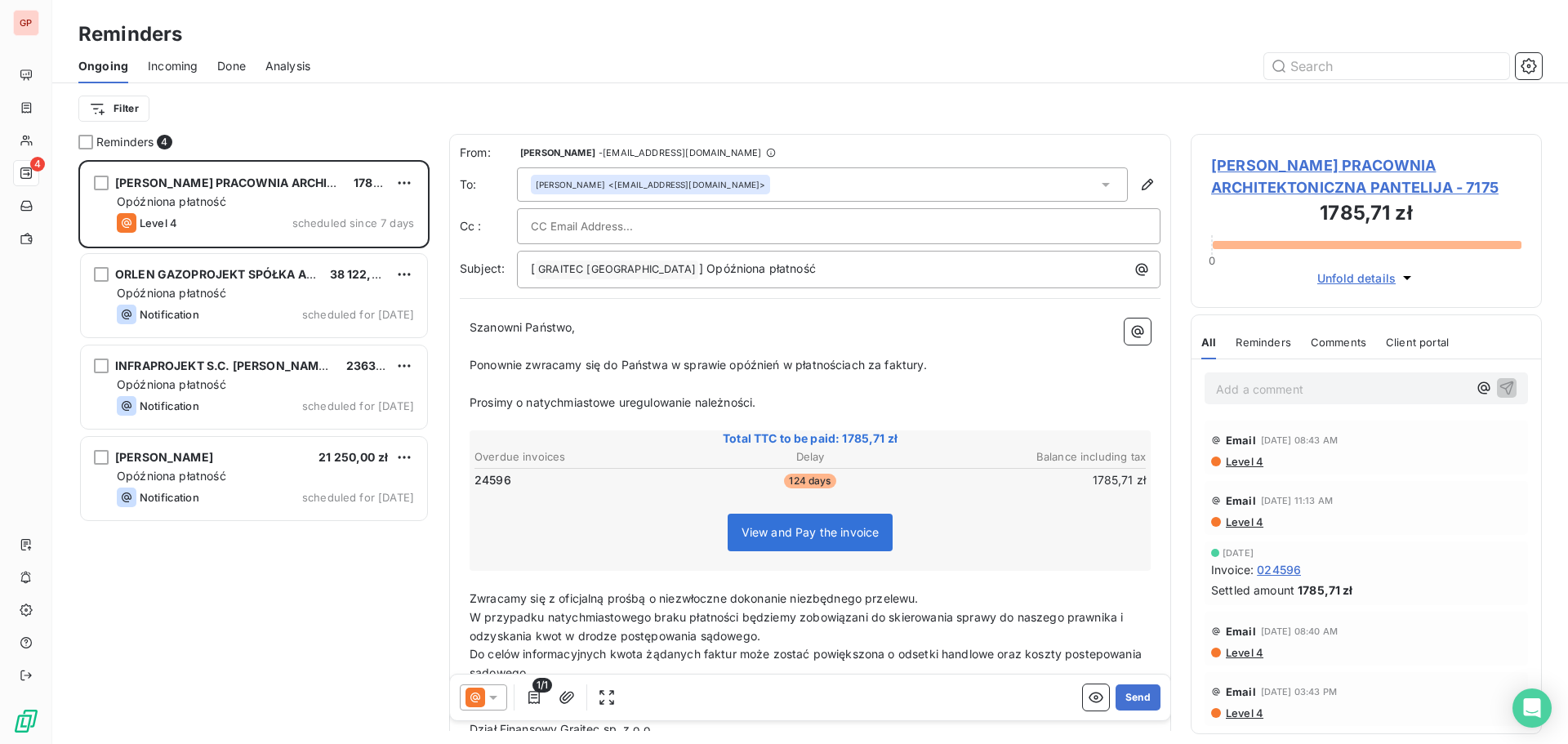
click at [674, 227] on input "text" at bounding box center [618, 226] width 175 height 24
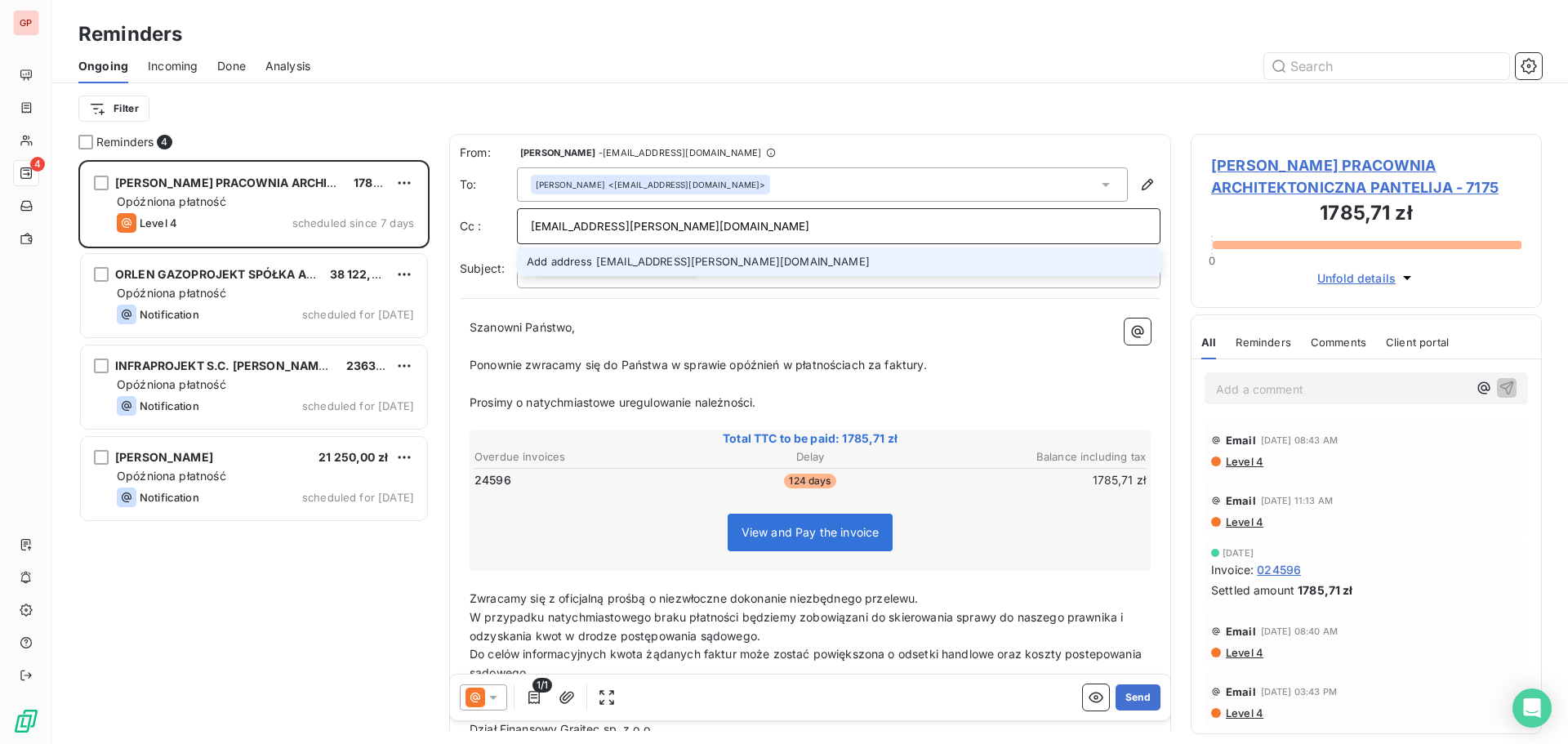
type input "[EMAIL_ADDRESS][PERSON_NAME][DOMAIN_NAME]"
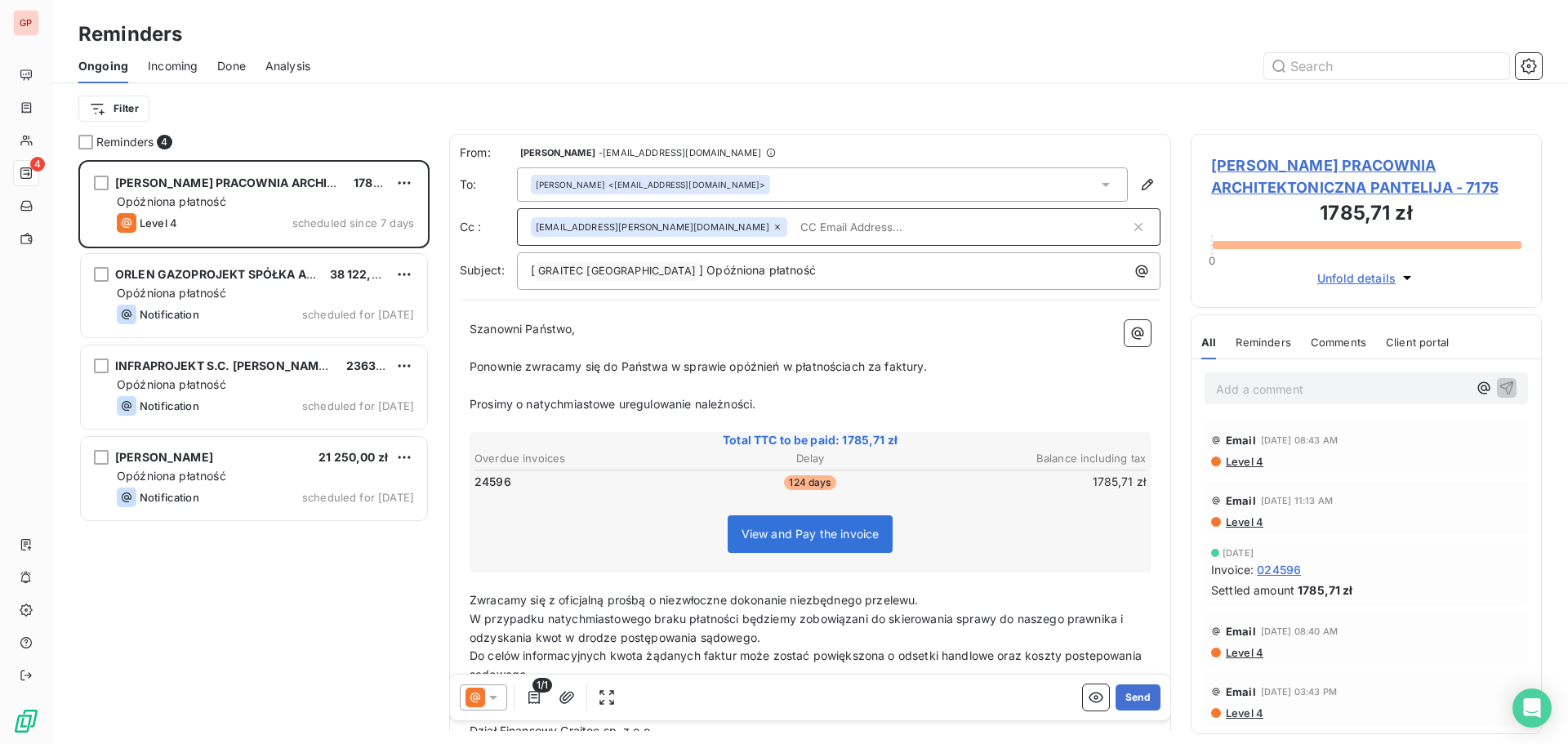
click at [794, 226] on input "text" at bounding box center [961, 227] width 336 height 24
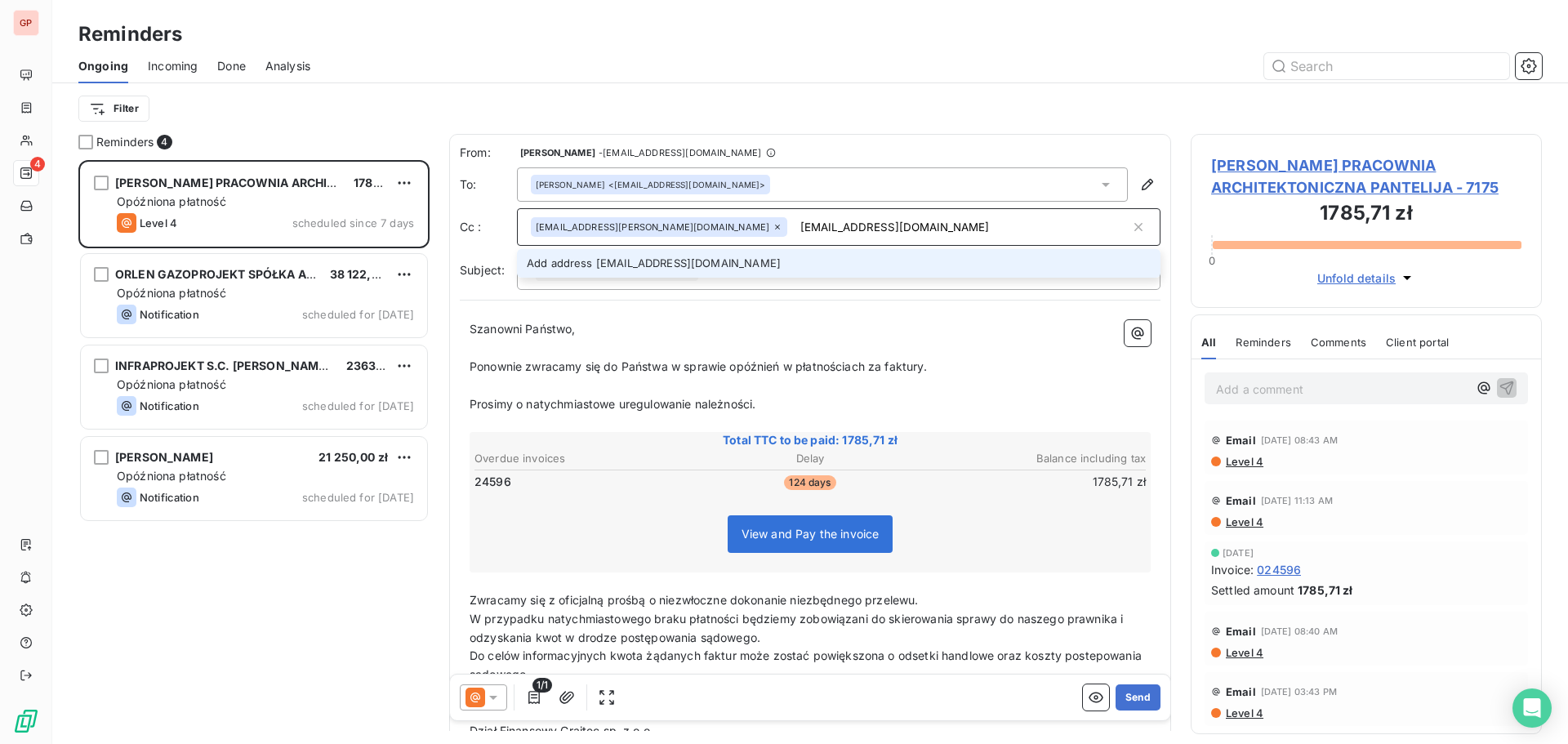
type input "[EMAIL_ADDRESS][DOMAIN_NAME]"
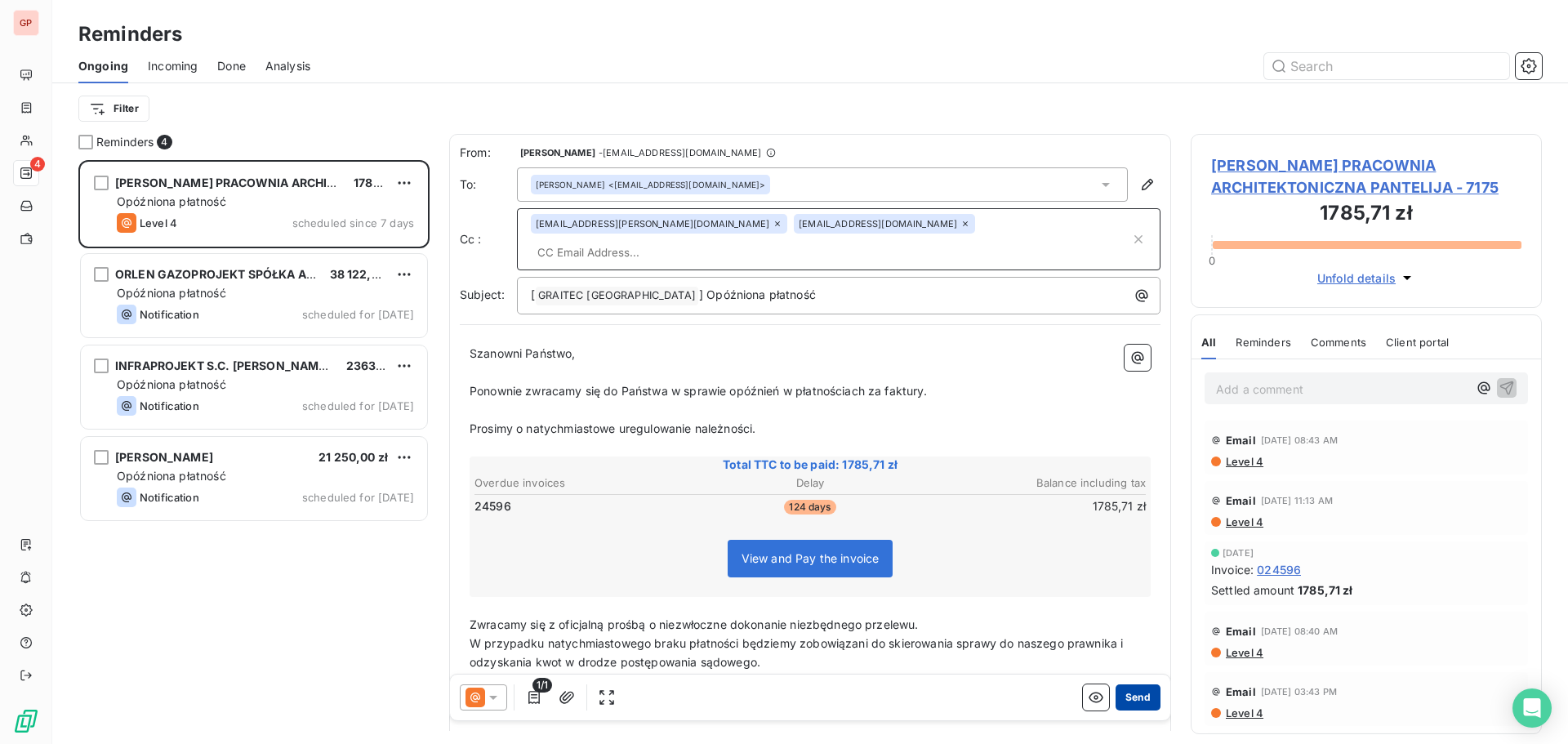
click at [1132, 691] on button "Send" at bounding box center [1137, 697] width 45 height 26
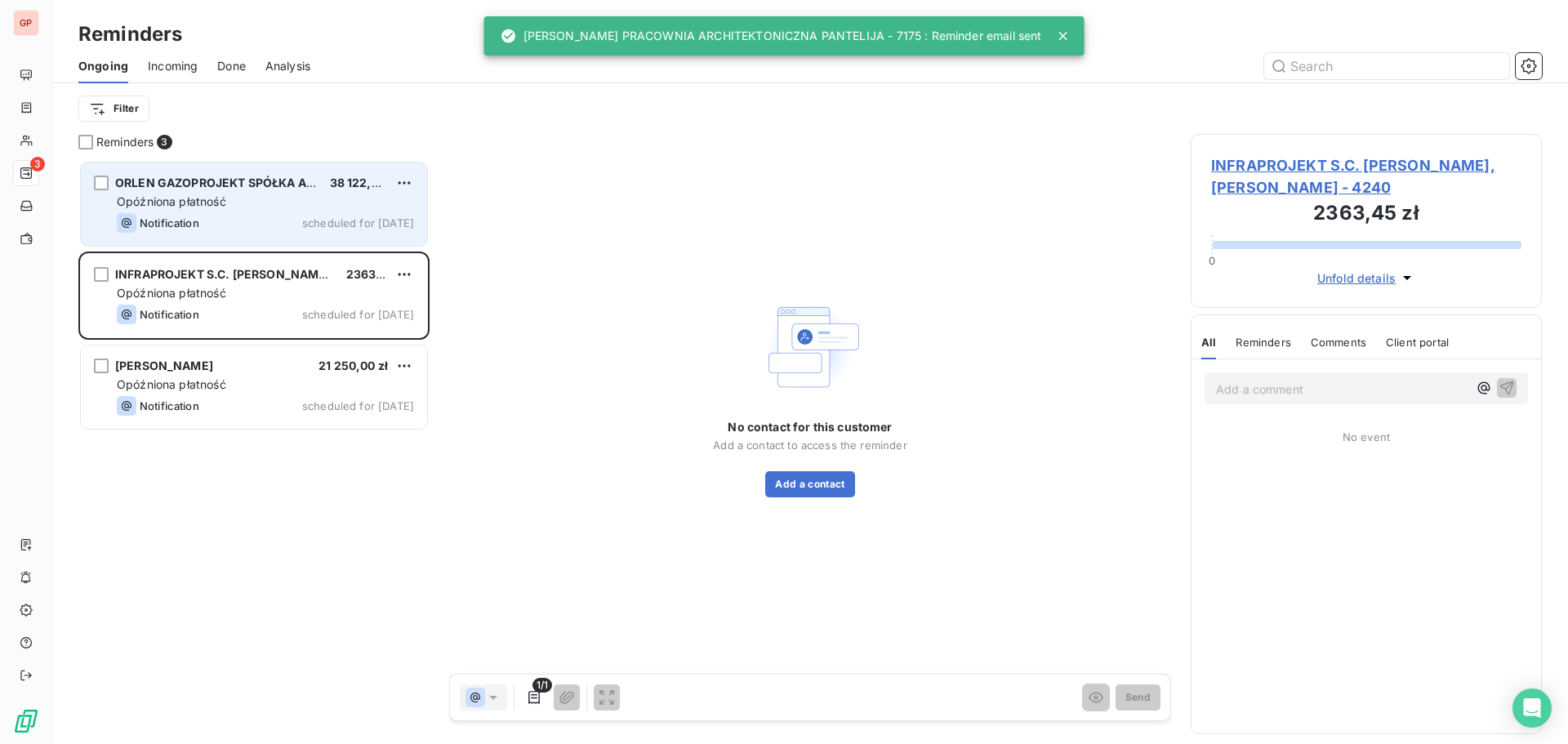
click at [174, 212] on div "ORLEN GAZOPROJEKT SPÓŁKA AKCYJNA 38 122,36 zł Opóźniona płatność Notification s…" at bounding box center [254, 204] width 346 height 83
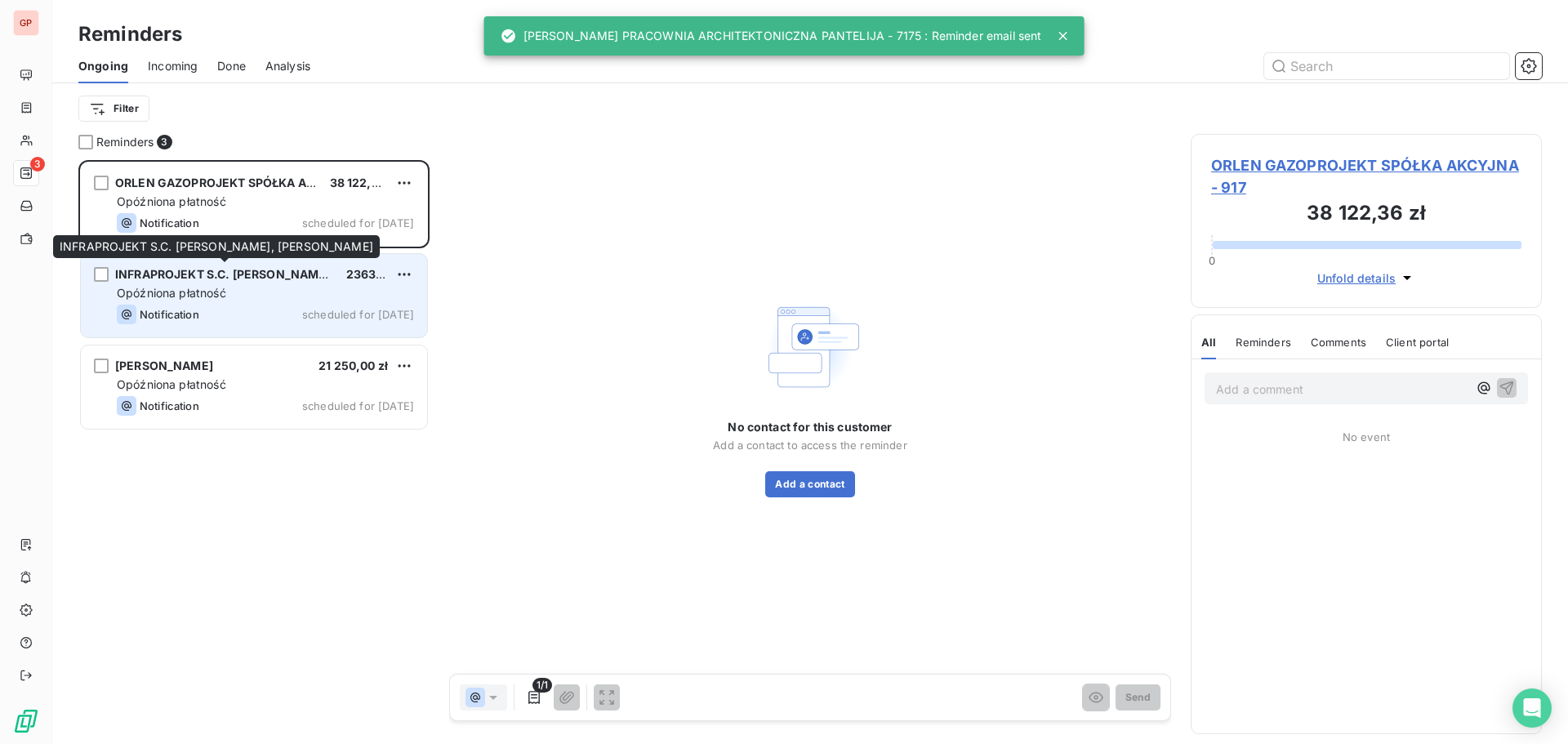
click at [165, 281] on div "INFRAPROJEKT S.C. [PERSON_NAME], [PERSON_NAME]" at bounding box center [224, 274] width 218 height 16
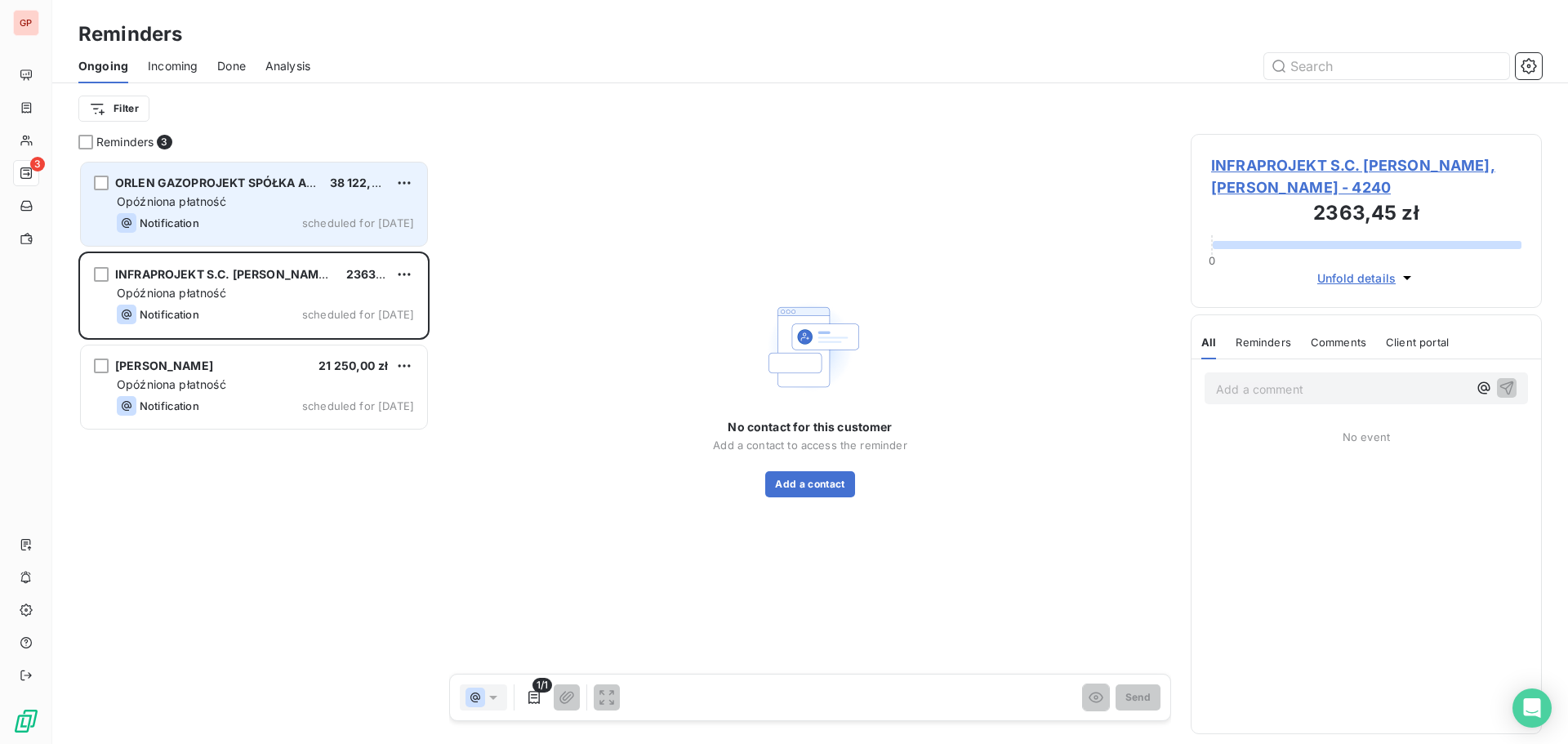
click at [414, 179] on div "ORLEN GAZOPROJEKT SPÓŁKA AKCYJNA 38 122,36 zł Opóźniona płatność Notification s…" at bounding box center [254, 204] width 346 height 83
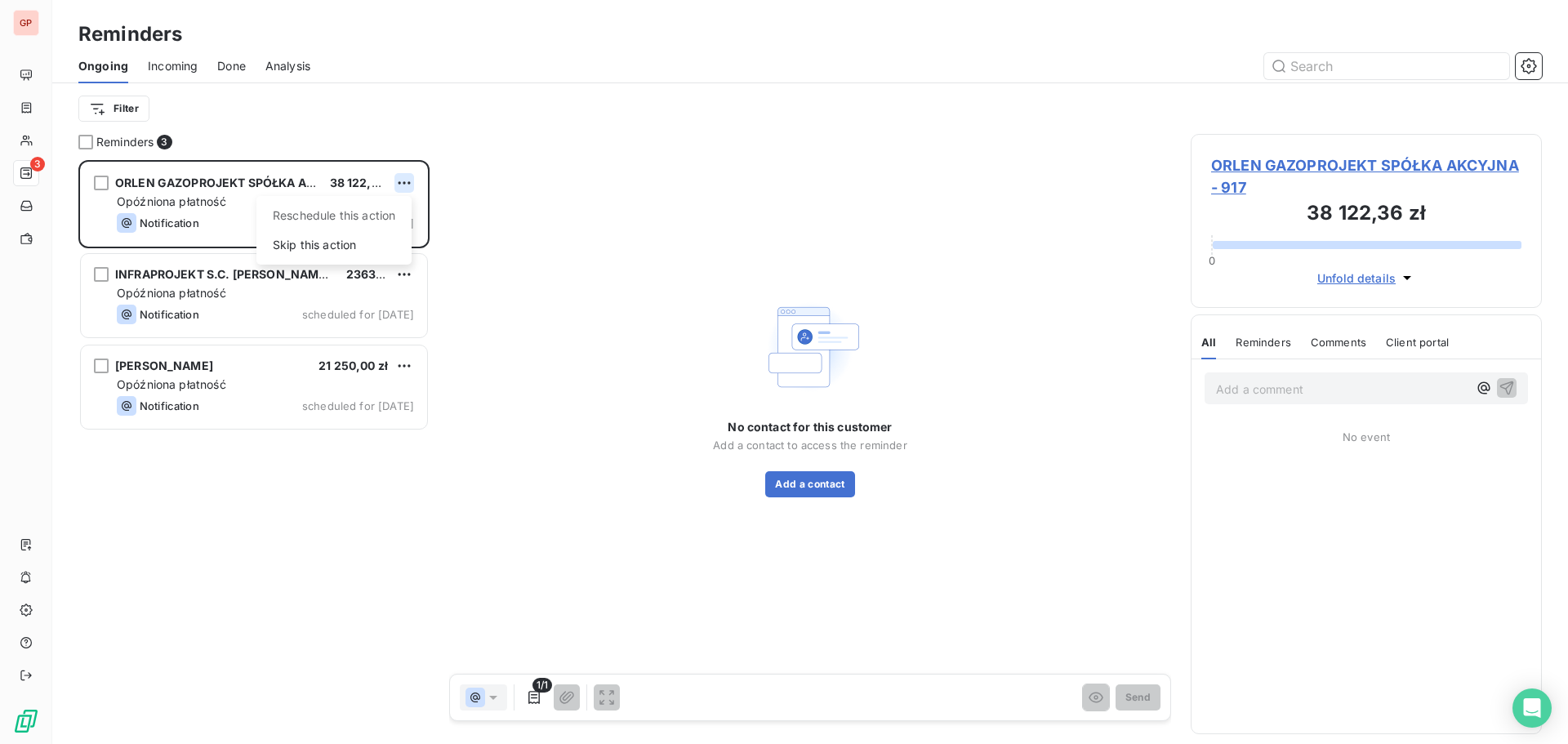
click at [411, 184] on html "GP 3 Reminders Ongoing Incoming Done Analysis Filter Reminders 3 ORLEN GAZOPROJ…" at bounding box center [784, 372] width 1568 height 744
click at [338, 247] on div "Skip this action" at bounding box center [334, 244] width 142 height 26
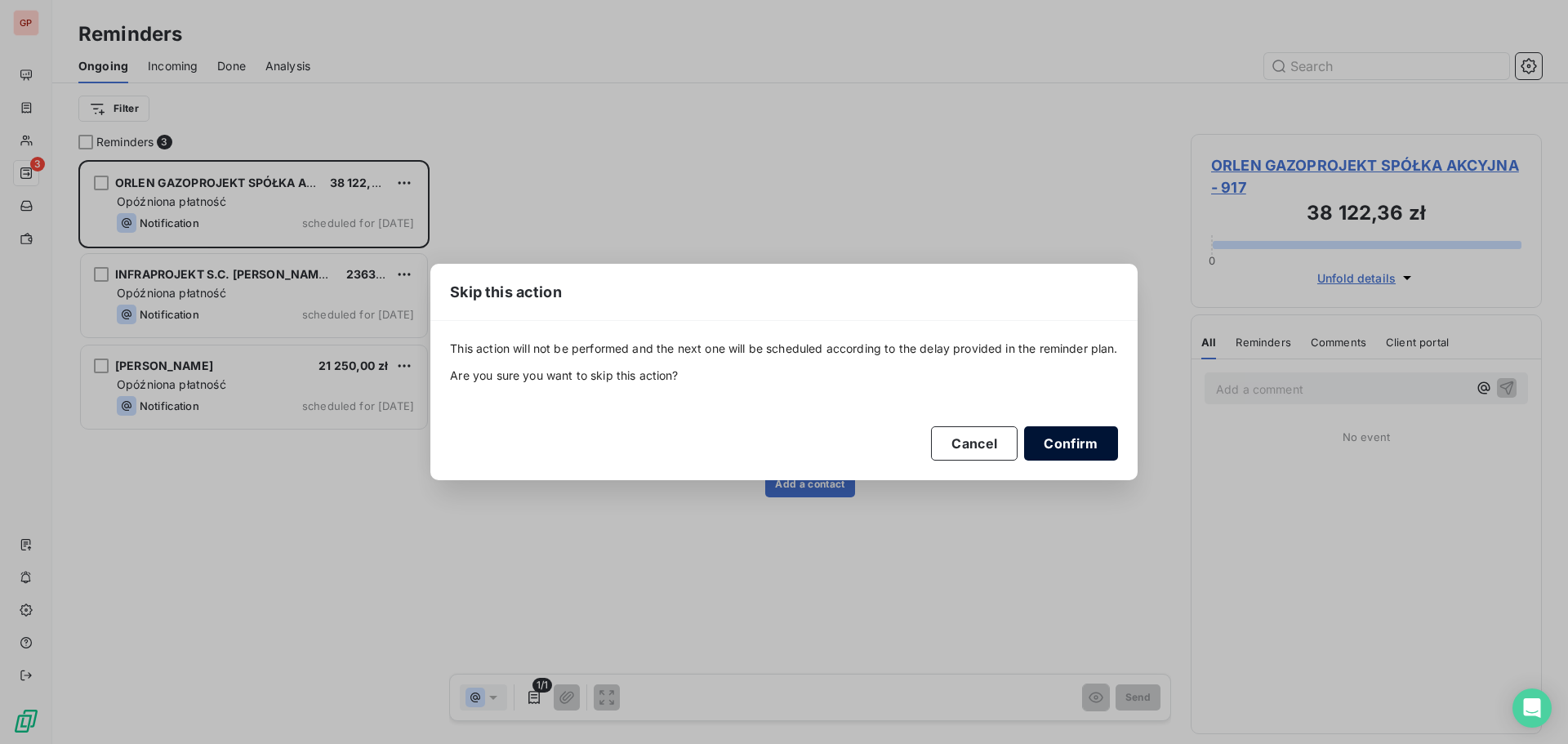
click at [1057, 442] on button "Confirm" at bounding box center [1071, 443] width 94 height 35
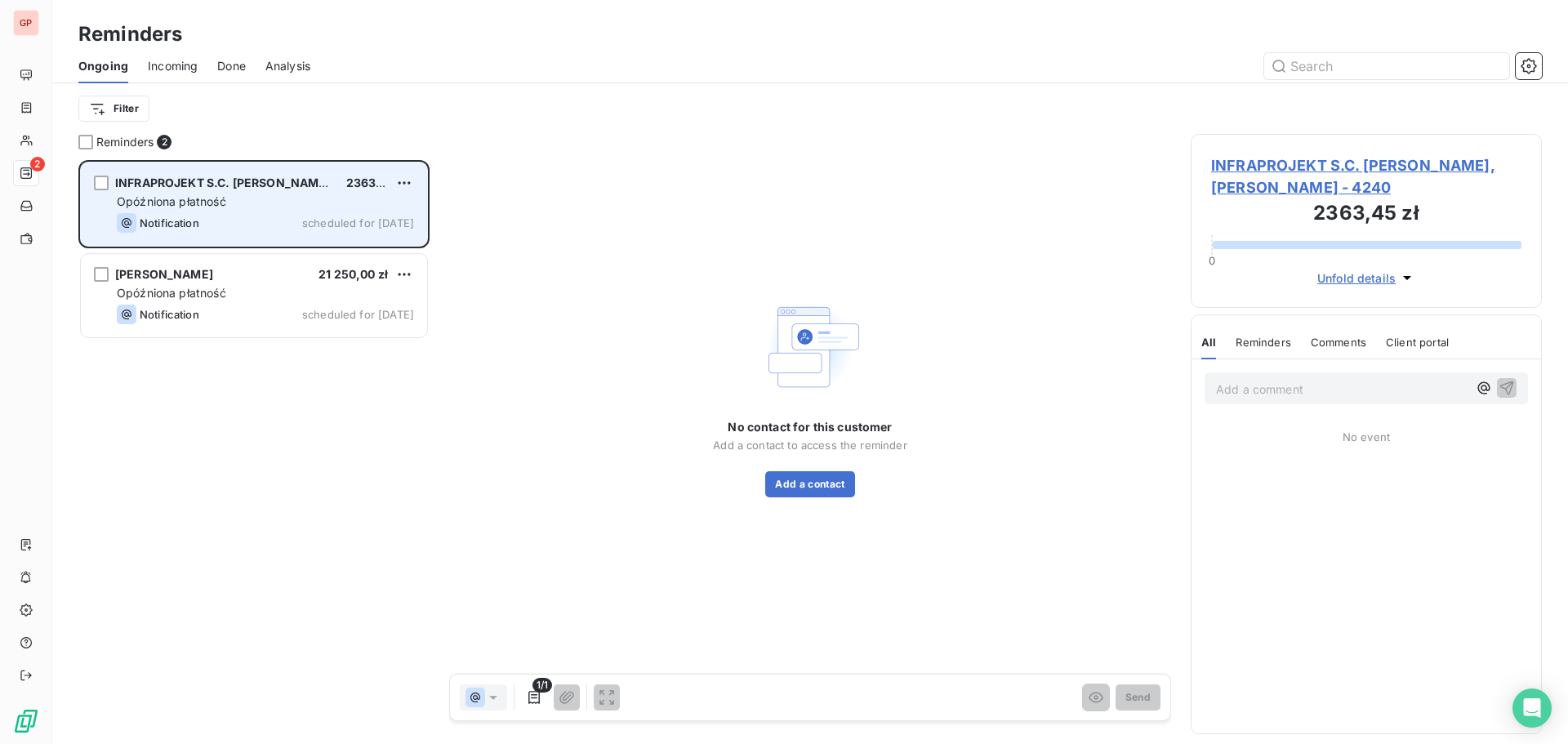
click at [222, 212] on div "INFRAPROJEKT S.C. [PERSON_NAME], [PERSON_NAME] 2363,45 zł Opóźniona płatność No…" at bounding box center [254, 204] width 346 height 83
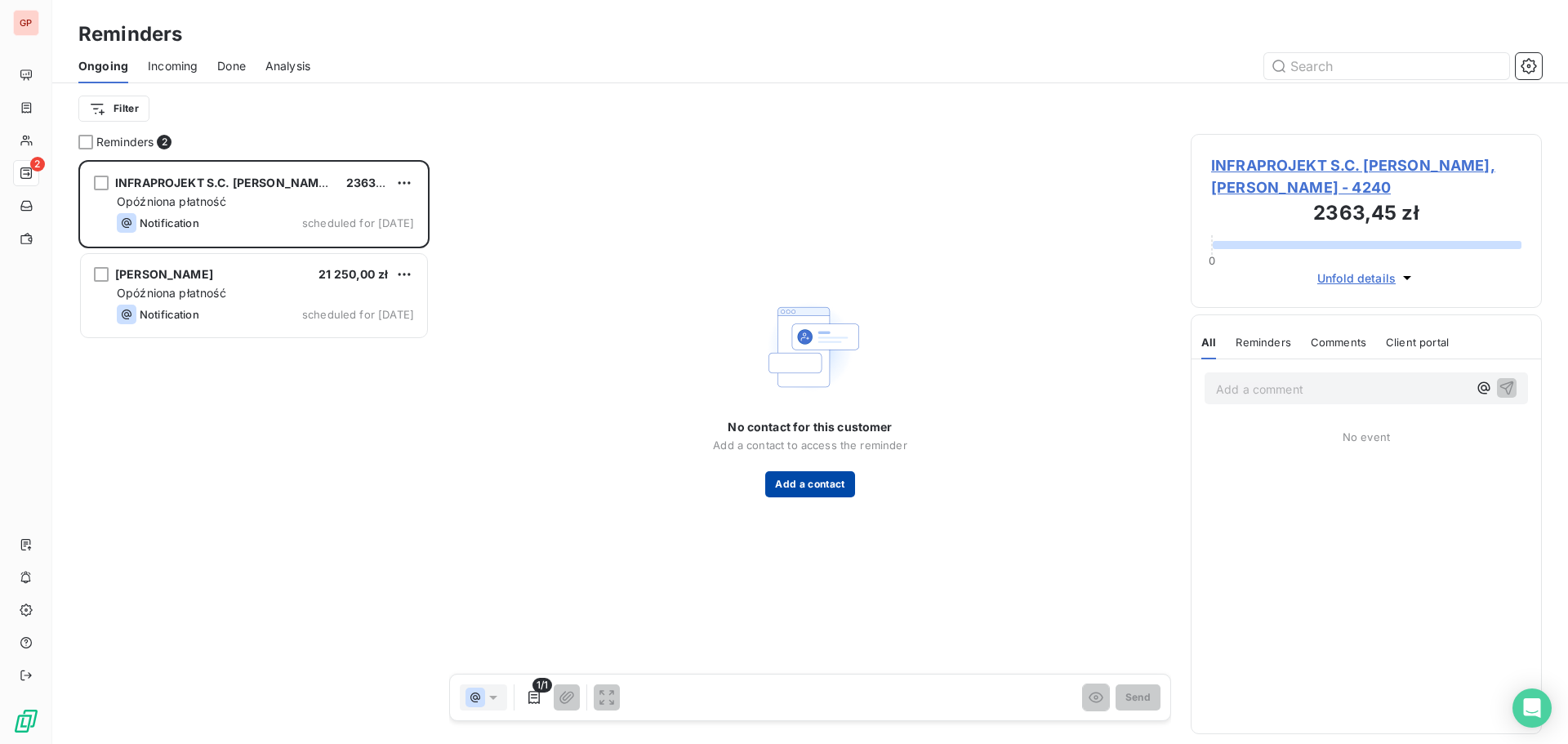
click at [805, 478] on button "Add a contact" at bounding box center [810, 484] width 89 height 26
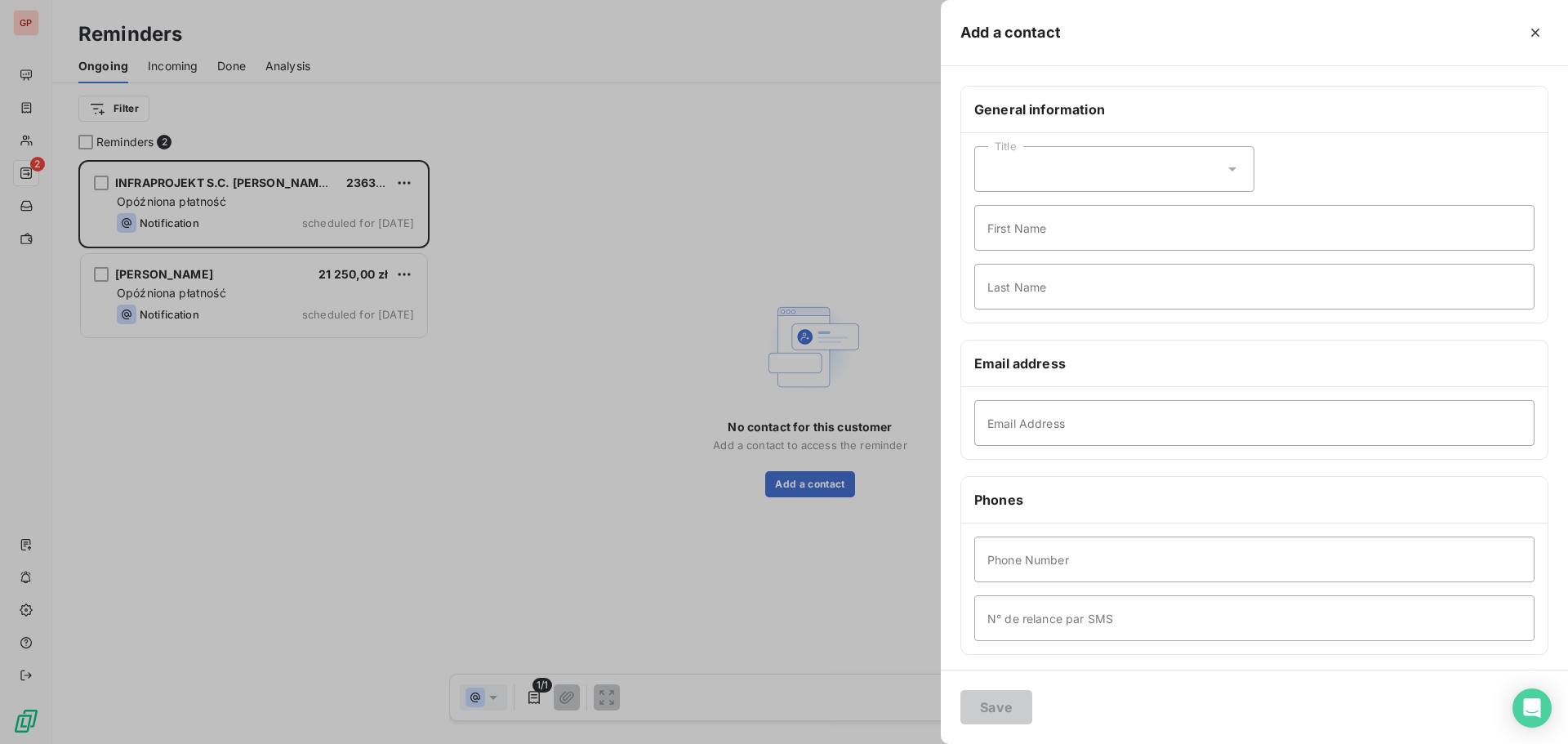
click at [1114, 174] on div "Title" at bounding box center [1114, 169] width 280 height 45
drag, startPoint x: 1042, startPoint y: 232, endPoint x: 1033, endPoint y: 218, distance: 16.6
click at [1041, 232] on li "Mister" at bounding box center [1114, 239] width 280 height 29
click at [1023, 228] on input "First Name" at bounding box center [1254, 227] width 560 height 45
type input "[PERSON_NAME]"
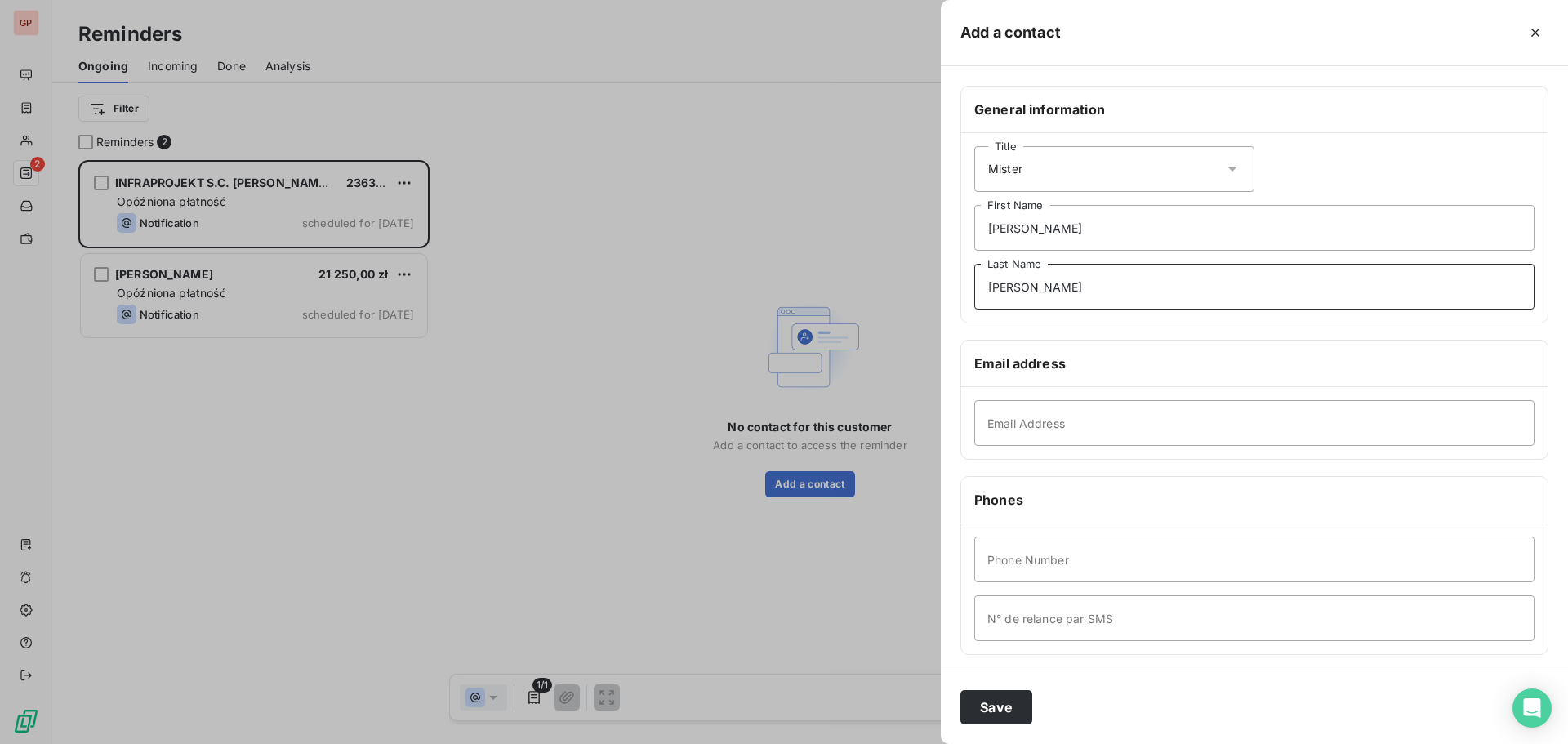
type input "[PERSON_NAME]"
click at [1287, 424] on input "Email Address" at bounding box center [1254, 423] width 560 height 45
paste input "[PERSON_NAME][EMAIL_ADDRESS][DOMAIN_NAME]"
type input "[PERSON_NAME][EMAIL_ADDRESS][DOMAIN_NAME]"
click at [982, 705] on button "Save" at bounding box center [996, 707] width 72 height 35
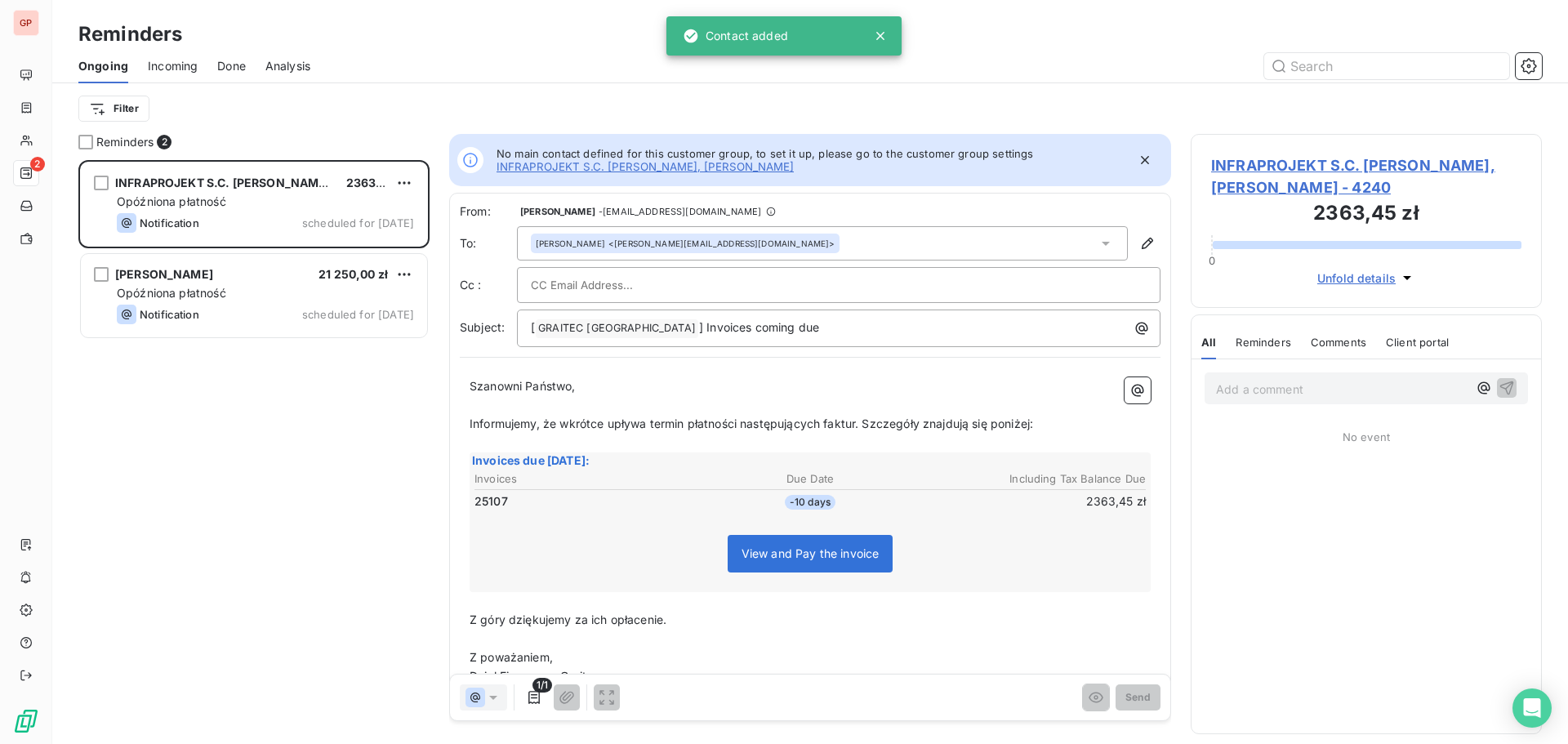
scroll to position [13, 13]
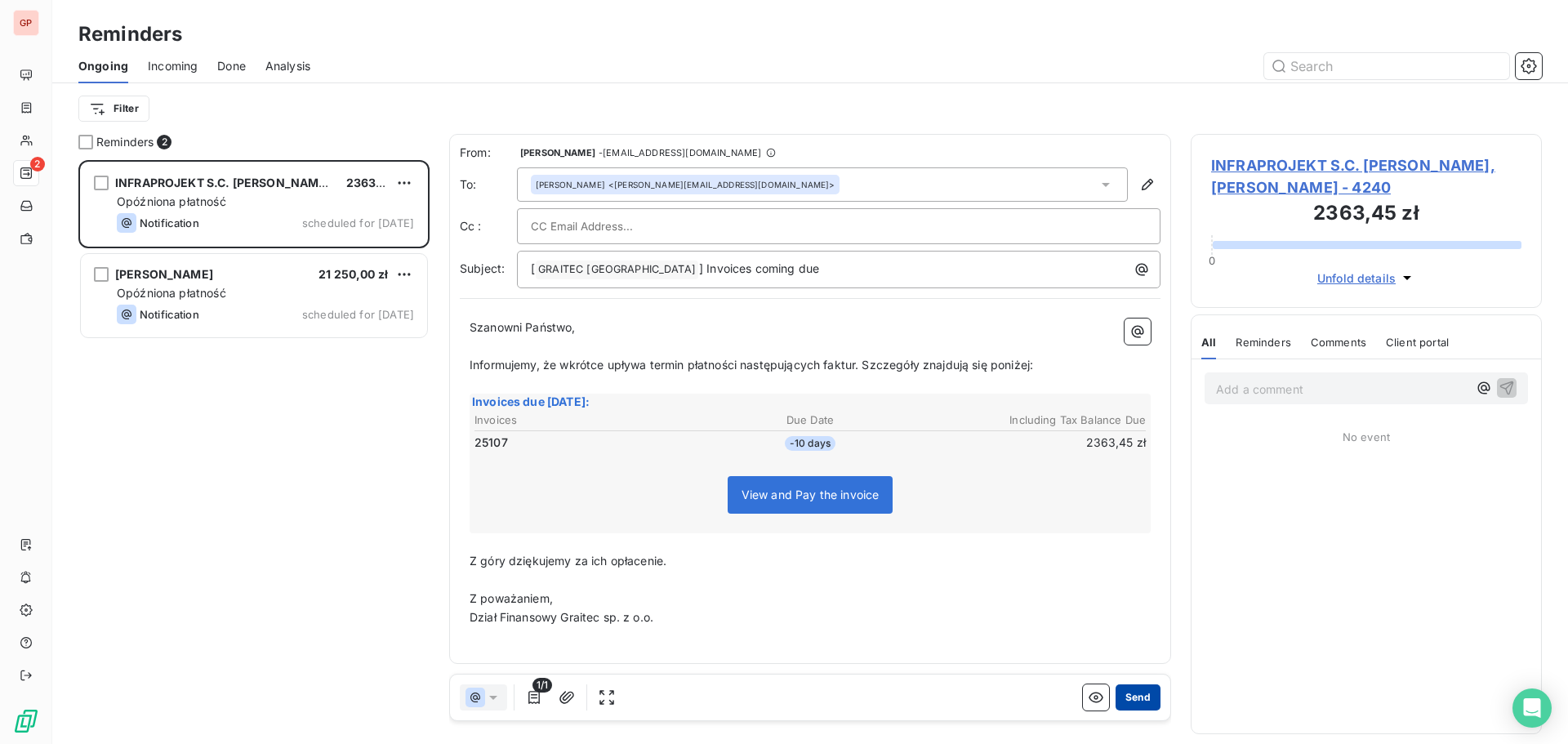
click at [1136, 697] on button "Send" at bounding box center [1137, 697] width 45 height 26
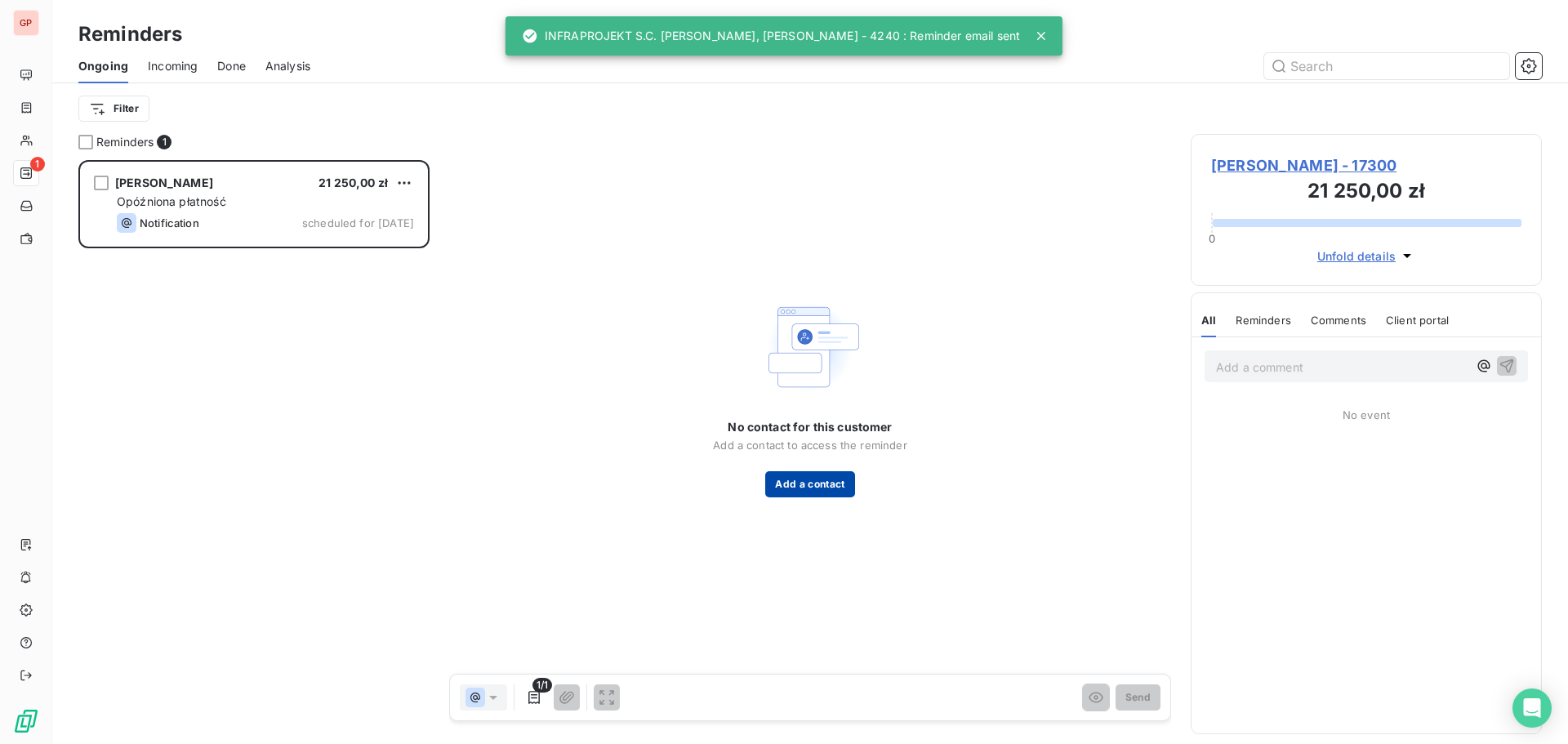
click at [813, 486] on button "Add a contact" at bounding box center [810, 484] width 89 height 26
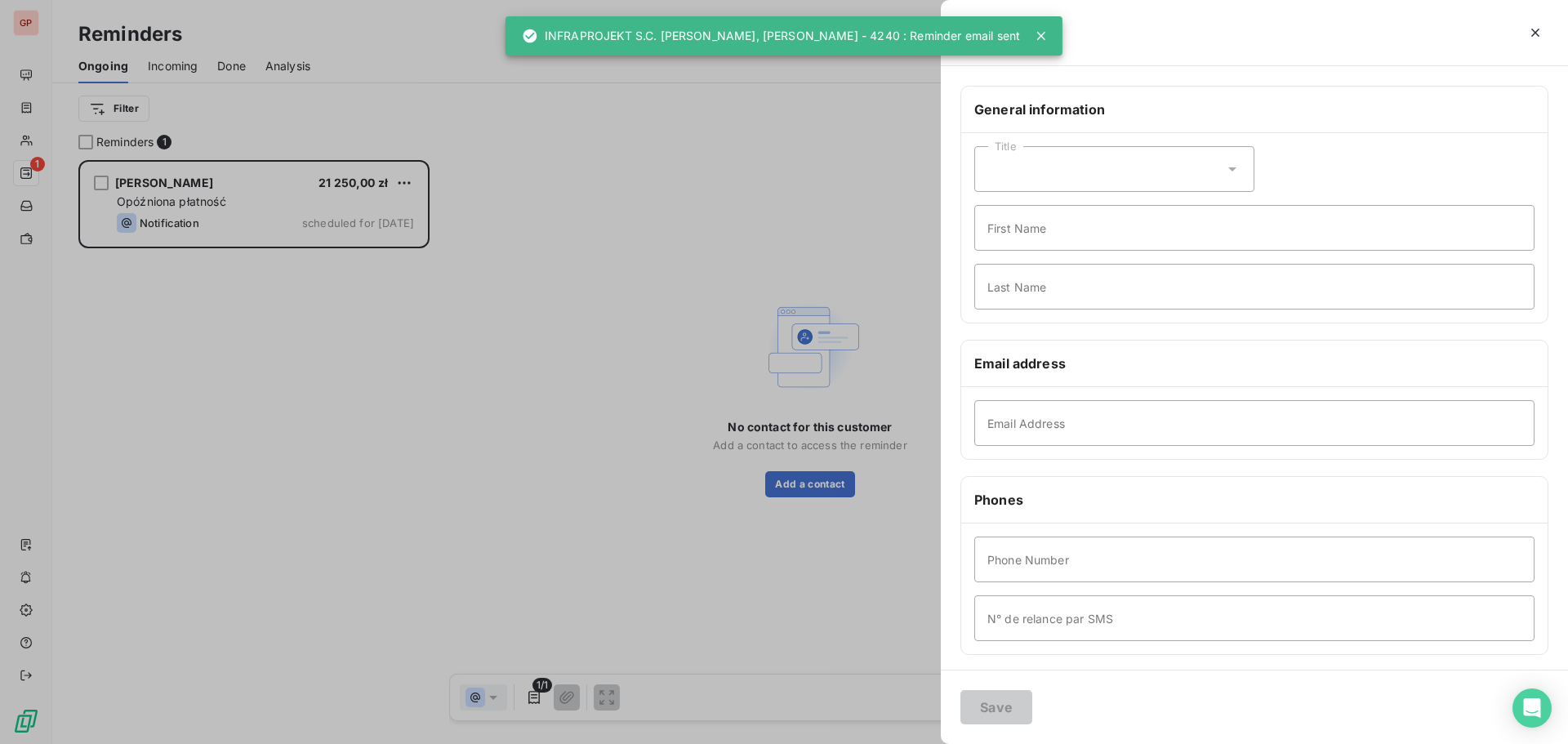
click at [1080, 169] on div "Title" at bounding box center [1114, 169] width 280 height 45
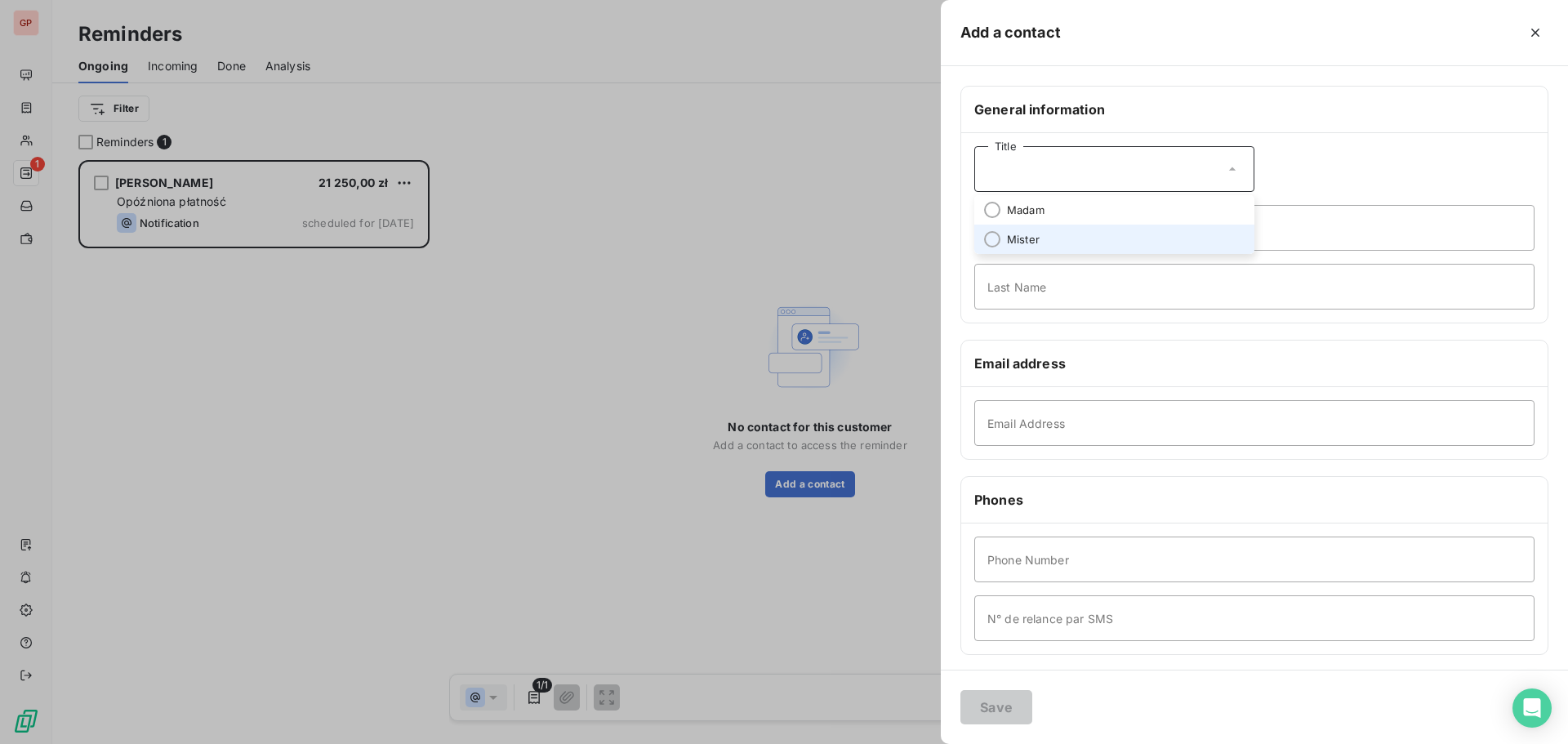
click at [1053, 233] on li "Mister" at bounding box center [1114, 239] width 280 height 29
click at [1049, 233] on input "First Name" at bounding box center [1254, 227] width 560 height 45
type input "[PERSON_NAME]"
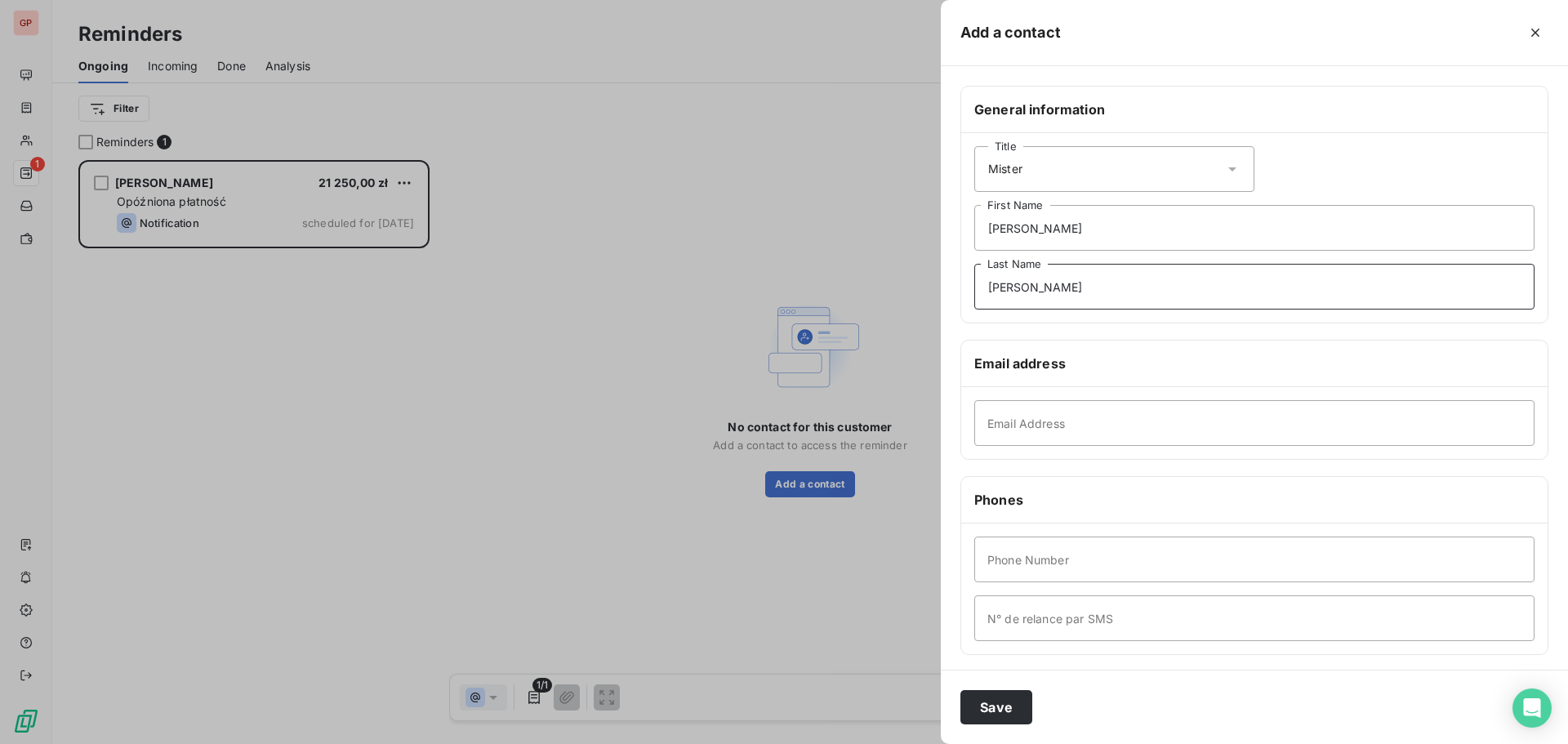
type input "[PERSON_NAME]"
drag, startPoint x: 1189, startPoint y: 428, endPoint x: 1171, endPoint y: 420, distance: 19.7
click at [1184, 427] on input "Email Address" at bounding box center [1254, 423] width 560 height 45
paste input "[EMAIL_ADDRESS][DOMAIN_NAME]"
type input "[EMAIL_ADDRESS][DOMAIN_NAME]"
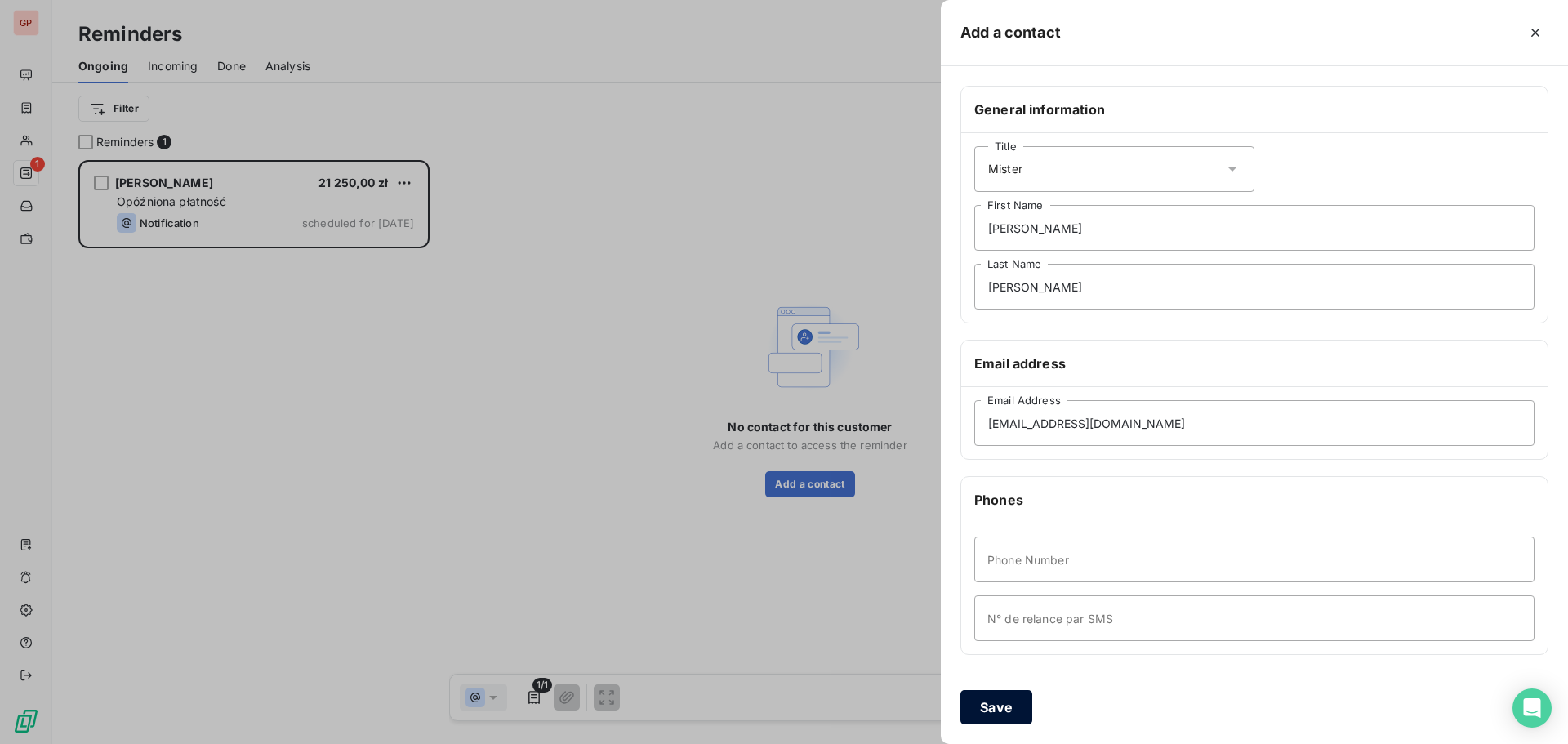
click at [1001, 704] on button "Save" at bounding box center [996, 707] width 72 height 35
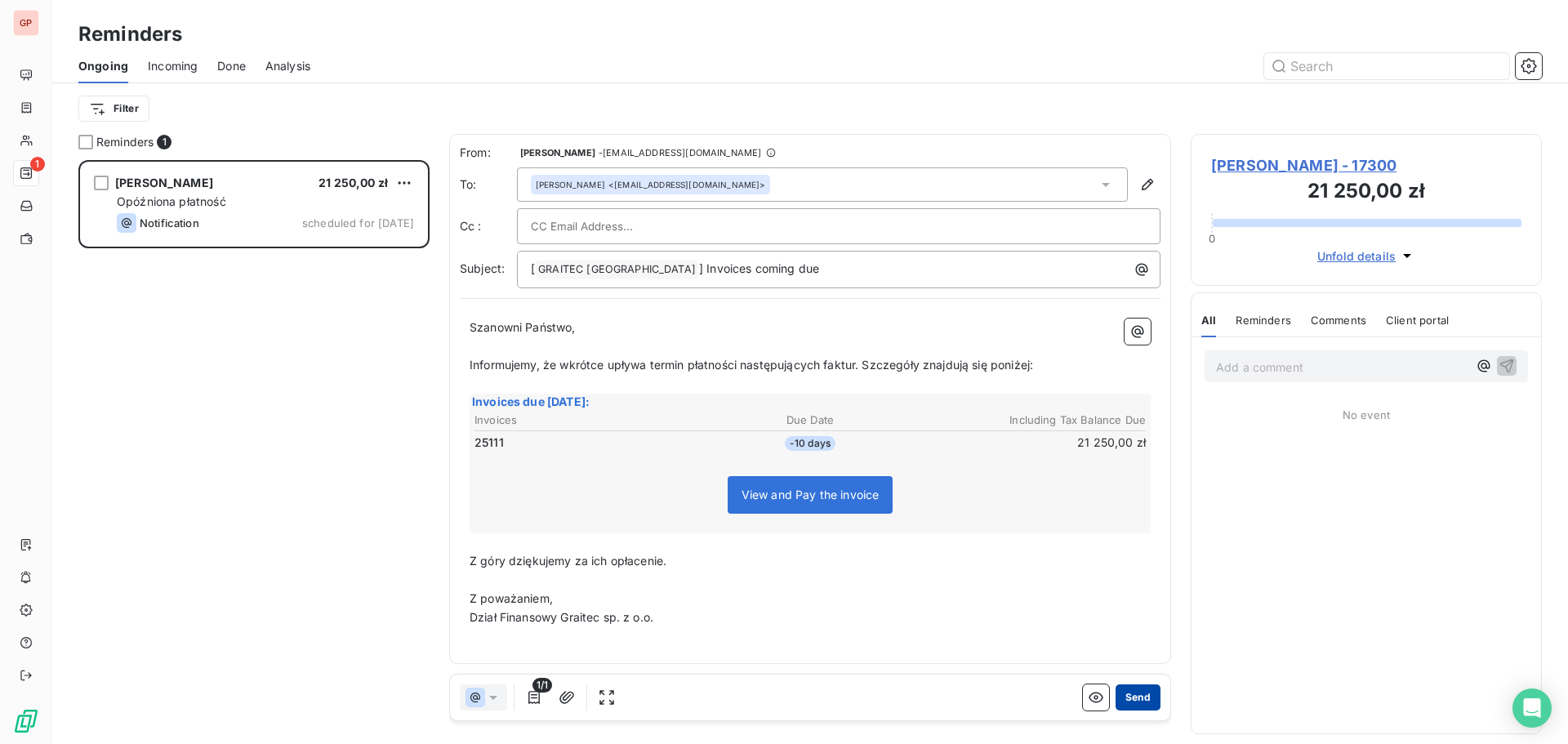
click at [1137, 690] on button "Send" at bounding box center [1137, 697] width 45 height 26
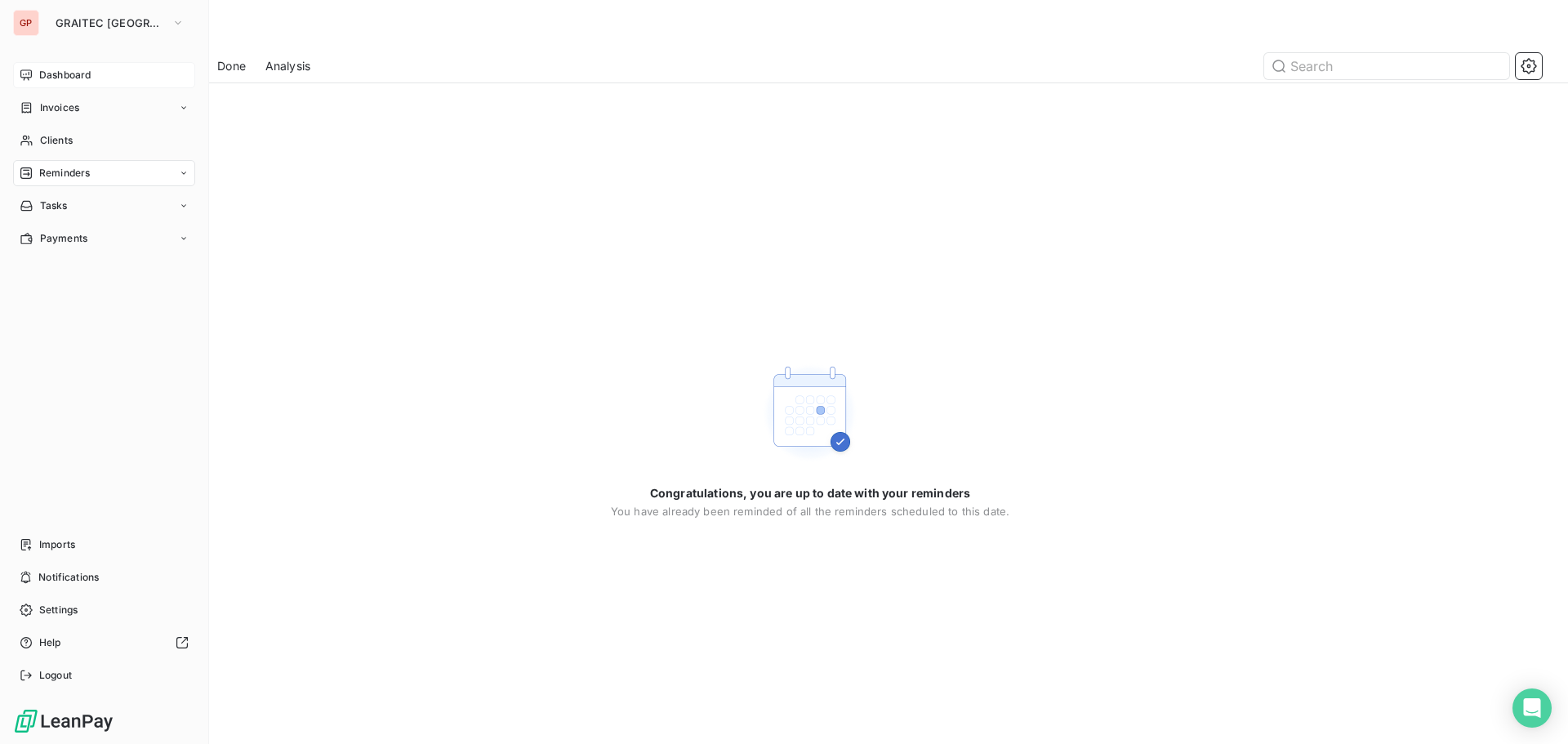
click at [50, 75] on span "Dashboard" at bounding box center [65, 74] width 51 height 14
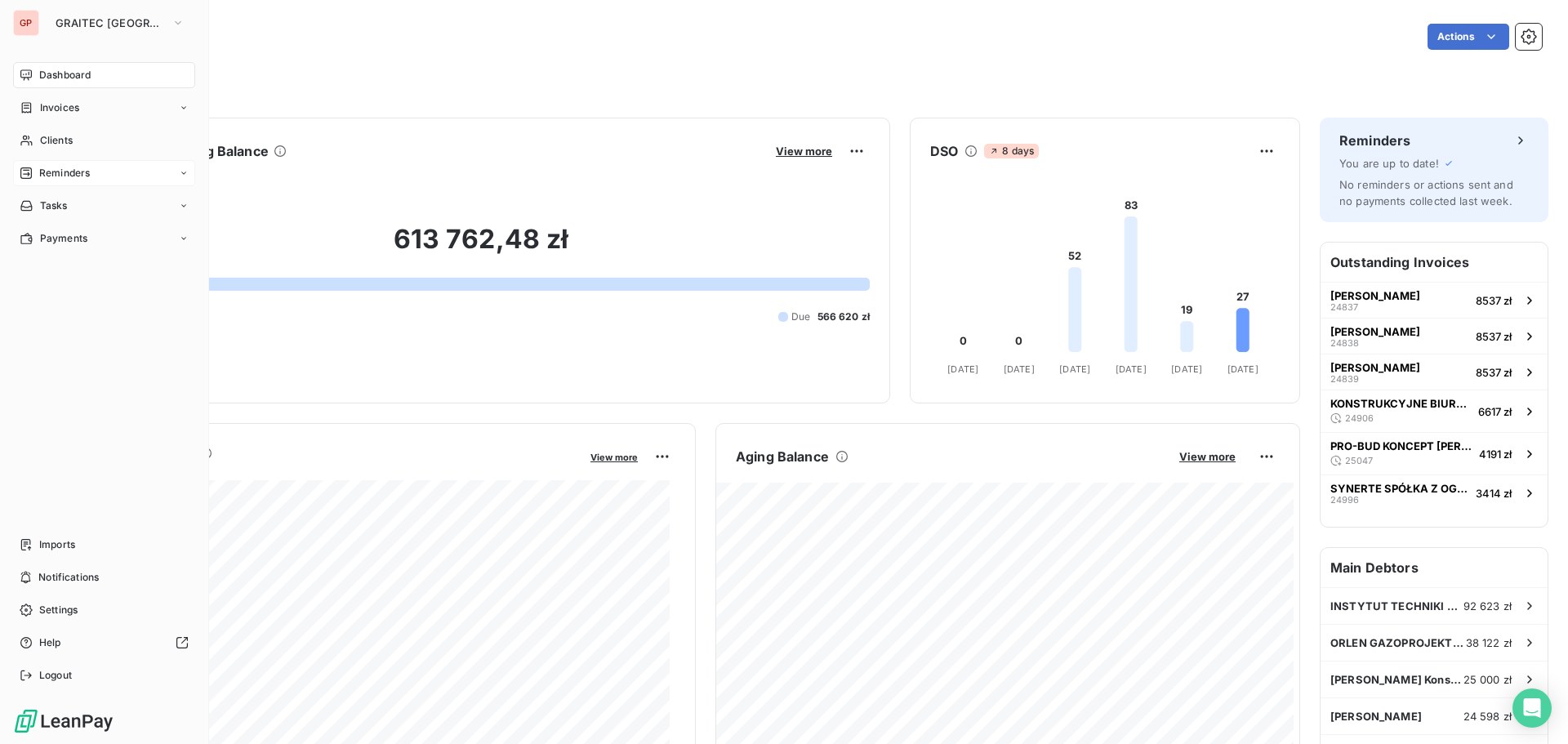
click at [72, 169] on span "Reminders" at bounding box center [65, 173] width 51 height 14
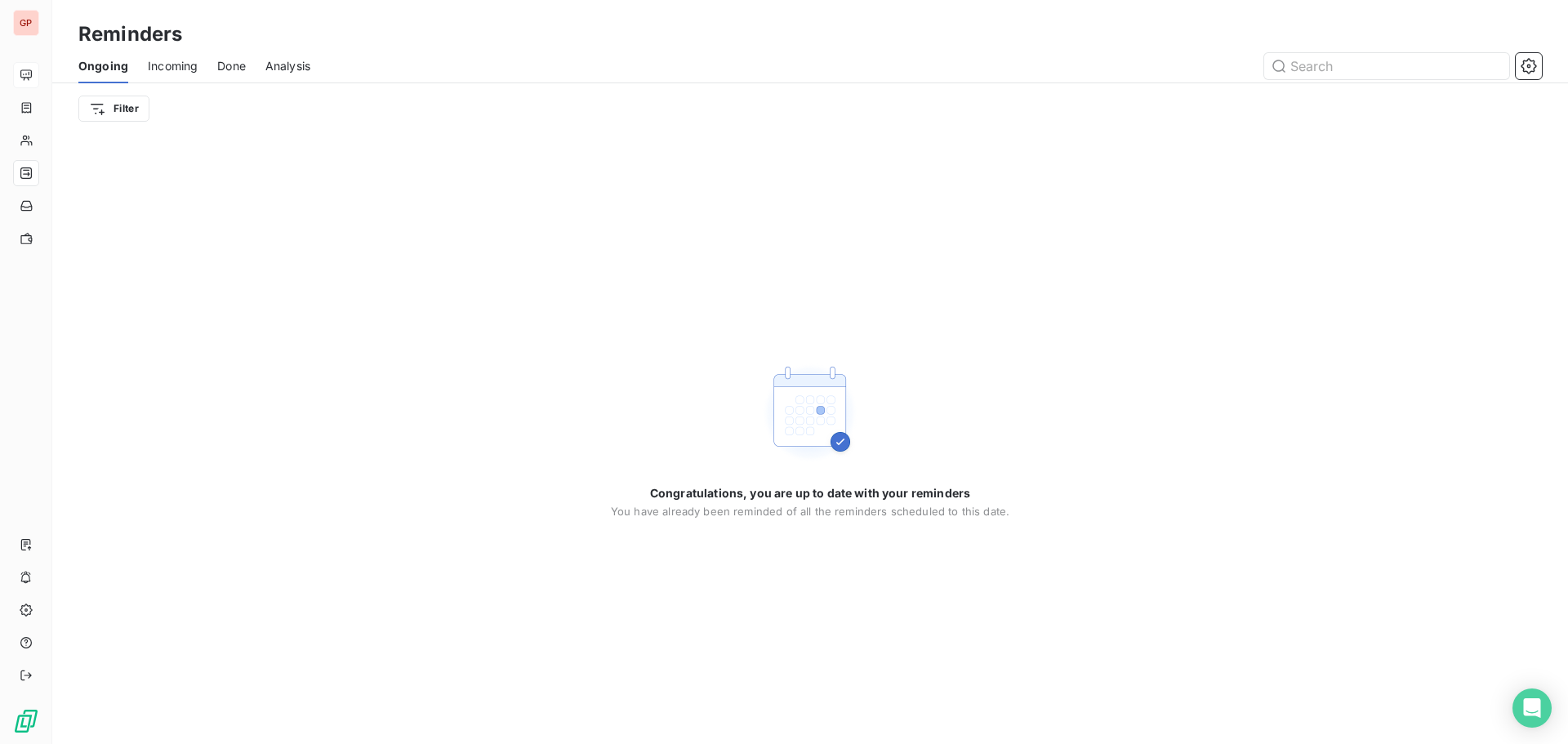
click at [231, 63] on span "Done" at bounding box center [232, 66] width 29 height 16
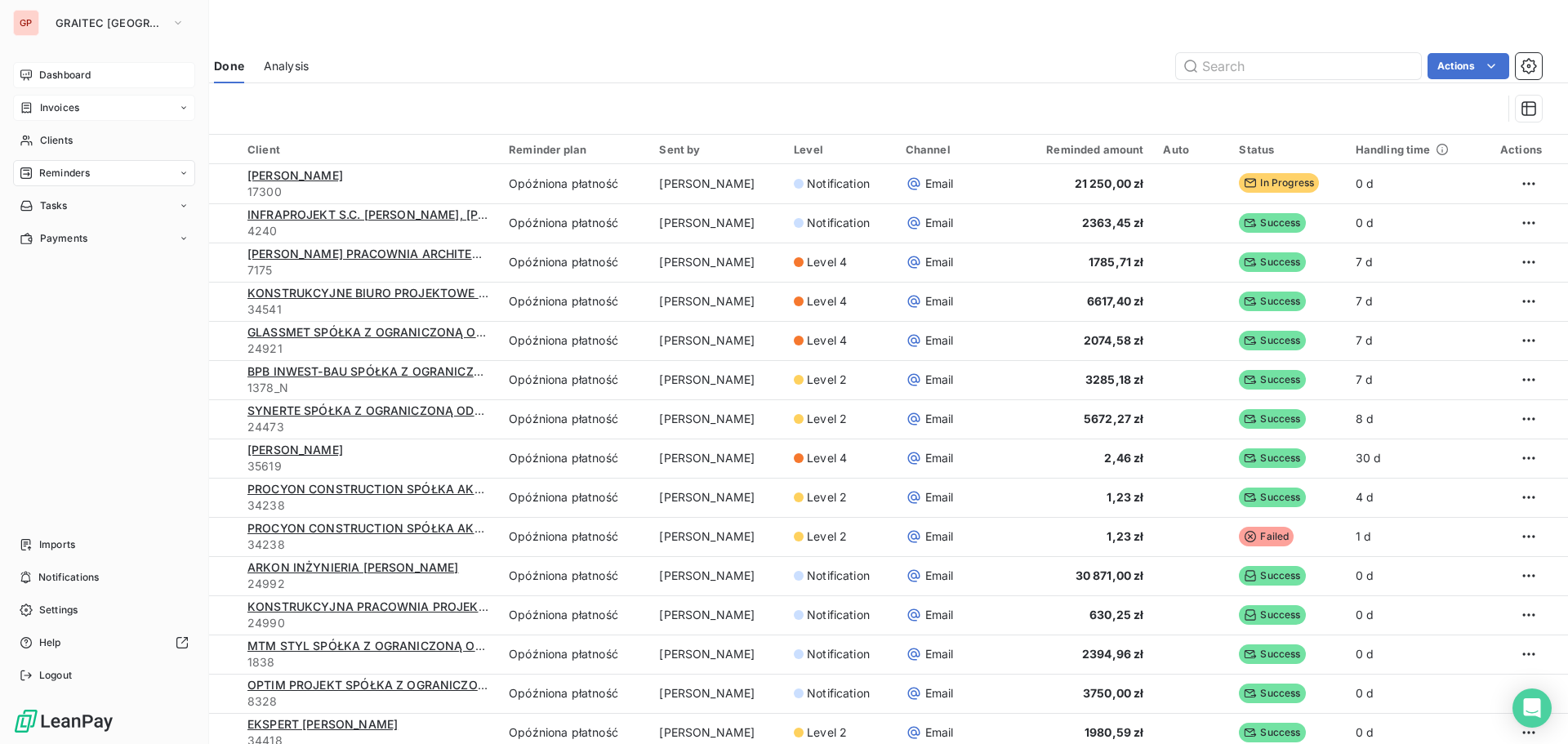
click at [40, 101] on div "Invoices" at bounding box center [104, 107] width 182 height 26
click at [57, 72] on span "Dashboard" at bounding box center [65, 74] width 51 height 14
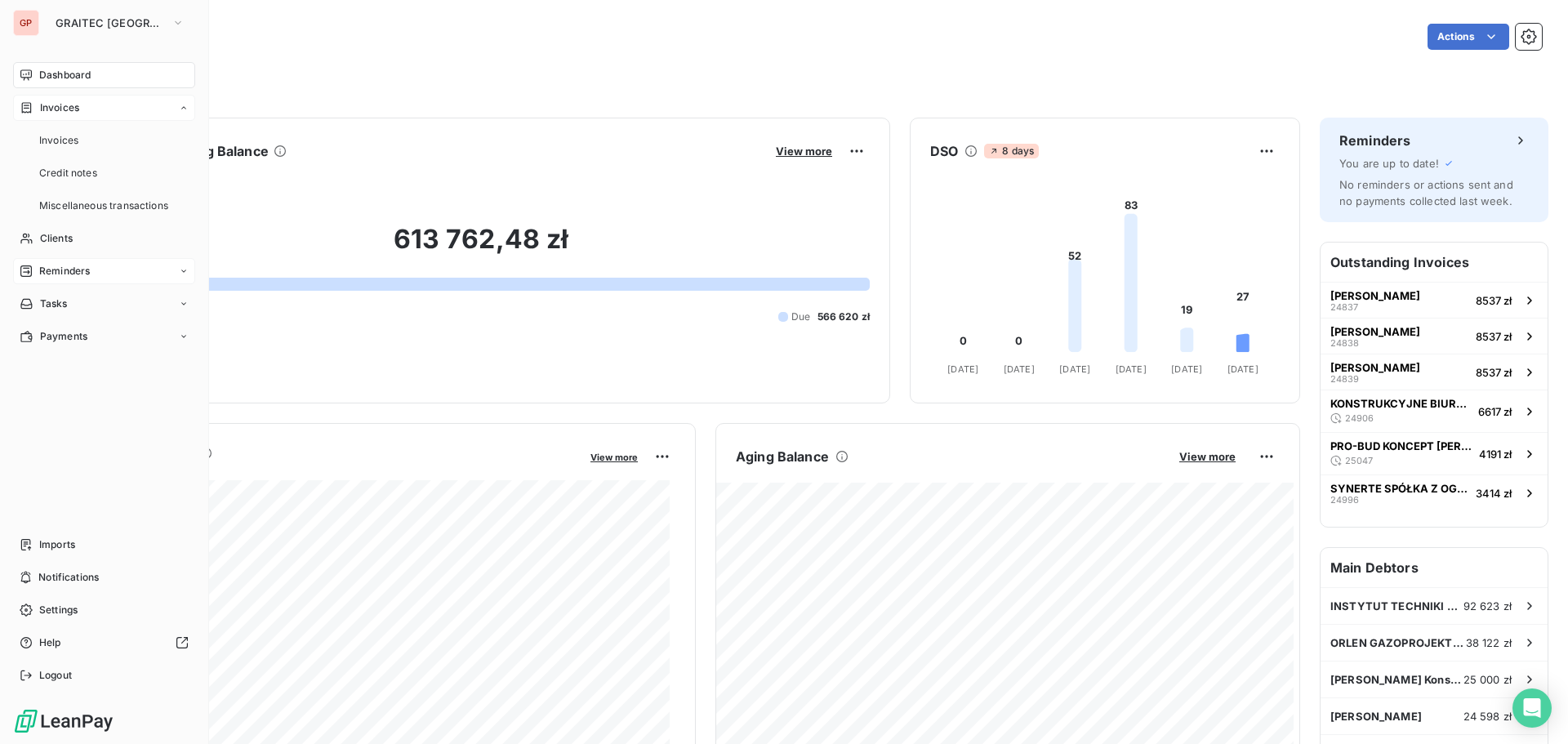
click at [47, 100] on span "Invoices" at bounding box center [59, 107] width 40 height 14
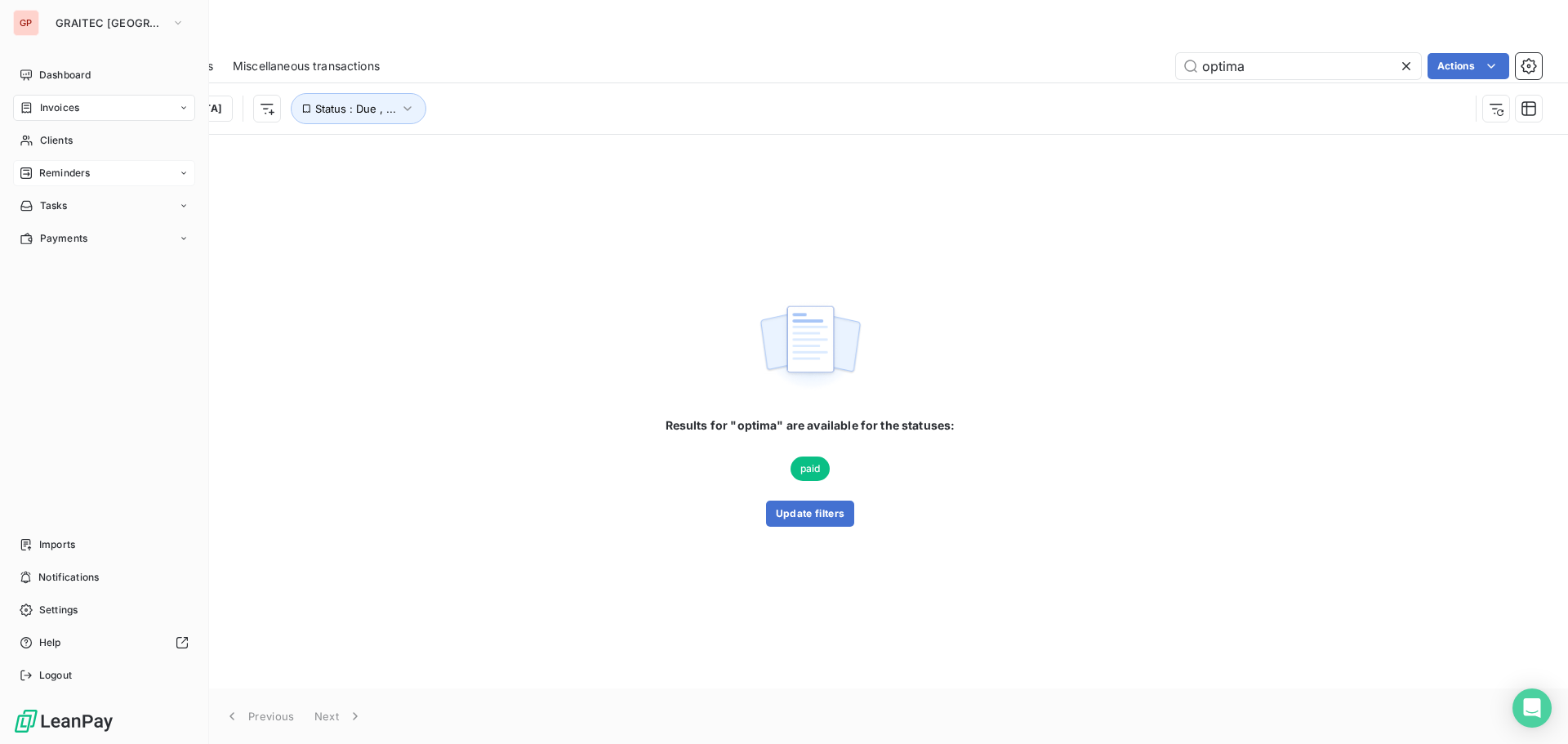
click at [45, 174] on span "Reminders" at bounding box center [65, 173] width 51 height 14
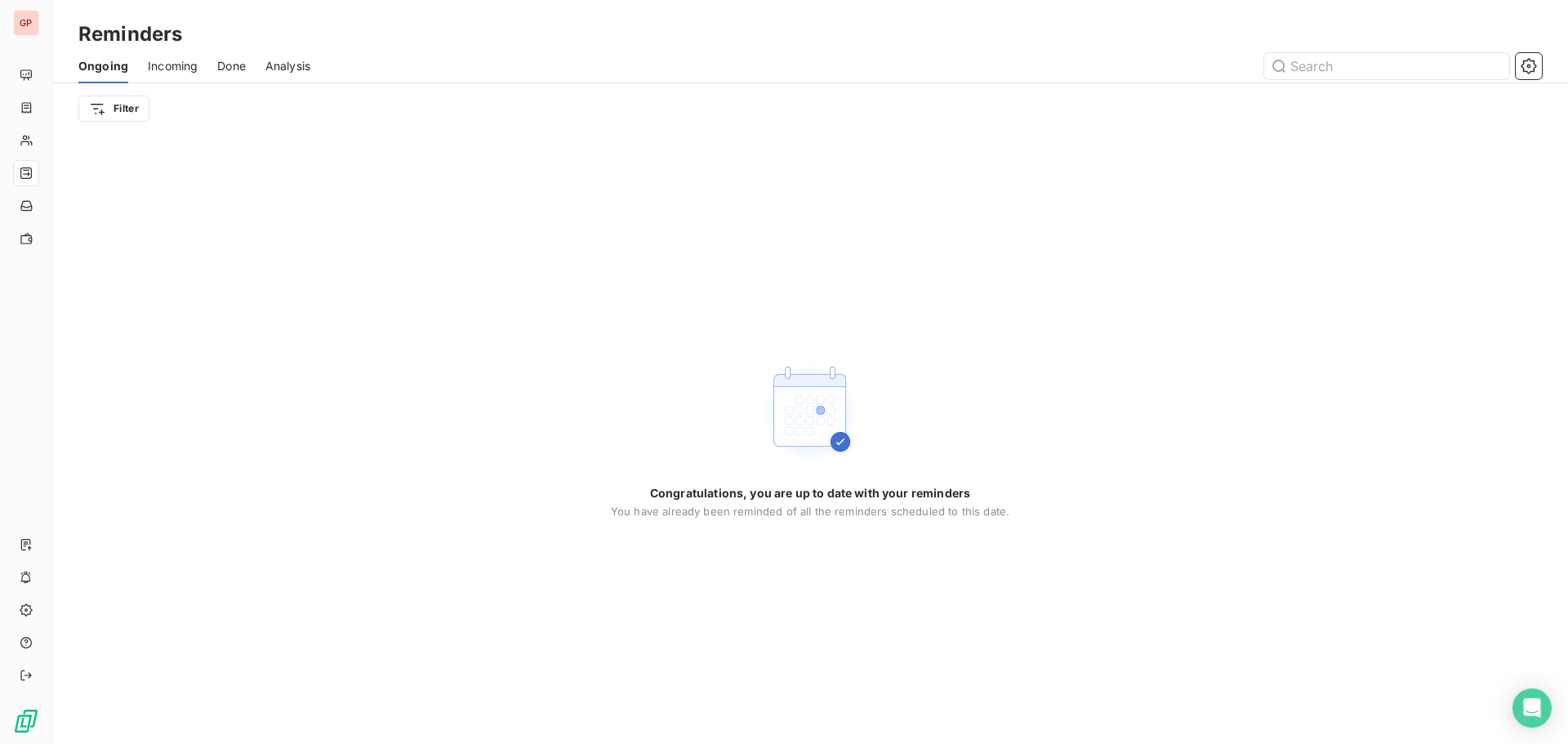
click at [231, 66] on span "Done" at bounding box center [232, 66] width 29 height 16
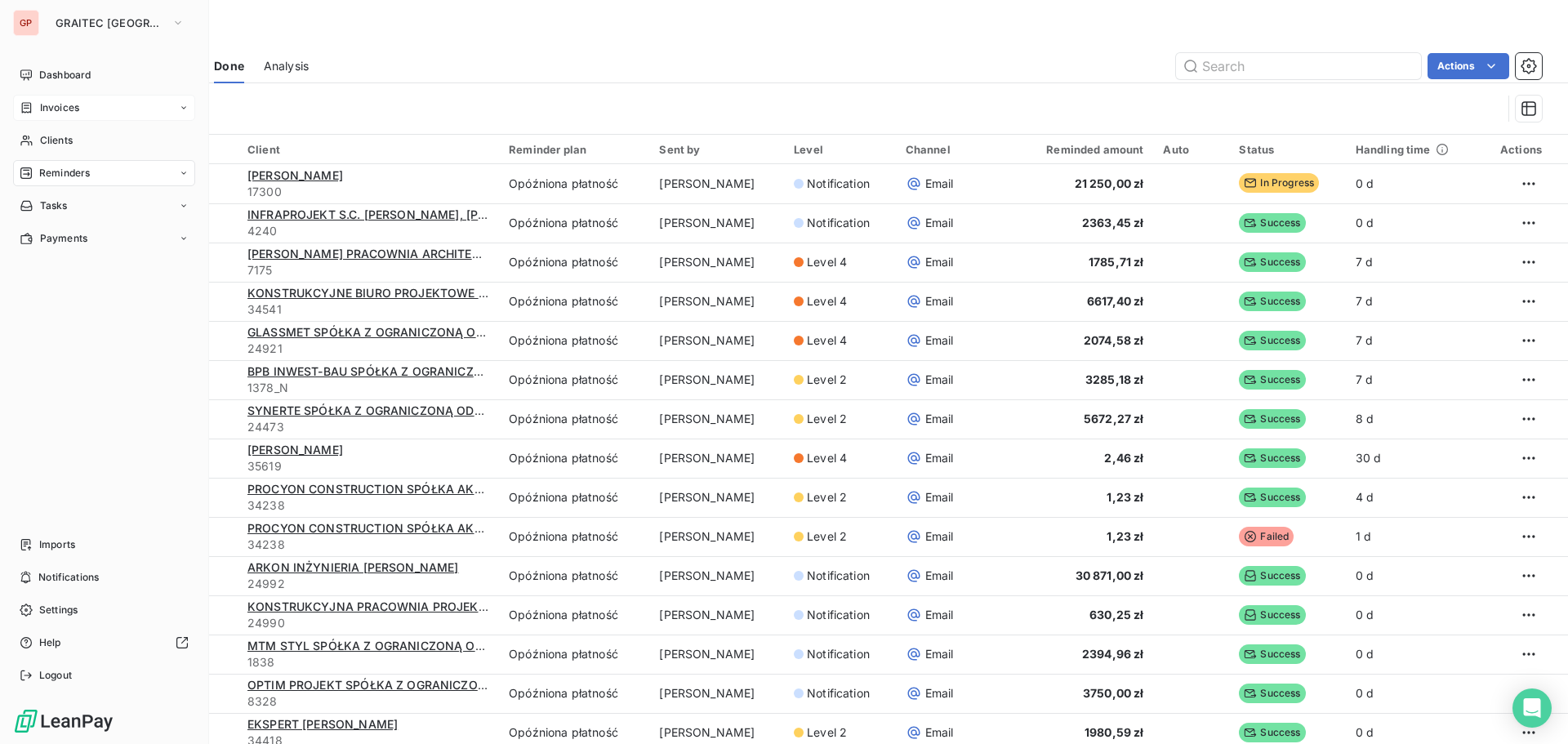
click at [65, 113] on span "Invoices" at bounding box center [59, 107] width 40 height 14
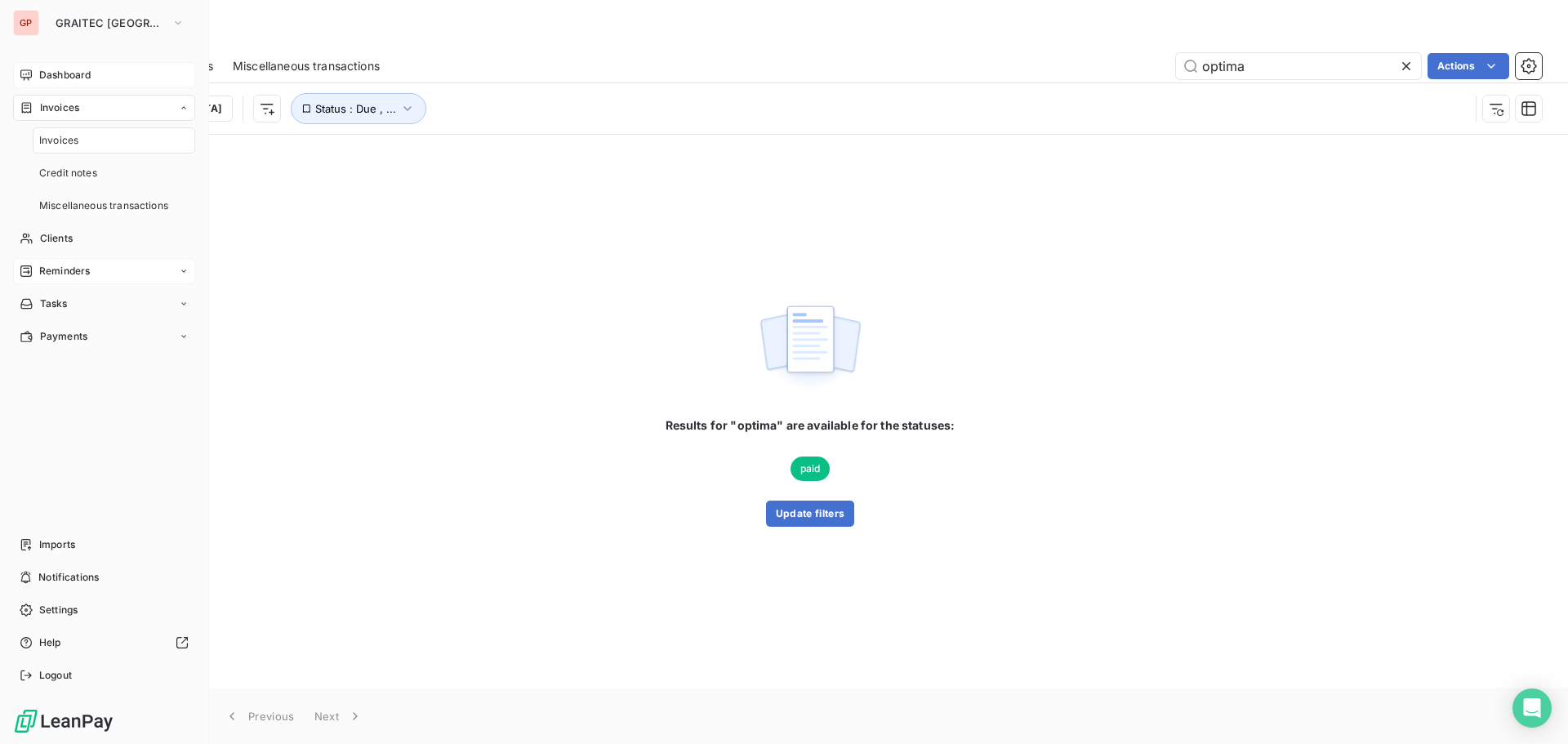
click at [89, 75] on span "Dashboard" at bounding box center [65, 74] width 51 height 14
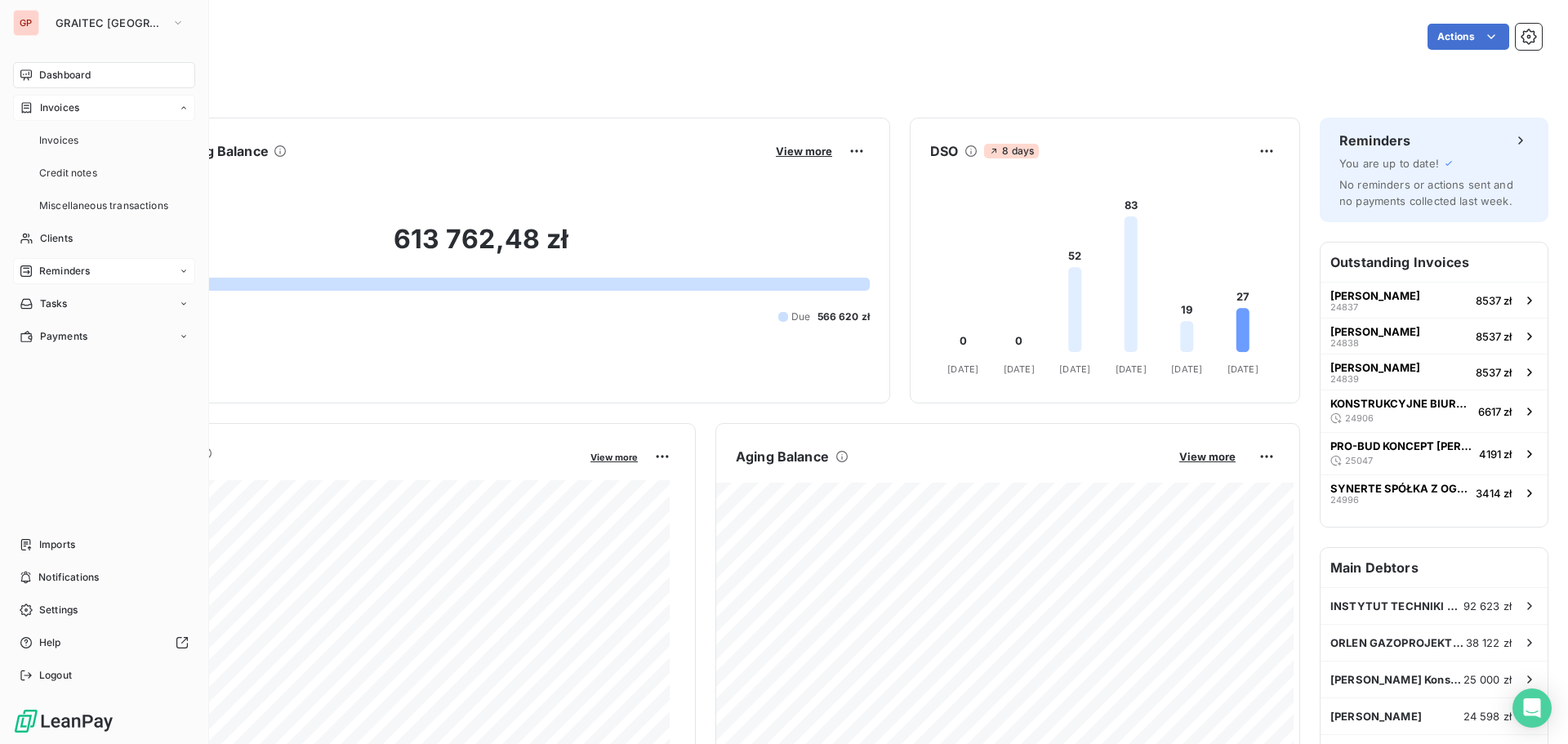
click at [70, 99] on div "Invoices" at bounding box center [104, 107] width 182 height 26
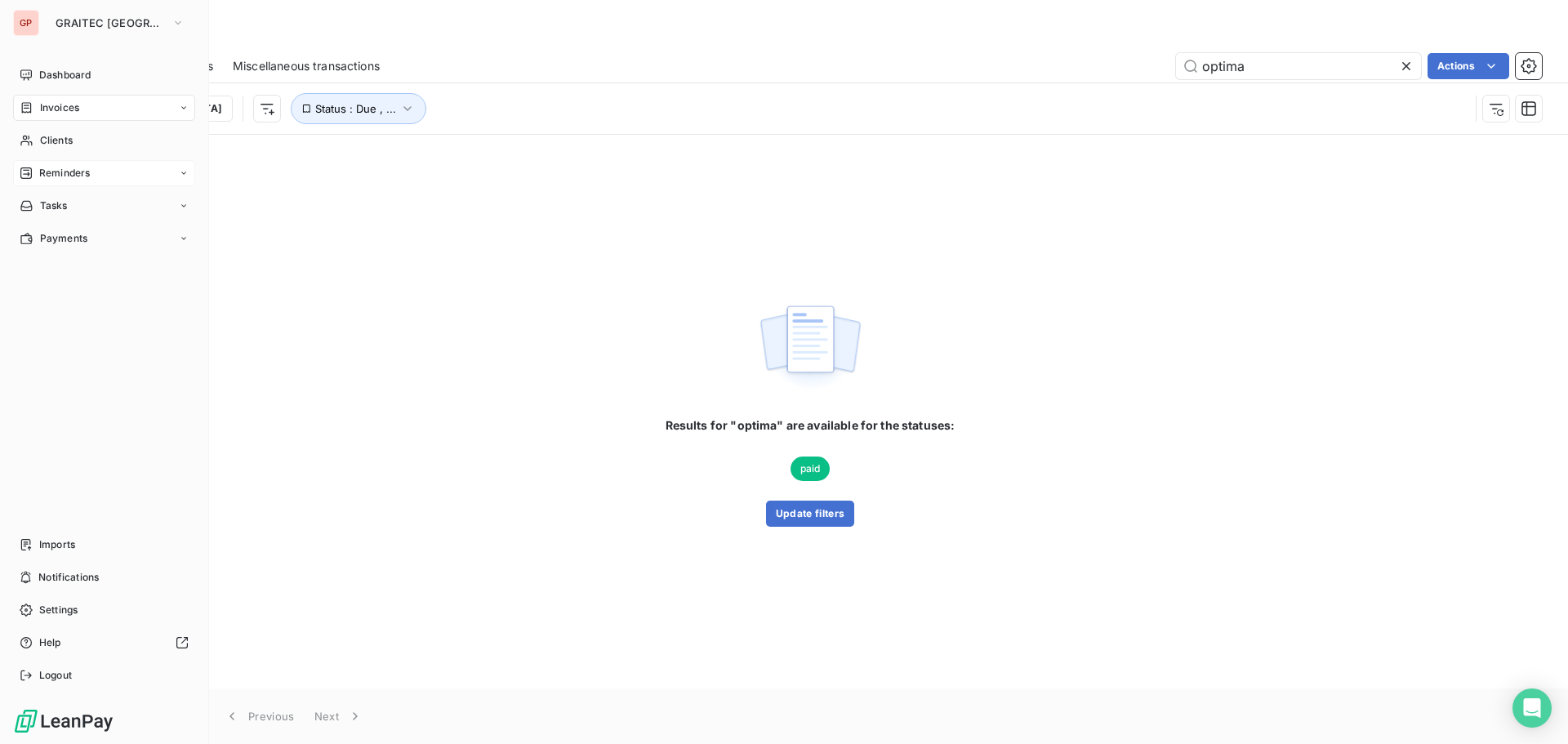
click at [69, 169] on span "Reminders" at bounding box center [65, 173] width 51 height 14
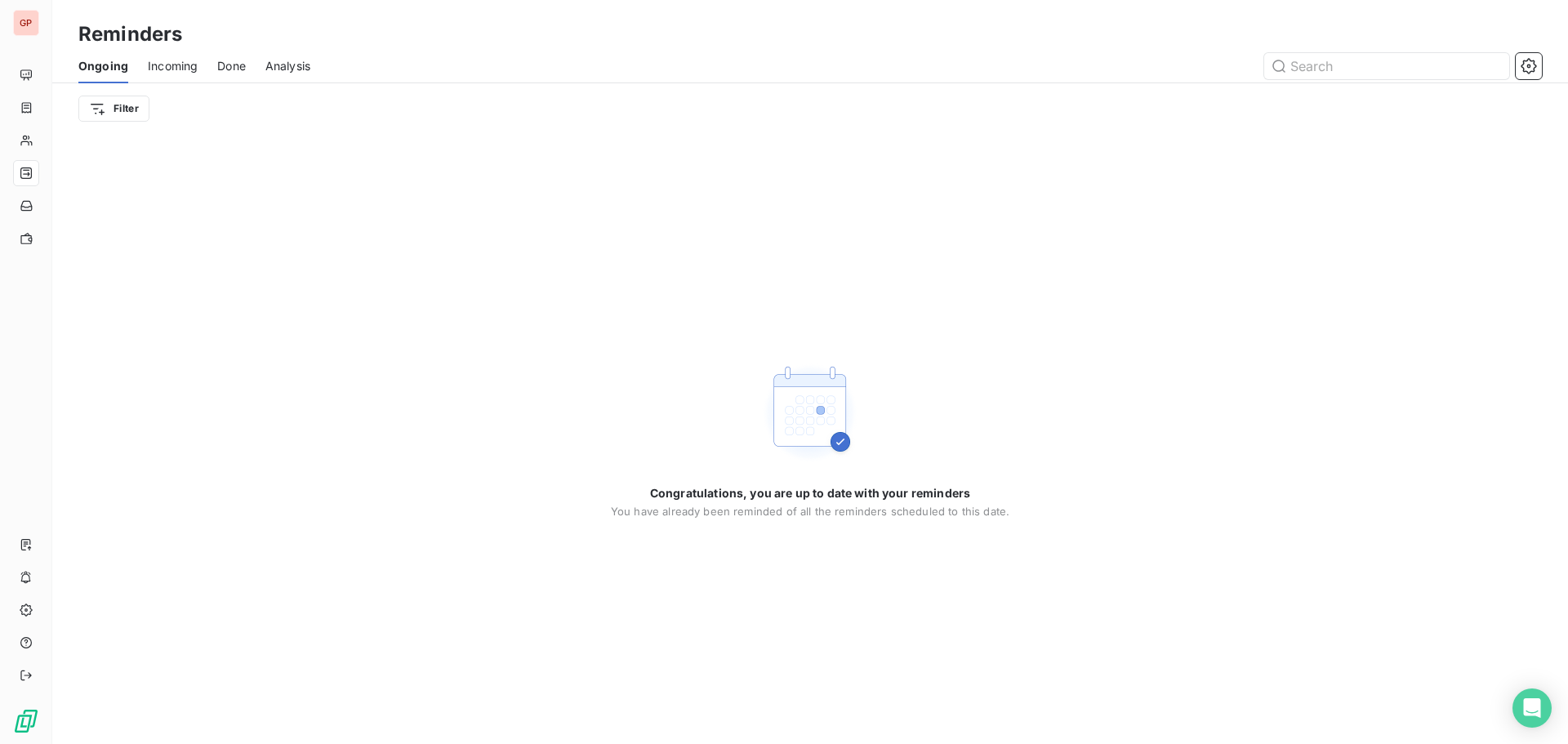
click at [227, 67] on span "Done" at bounding box center [232, 66] width 29 height 16
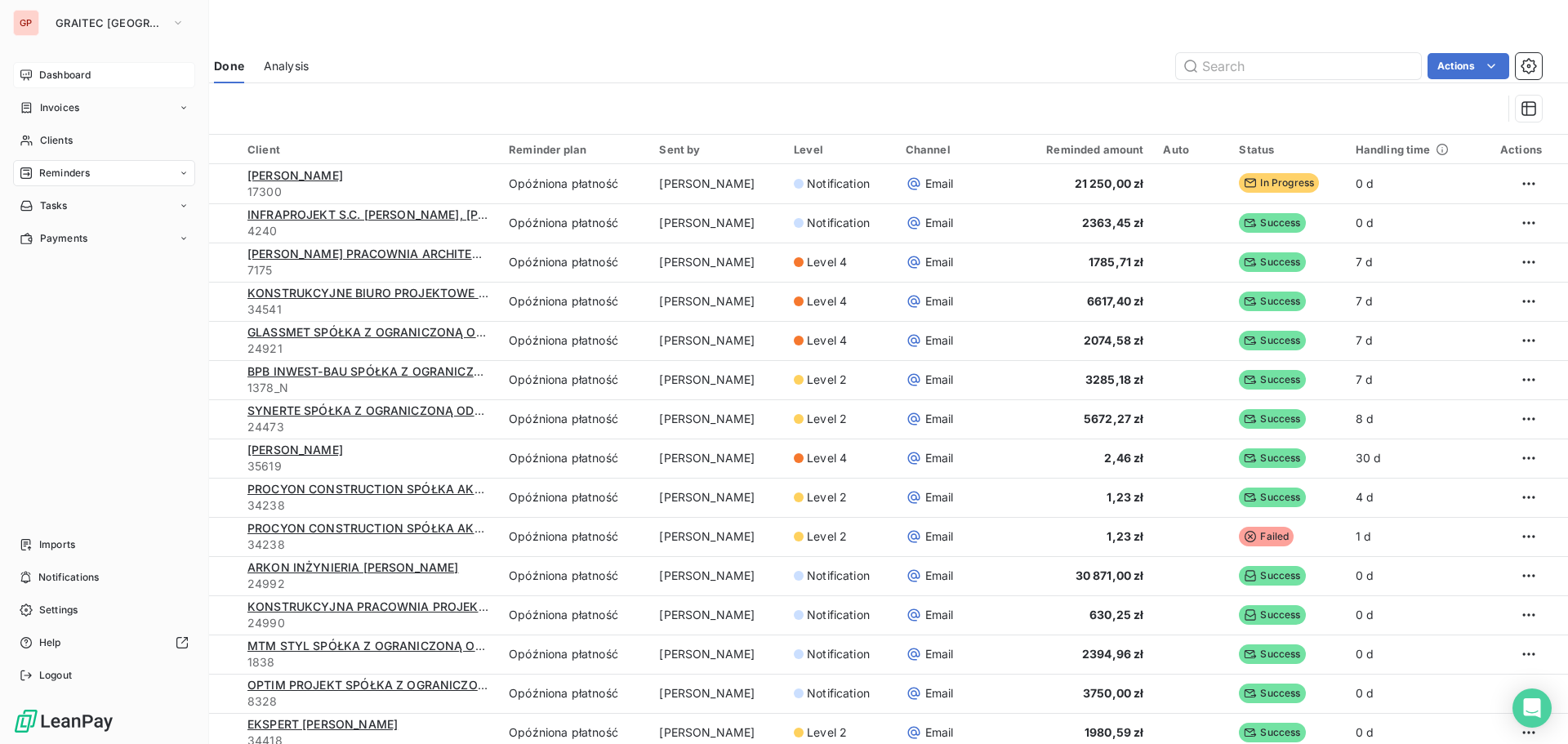
click at [40, 72] on span "Dashboard" at bounding box center [65, 74] width 51 height 14
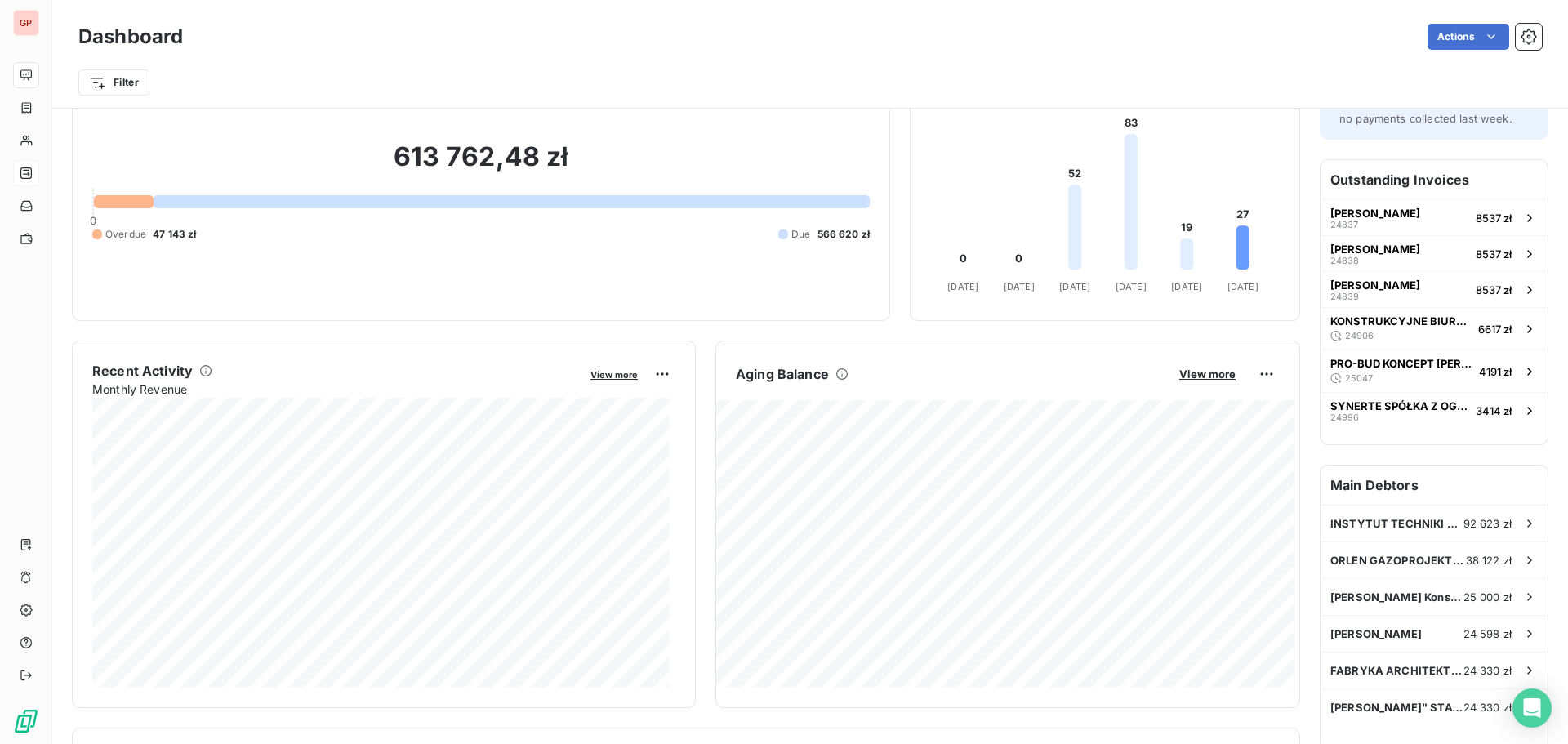
scroll to position [492, 0]
